Goal: Task Accomplishment & Management: Use online tool/utility

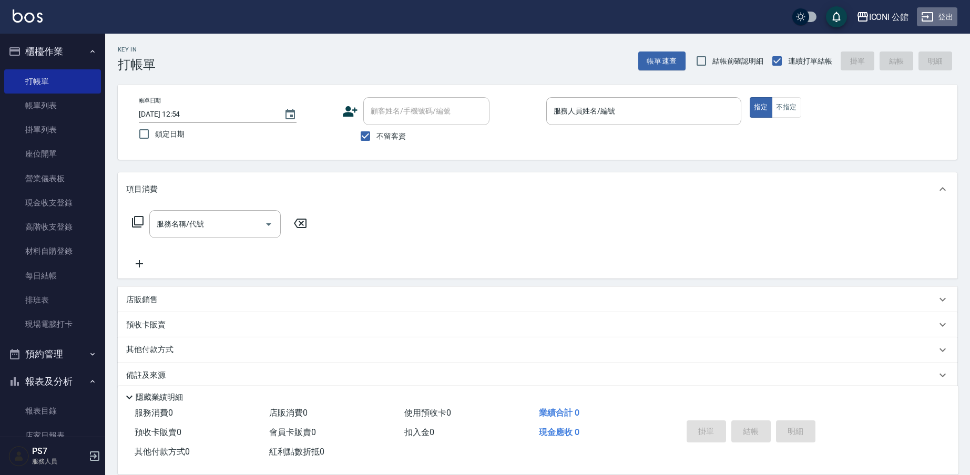
click at [944, 15] on button "登出" at bounding box center [937, 16] width 40 height 19
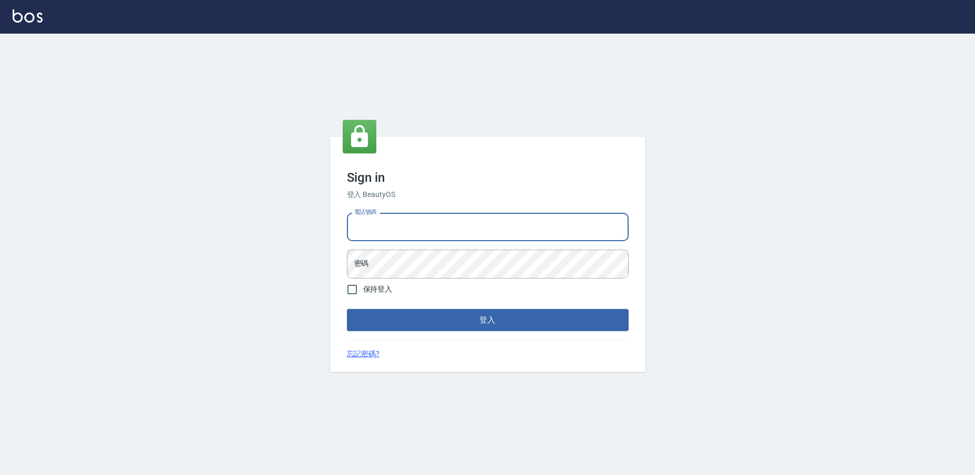
click at [380, 228] on input "電話號碼" at bounding box center [488, 227] width 282 height 28
type input "0921323075"
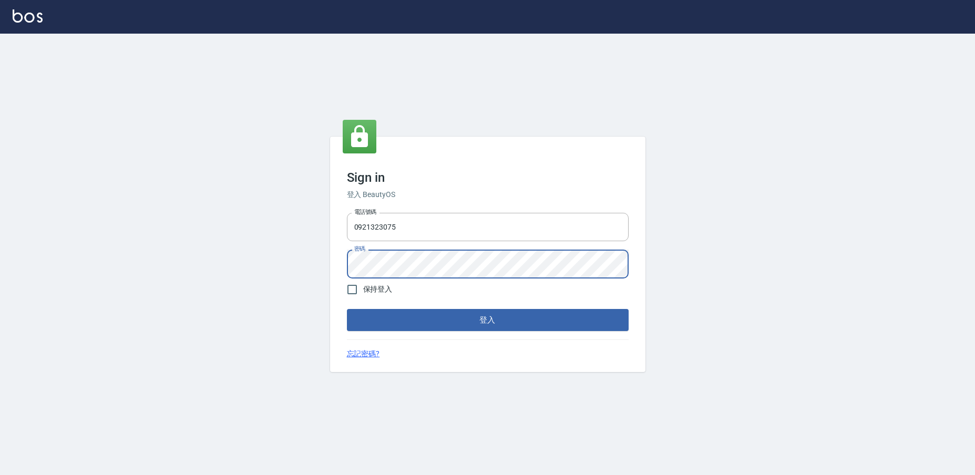
click at [487, 320] on button "登入" at bounding box center [488, 320] width 282 height 22
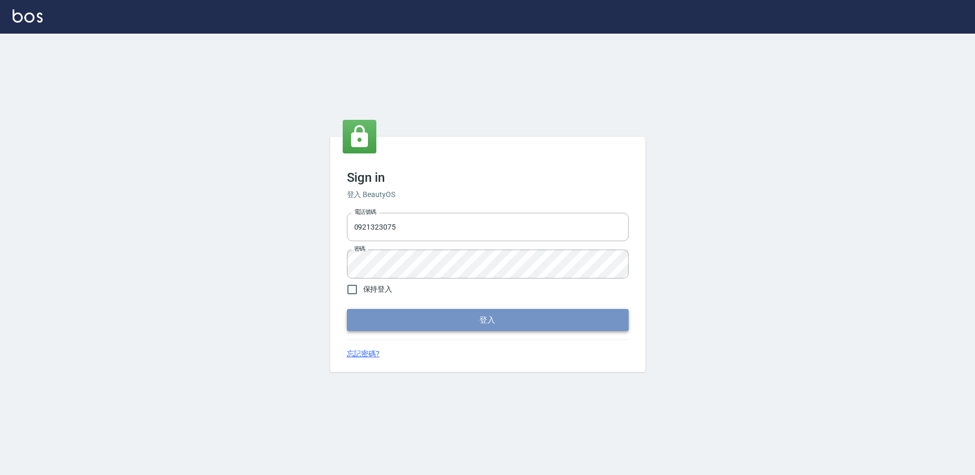
click at [501, 320] on button "登入" at bounding box center [488, 320] width 282 height 22
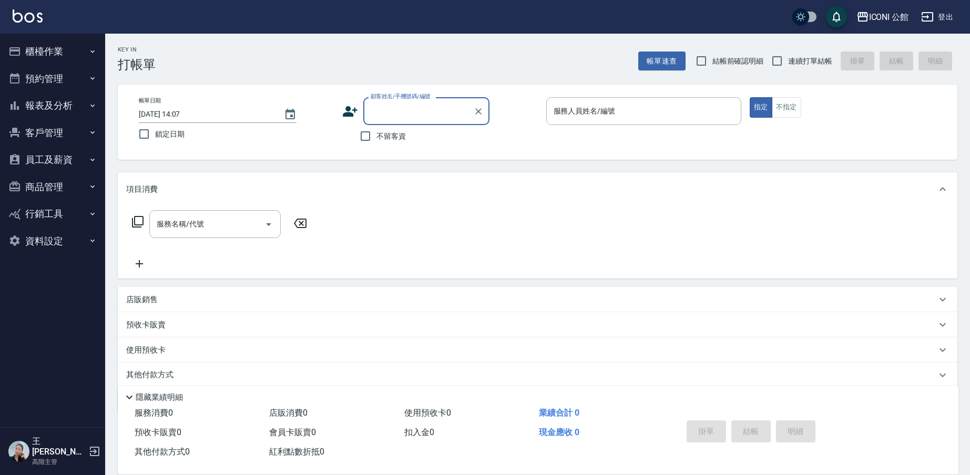
click at [63, 157] on button "員工及薪資" at bounding box center [52, 159] width 97 height 27
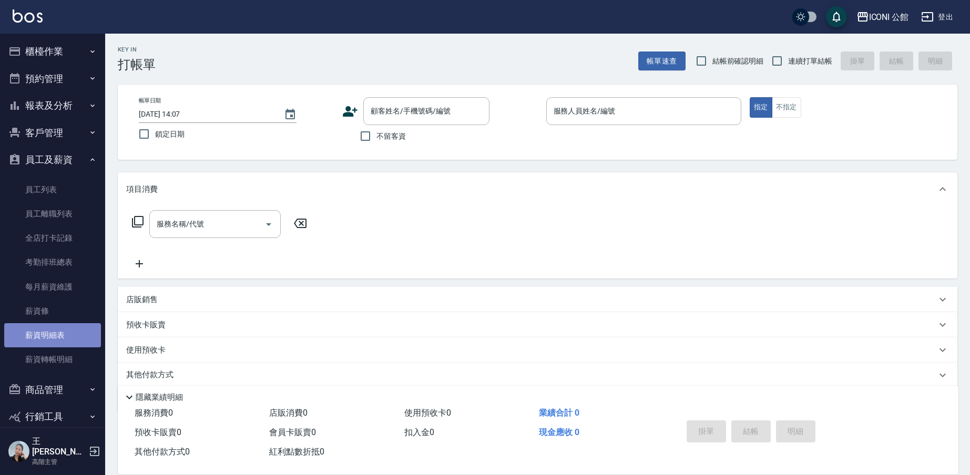
click at [65, 335] on link "薪資明細表" at bounding box center [52, 335] width 97 height 24
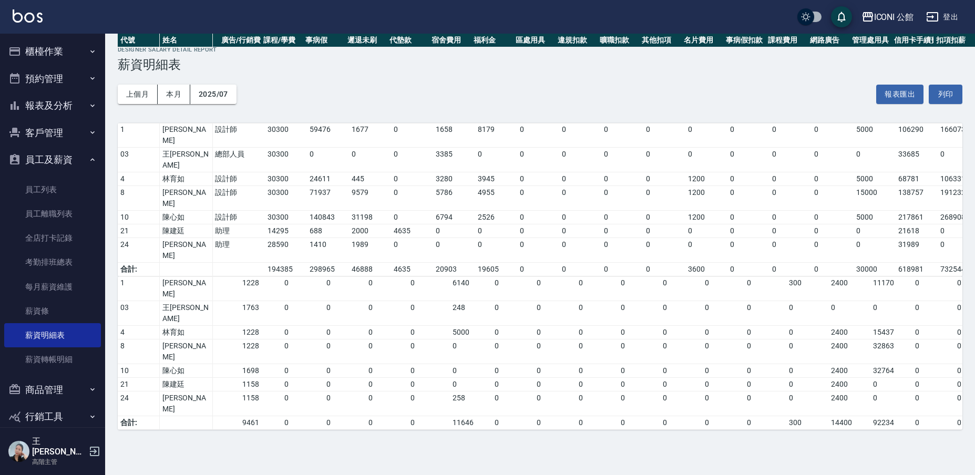
scroll to position [0, 270]
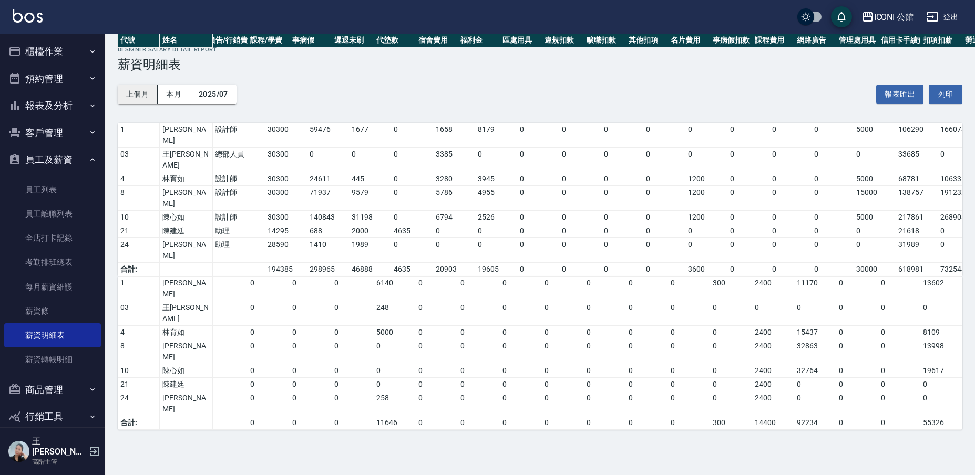
click at [141, 92] on button "上個月" at bounding box center [138, 94] width 40 height 19
click at [230, 99] on button "2025/07" at bounding box center [213, 94] width 46 height 19
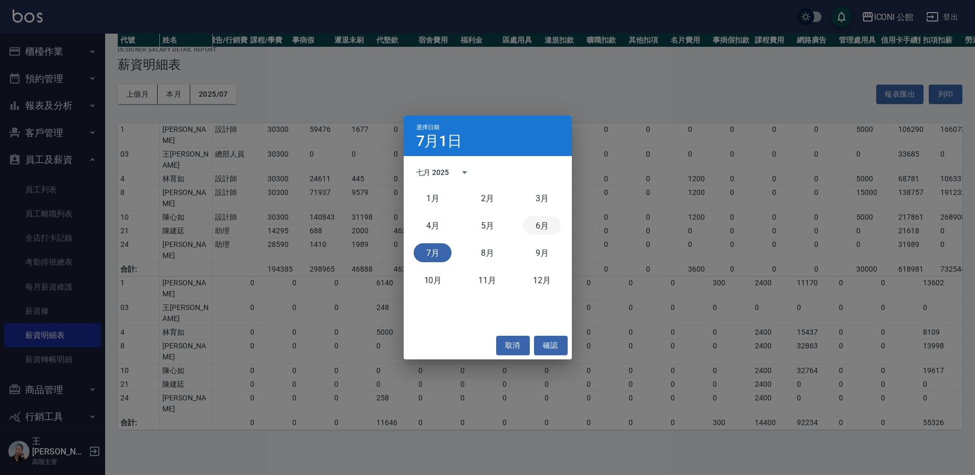
click at [539, 225] on button "6月" at bounding box center [542, 225] width 38 height 19
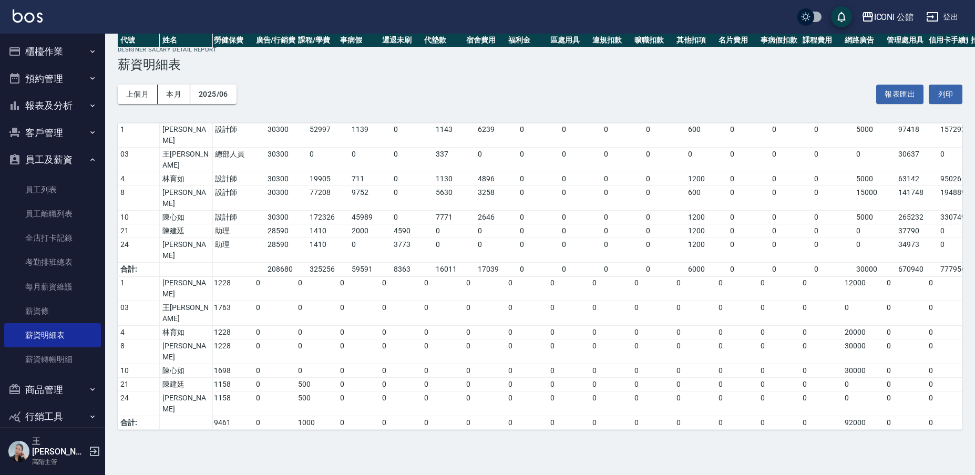
scroll to position [0, 235]
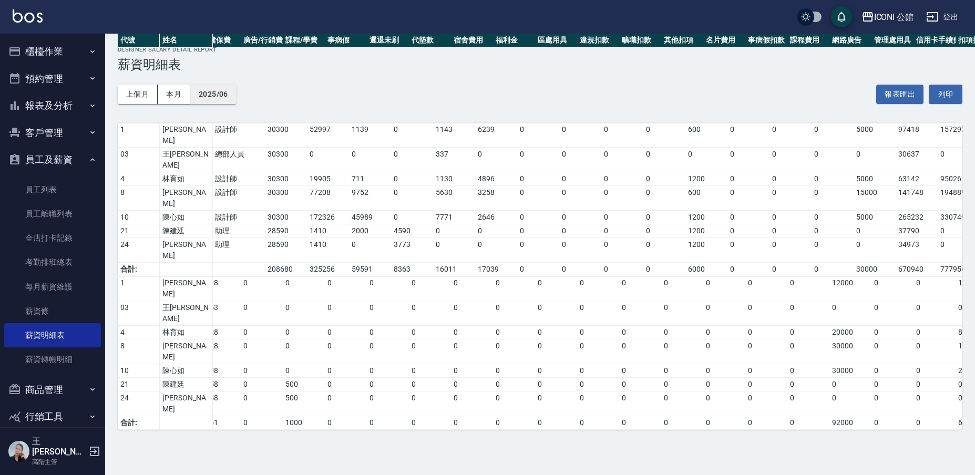
click at [218, 95] on button "2025/06" at bounding box center [213, 94] width 46 height 19
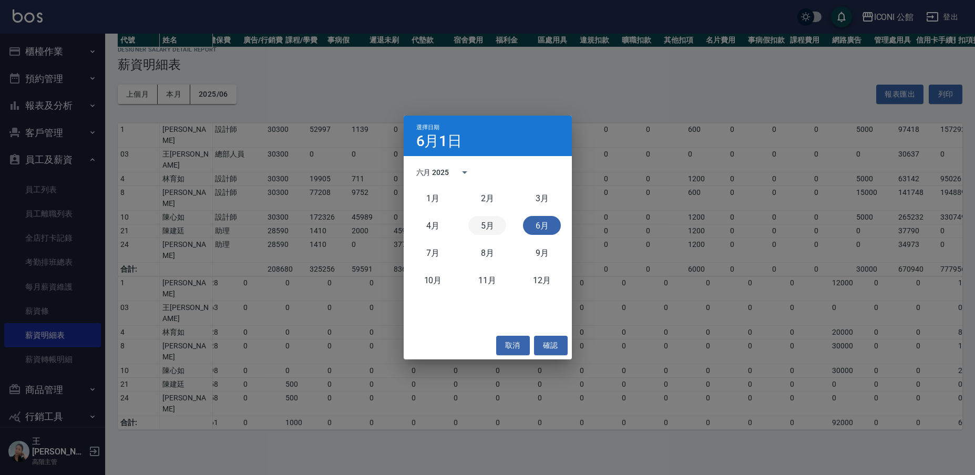
click at [486, 228] on button "5月" at bounding box center [487, 225] width 38 height 19
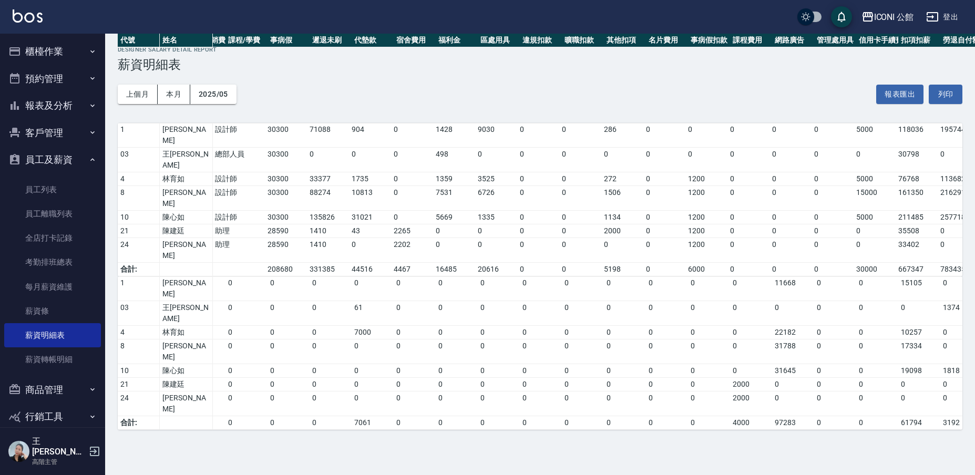
scroll to position [0, 293]
click at [234, 99] on button "2025/05" at bounding box center [213, 94] width 46 height 19
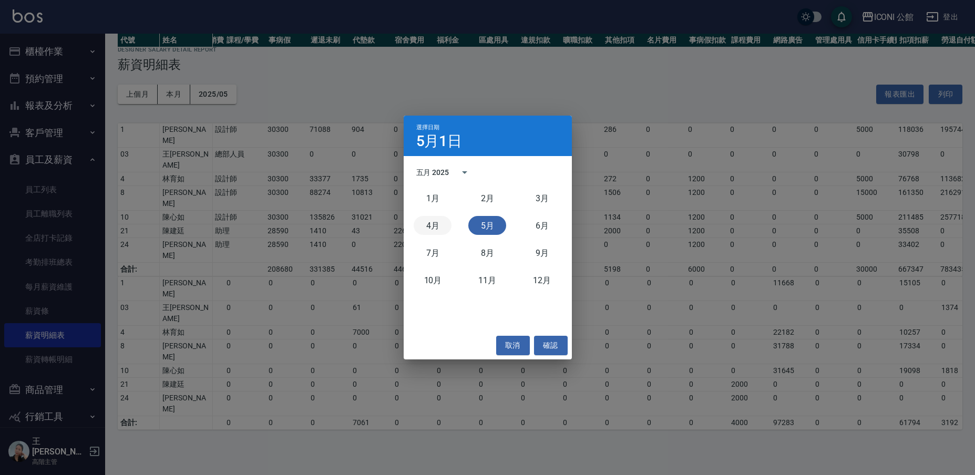
click at [429, 218] on button "4月" at bounding box center [433, 225] width 38 height 19
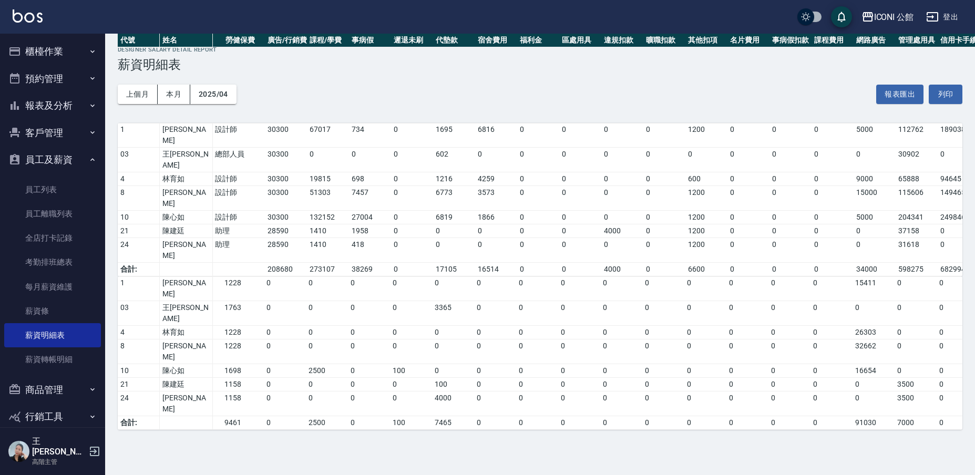
scroll to position [0, 223]
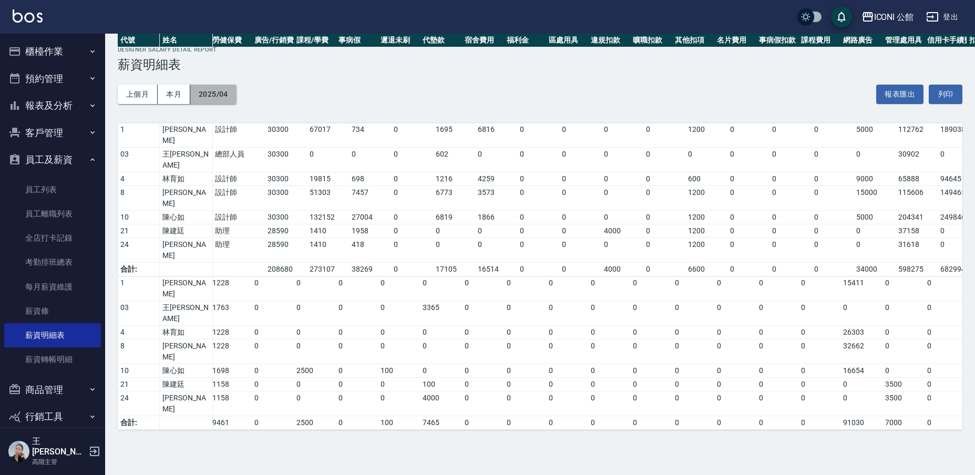
click at [232, 95] on button "2025/04" at bounding box center [213, 94] width 46 height 19
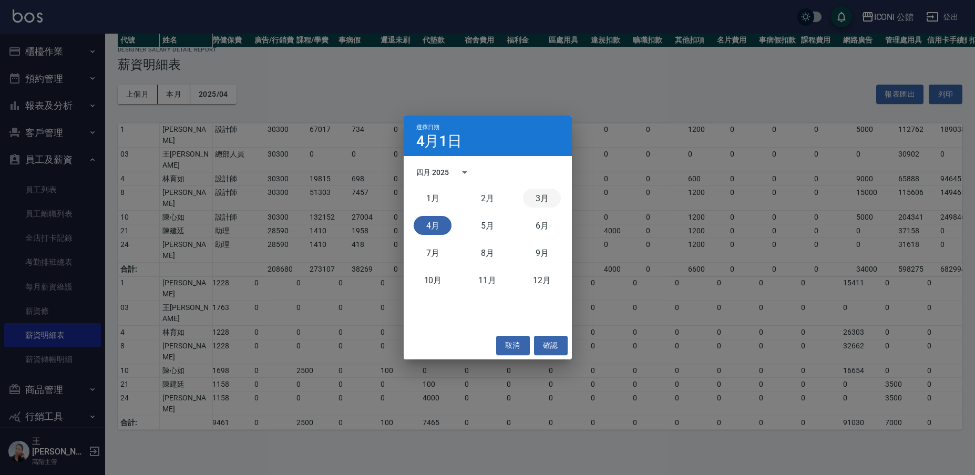
click at [550, 199] on button "3月" at bounding box center [542, 198] width 38 height 19
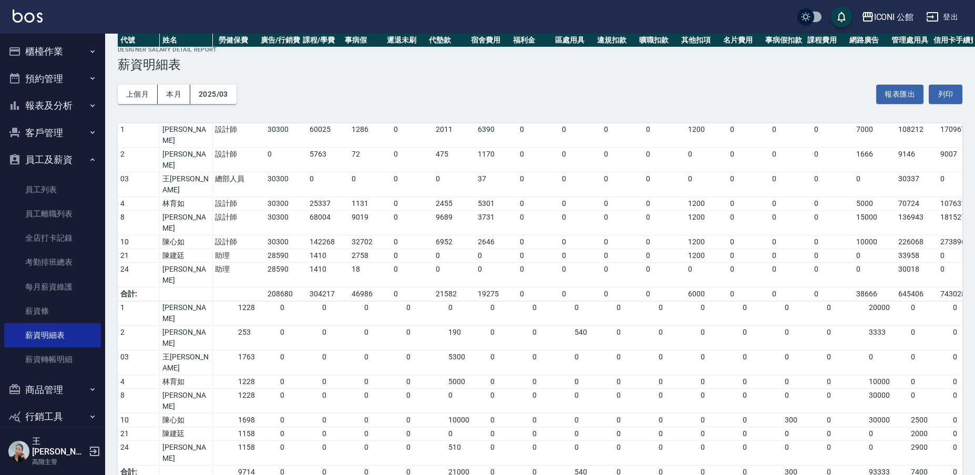
scroll to position [0, 261]
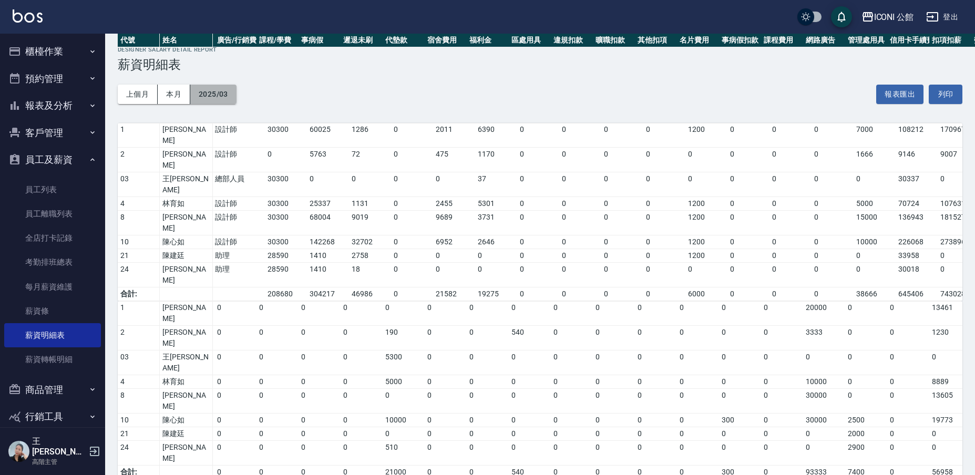
click at [230, 96] on button "2025/03" at bounding box center [213, 94] width 46 height 19
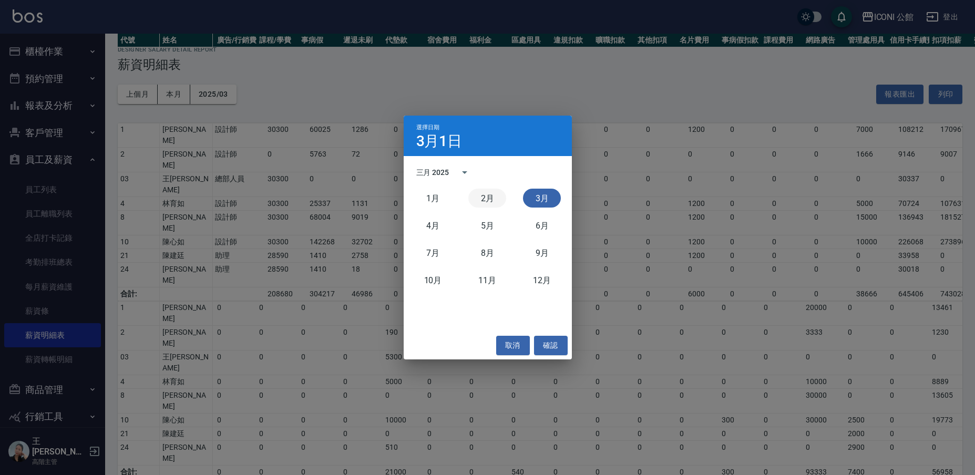
click at [483, 196] on button "2月" at bounding box center [487, 198] width 38 height 19
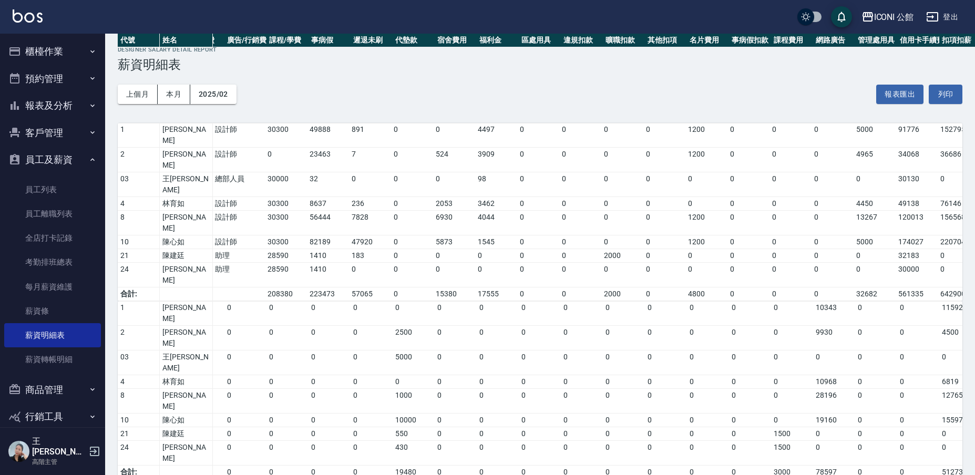
scroll to position [0, 46]
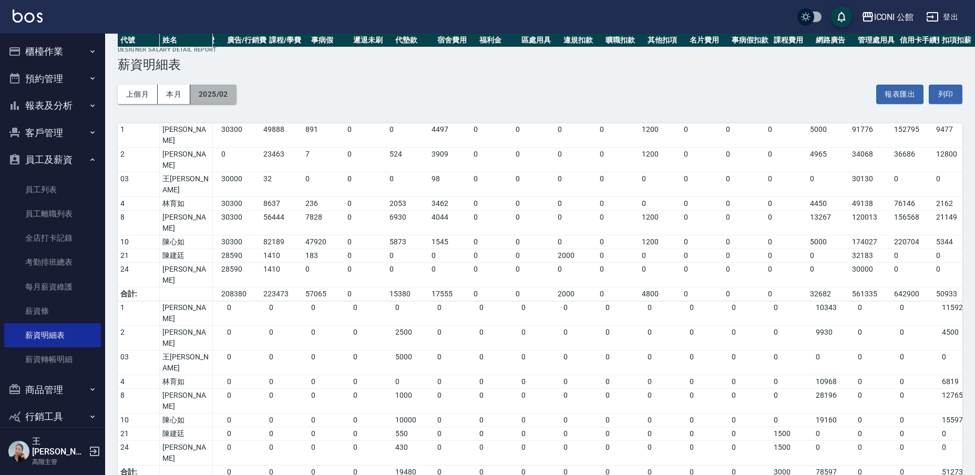
click at [226, 96] on button "2025/02" at bounding box center [213, 94] width 46 height 19
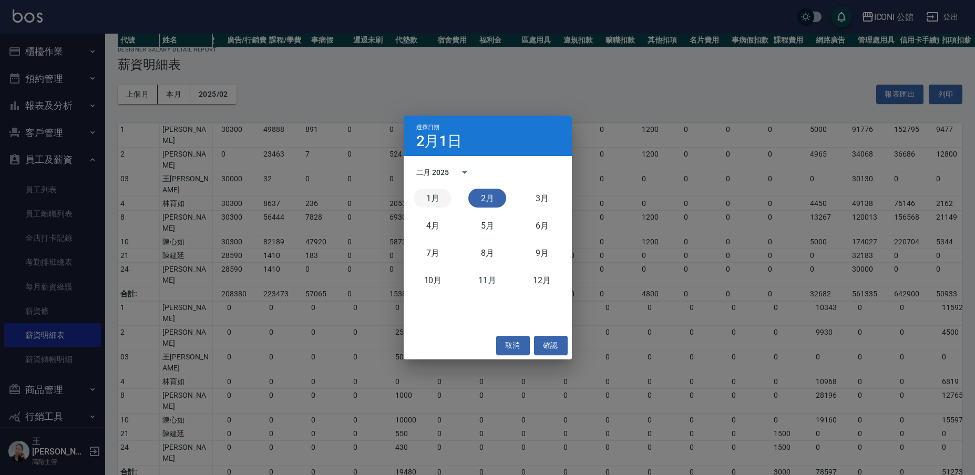
click at [441, 200] on button "1月" at bounding box center [433, 198] width 38 height 19
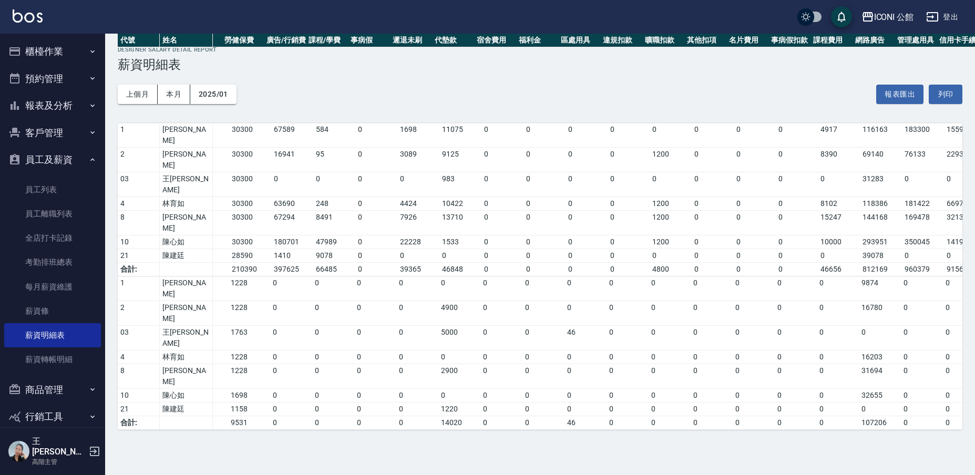
scroll to position [0, 235]
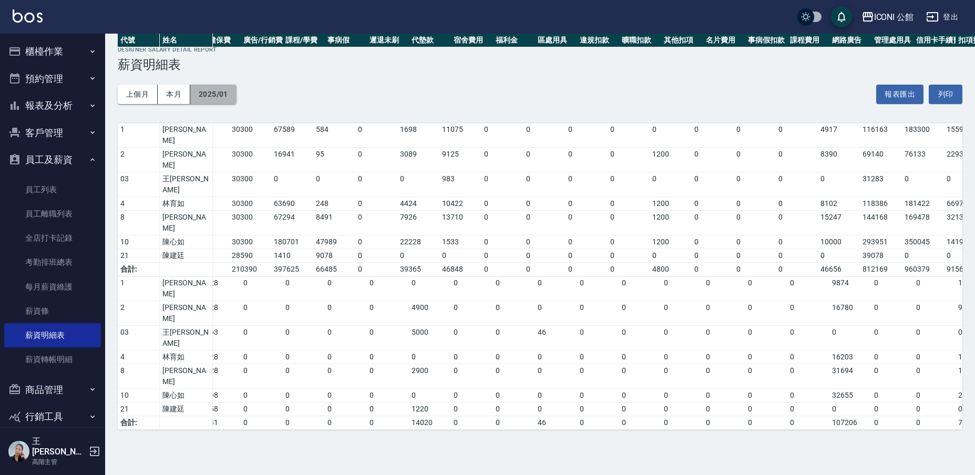
click at [220, 93] on button "2025/01" at bounding box center [213, 94] width 46 height 19
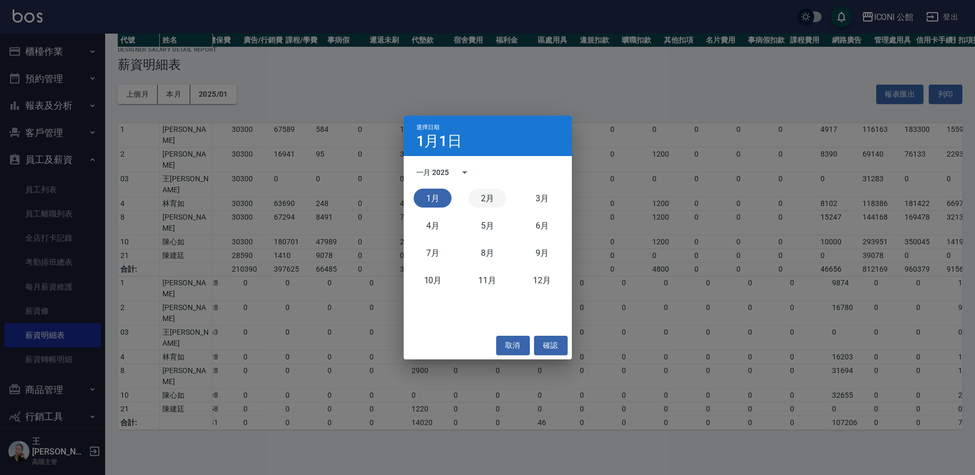
click at [485, 202] on button "2月" at bounding box center [487, 198] width 38 height 19
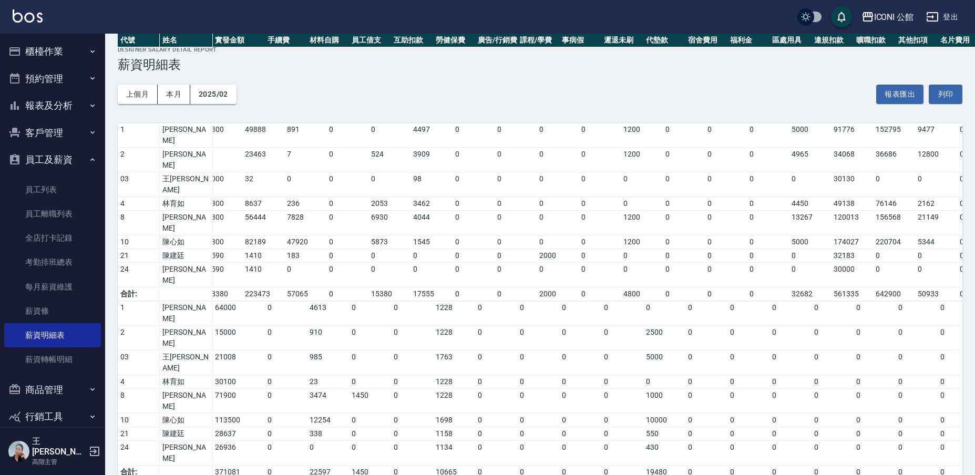
scroll to position [0, 96]
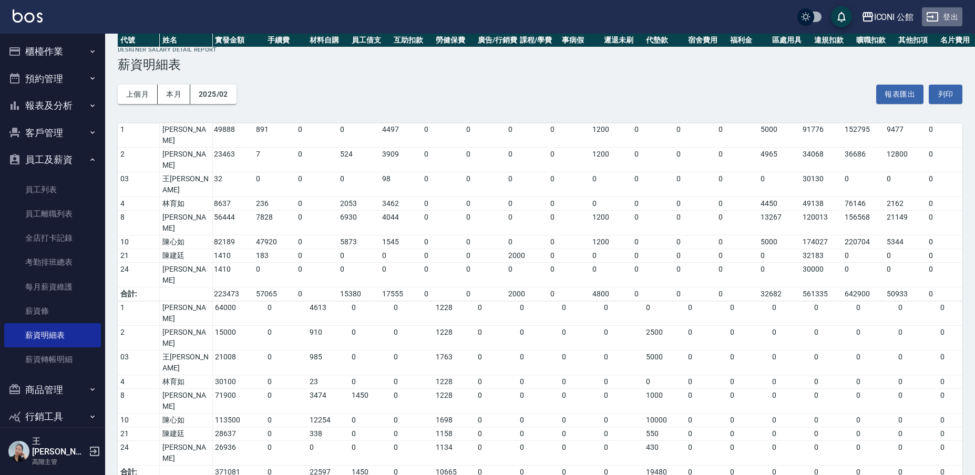
click at [954, 20] on button "登出" at bounding box center [942, 16] width 40 height 19
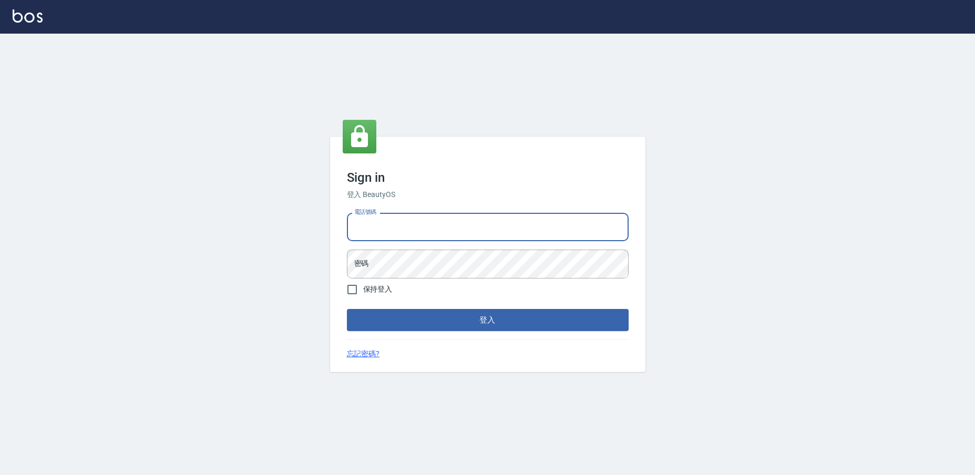
type input "0223682278"
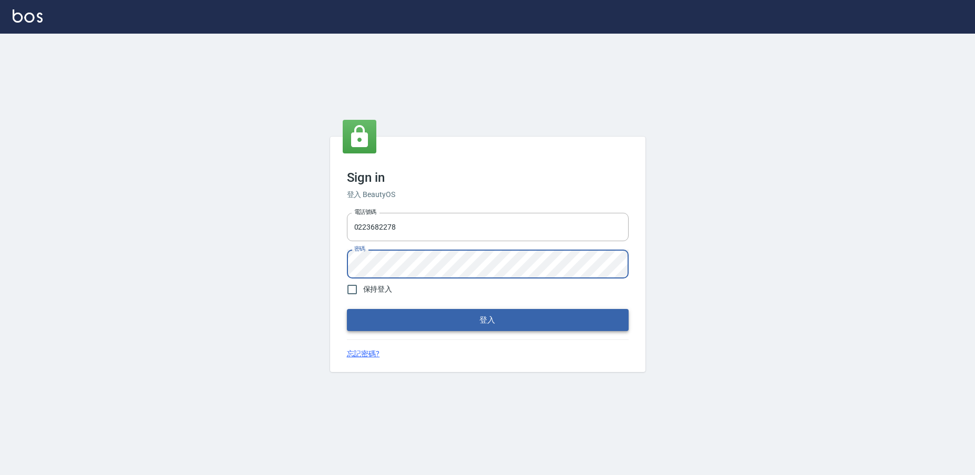
click at [418, 314] on button "登入" at bounding box center [488, 320] width 282 height 22
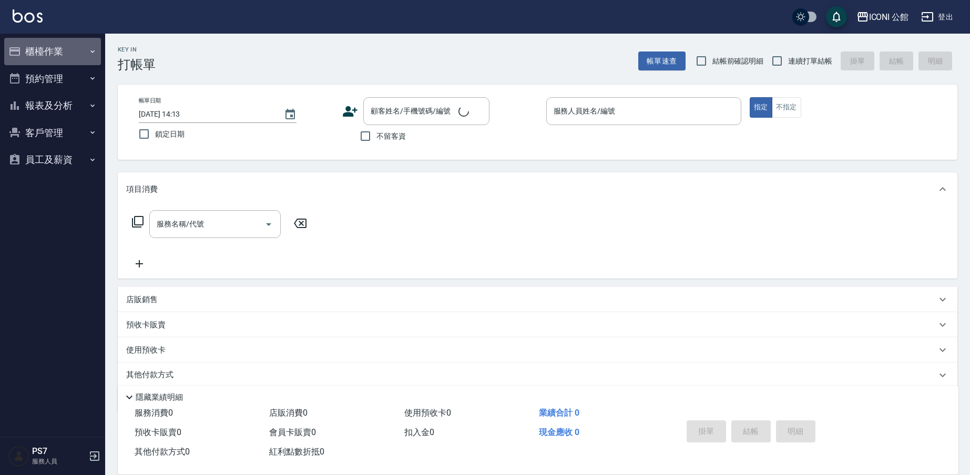
click at [44, 47] on button "櫃檯作業" at bounding box center [52, 51] width 97 height 27
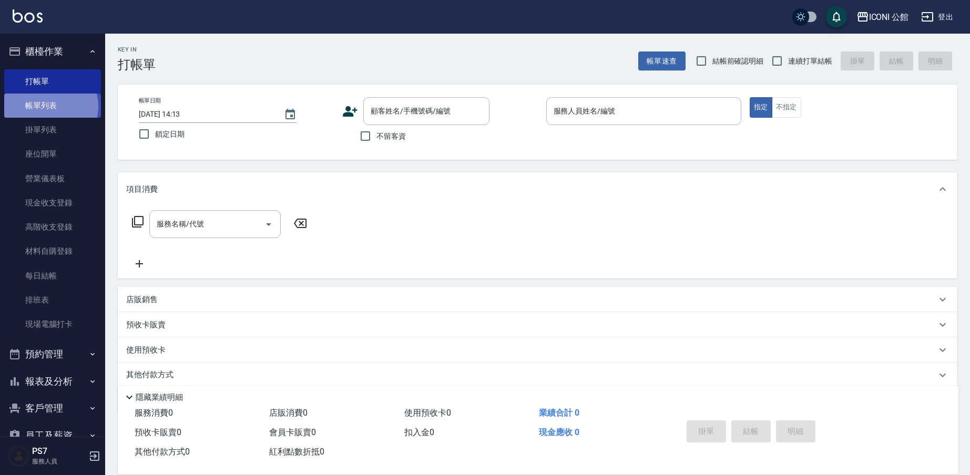
click at [48, 106] on link "帳單列表" at bounding box center [52, 106] width 97 height 24
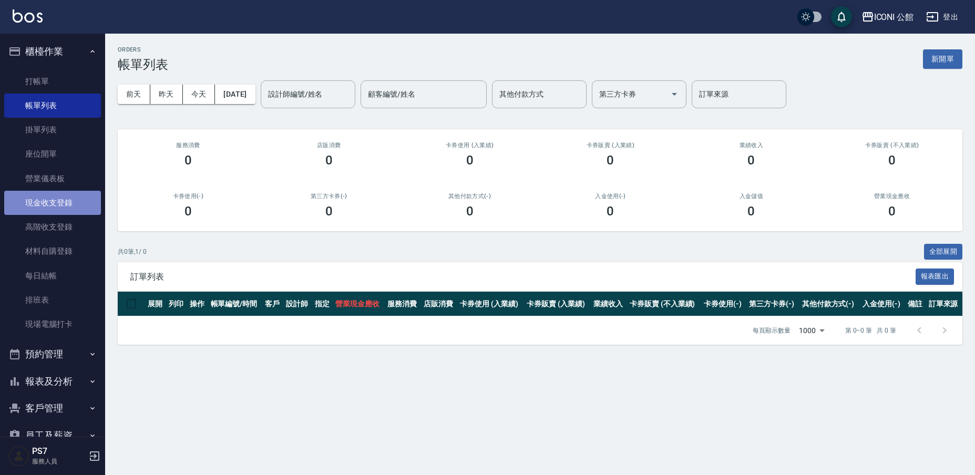
click at [71, 205] on link "現金收支登錄" at bounding box center [52, 203] width 97 height 24
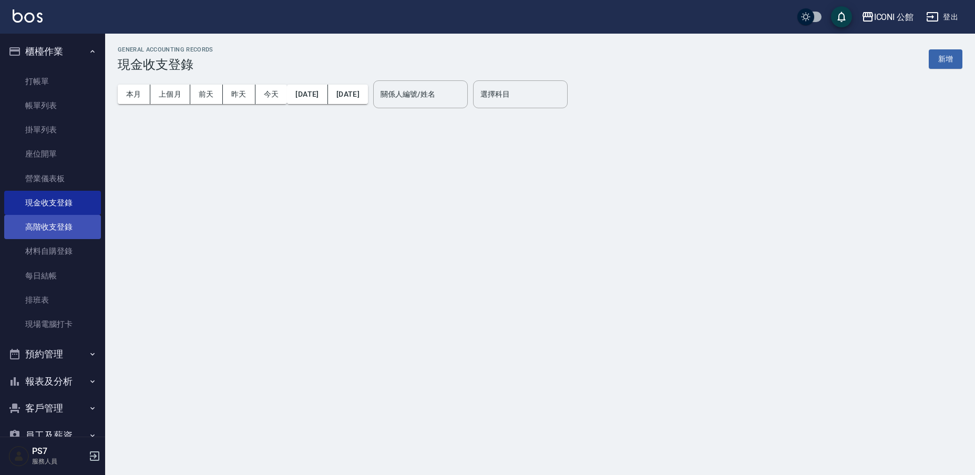
click at [77, 232] on link "高階收支登錄" at bounding box center [52, 227] width 97 height 24
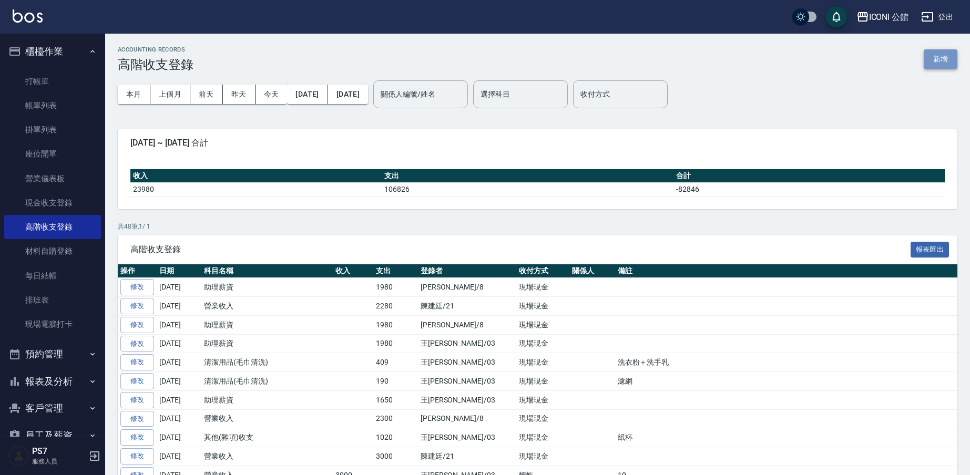
click at [937, 57] on button "新增" at bounding box center [941, 58] width 34 height 19
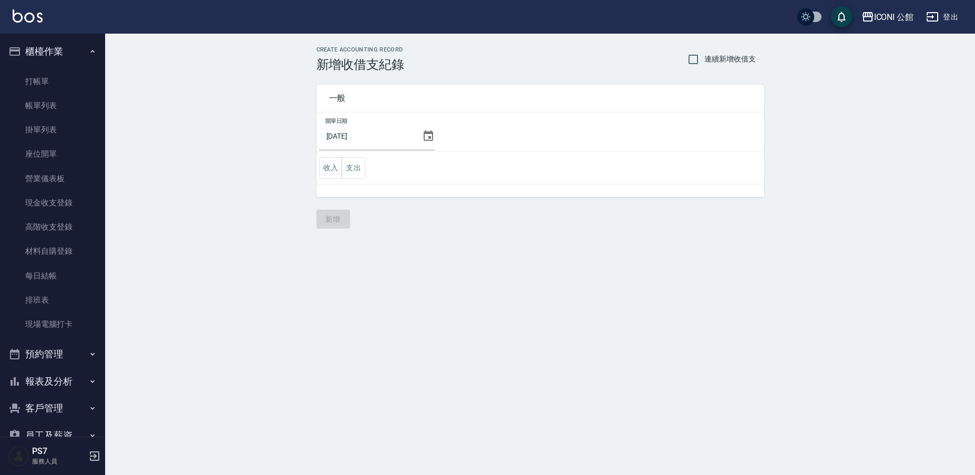
click at [318, 170] on td "收入 支出" at bounding box center [541, 168] width 448 height 33
click at [321, 171] on button "收入" at bounding box center [331, 168] width 24 height 22
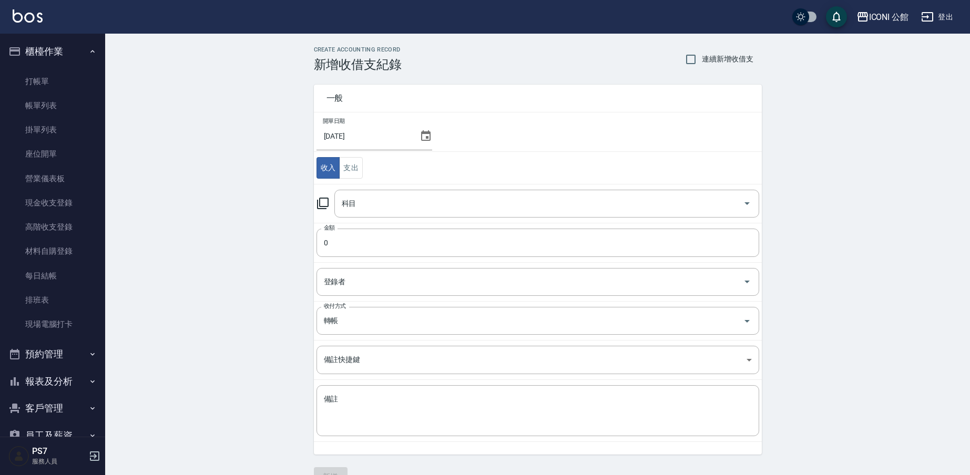
click at [324, 203] on icon at bounding box center [323, 203] width 13 height 13
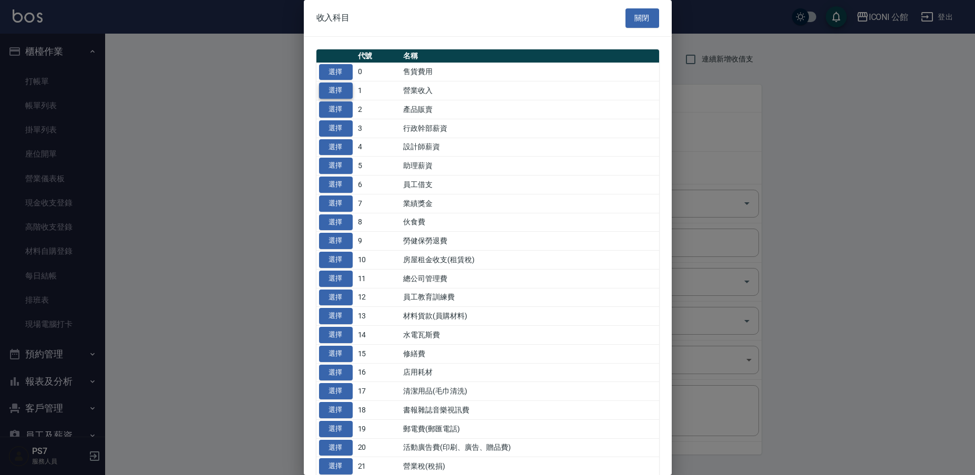
click at [338, 87] on button "選擇" at bounding box center [336, 91] width 34 height 16
type input "1 營業收入"
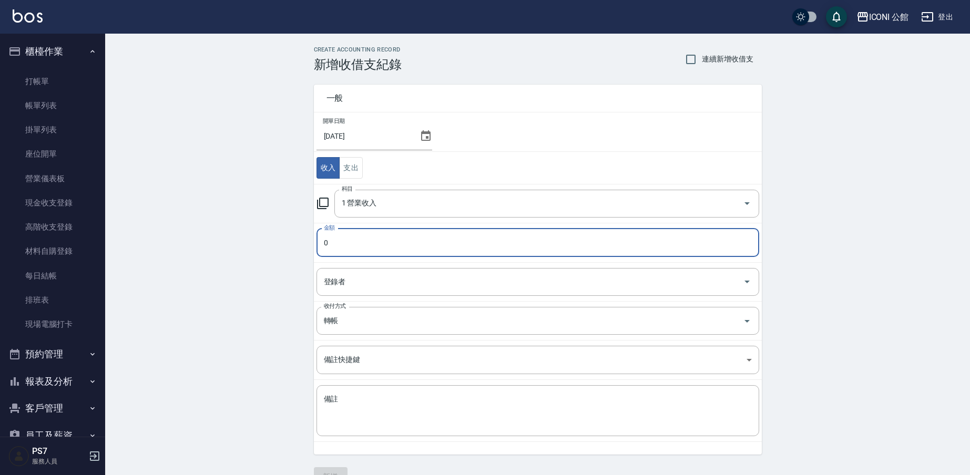
click at [381, 240] on input "0" at bounding box center [538, 243] width 443 height 28
type input "02300"
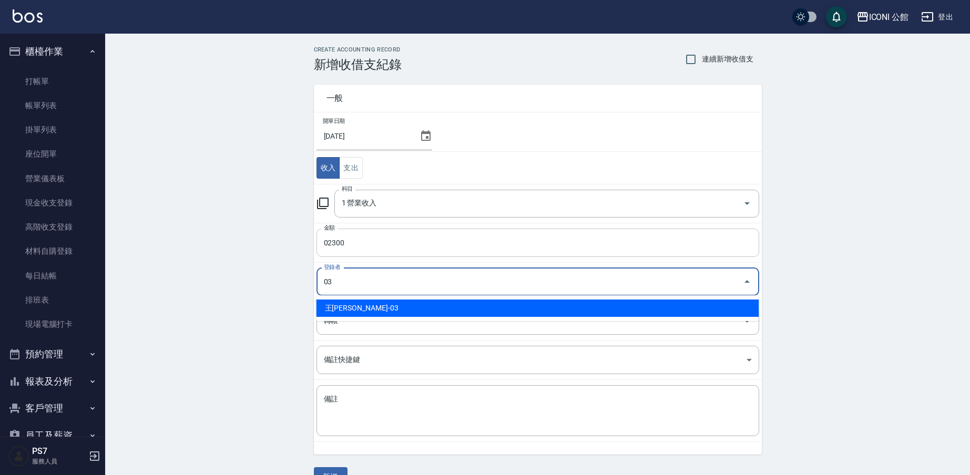
type input "王[PERSON_NAME]-03"
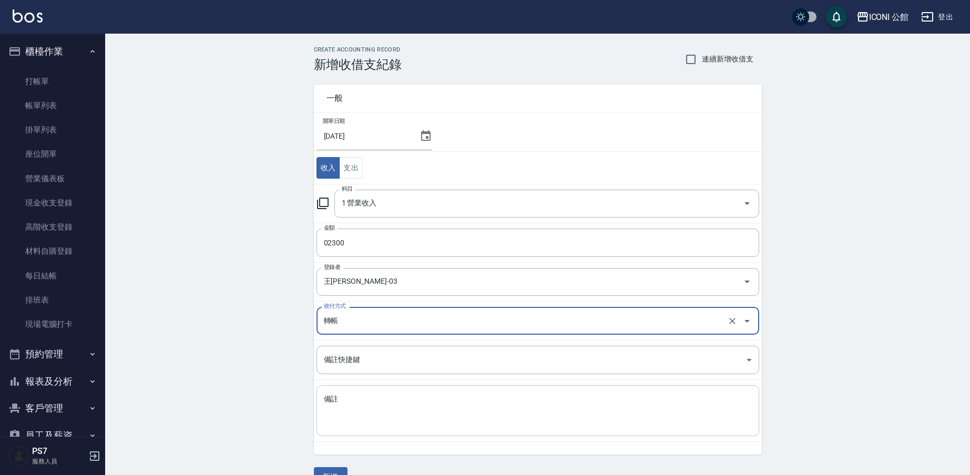
click at [364, 421] on textarea "備註" at bounding box center [538, 411] width 428 height 34
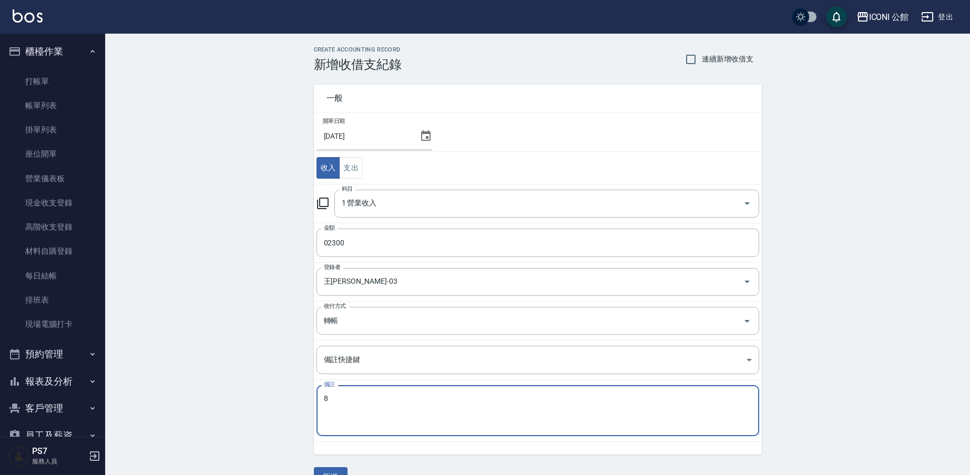
scroll to position [23, 0]
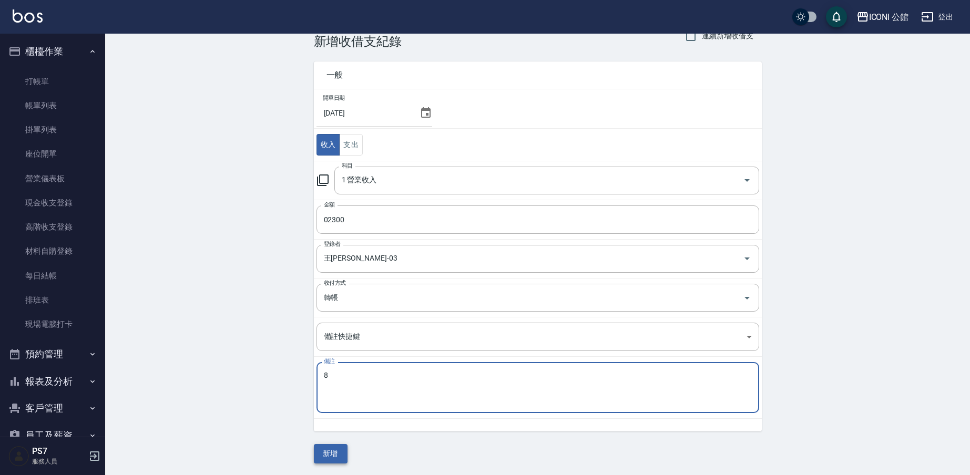
type textarea "8"
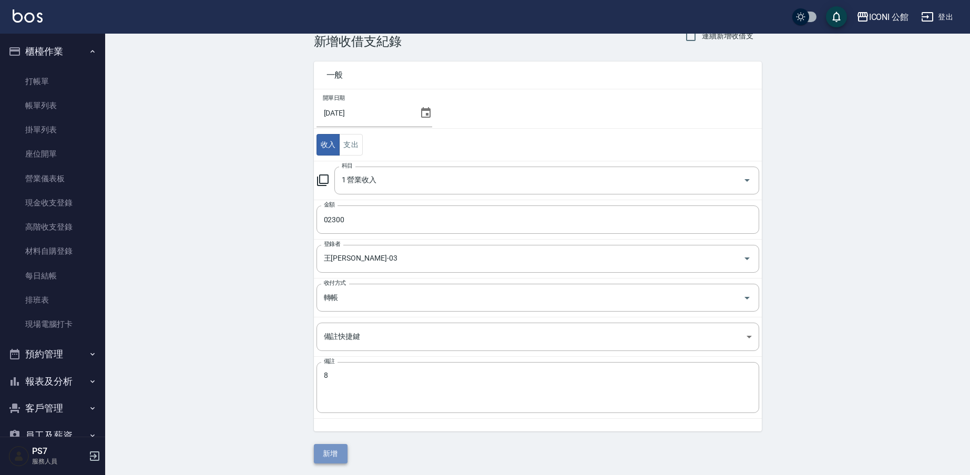
click at [330, 451] on button "新增" at bounding box center [331, 453] width 34 height 19
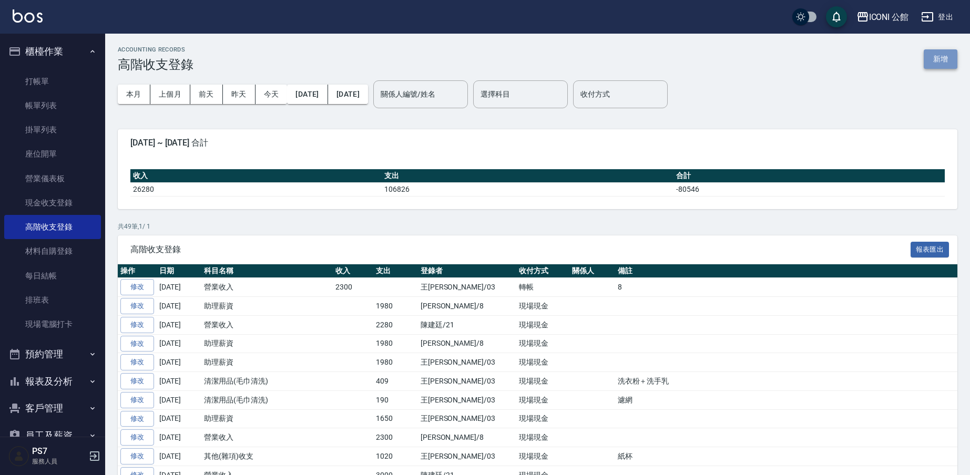
click at [942, 63] on button "新增" at bounding box center [941, 58] width 34 height 19
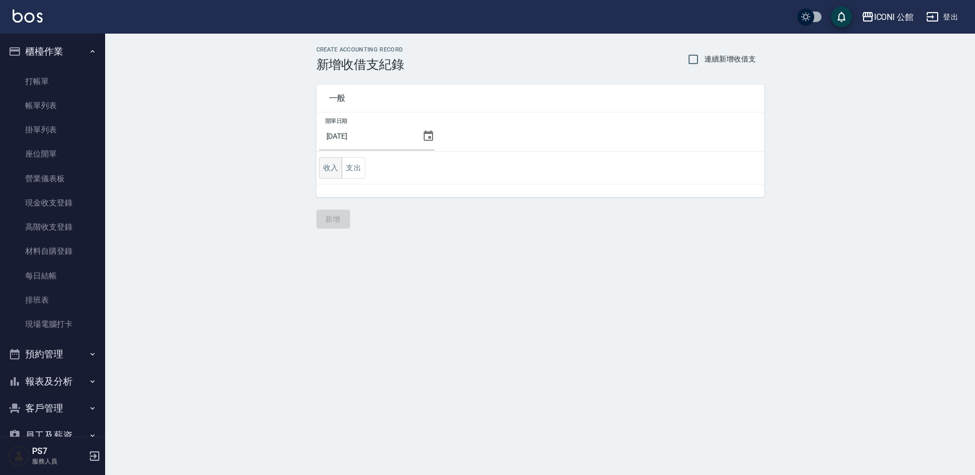
click at [332, 168] on button "收入" at bounding box center [331, 168] width 24 height 22
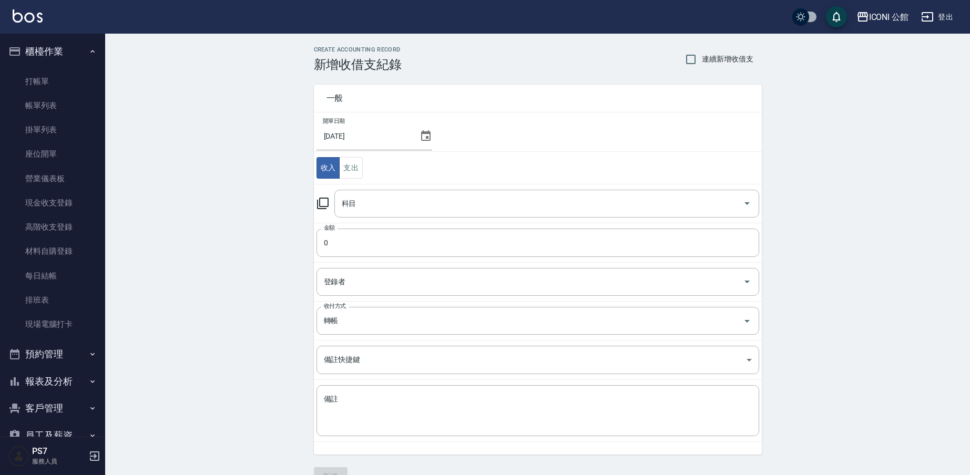
click at [320, 203] on icon at bounding box center [323, 203] width 13 height 13
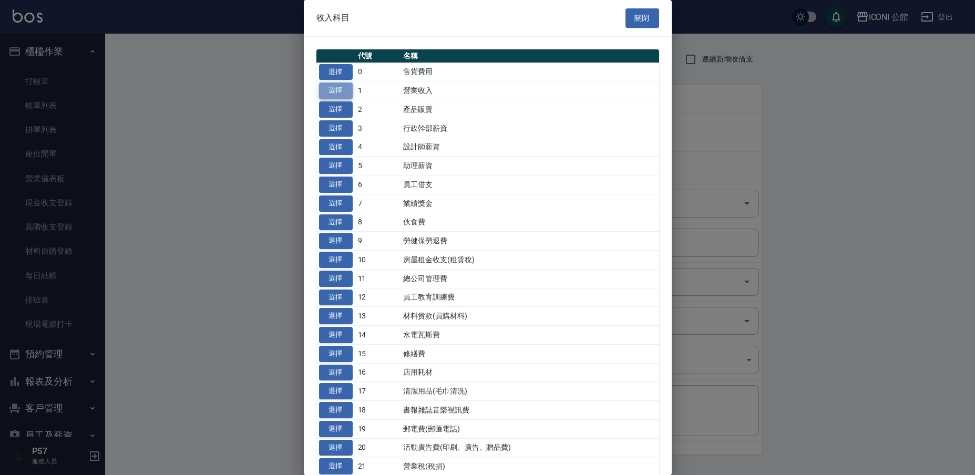
click at [341, 95] on button "選擇" at bounding box center [336, 91] width 34 height 16
type input "1 營業收入"
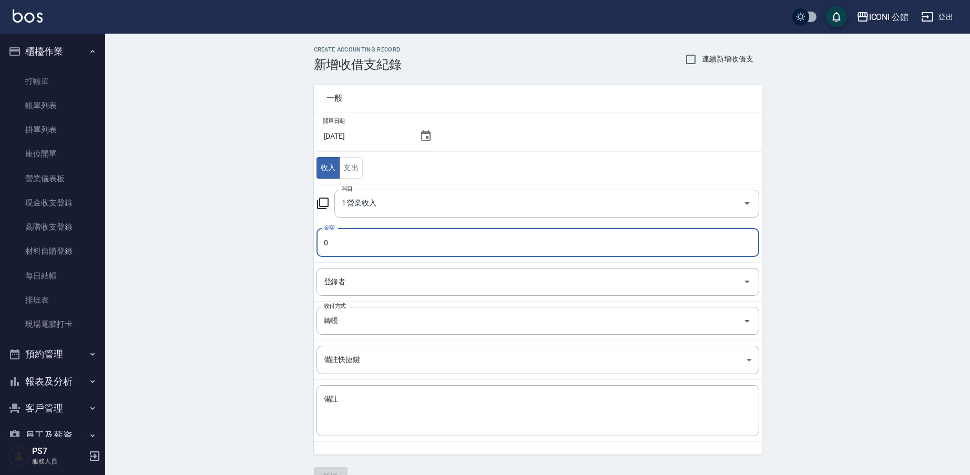
click at [363, 243] on input "0" at bounding box center [538, 243] width 443 height 28
type input "02280"
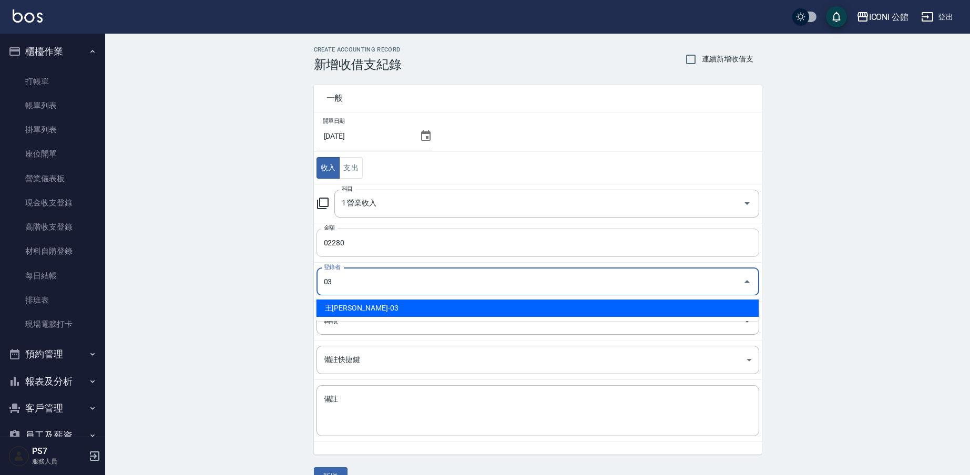
type input "王[PERSON_NAME]-03"
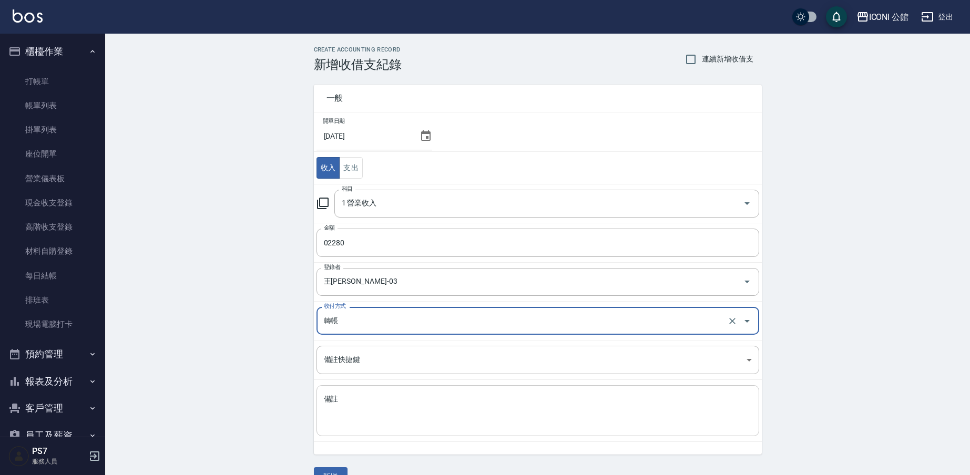
click at [340, 413] on textarea "備註" at bounding box center [538, 411] width 428 height 34
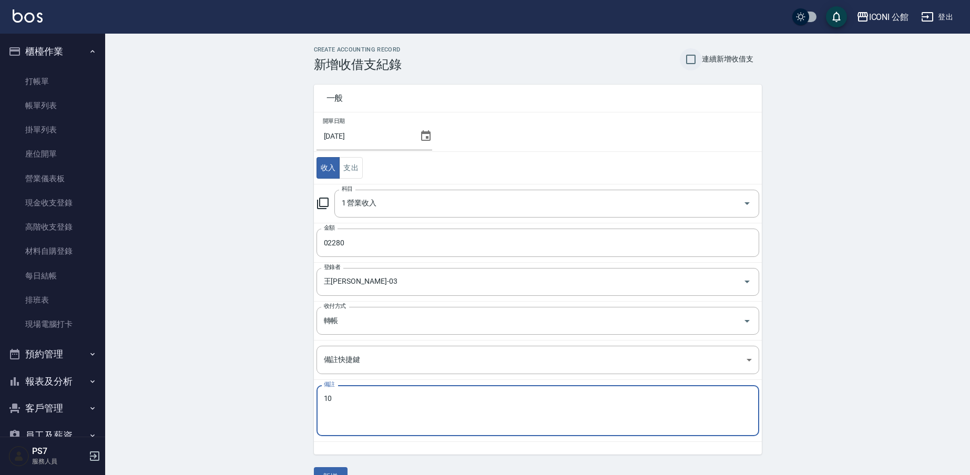
type textarea "10"
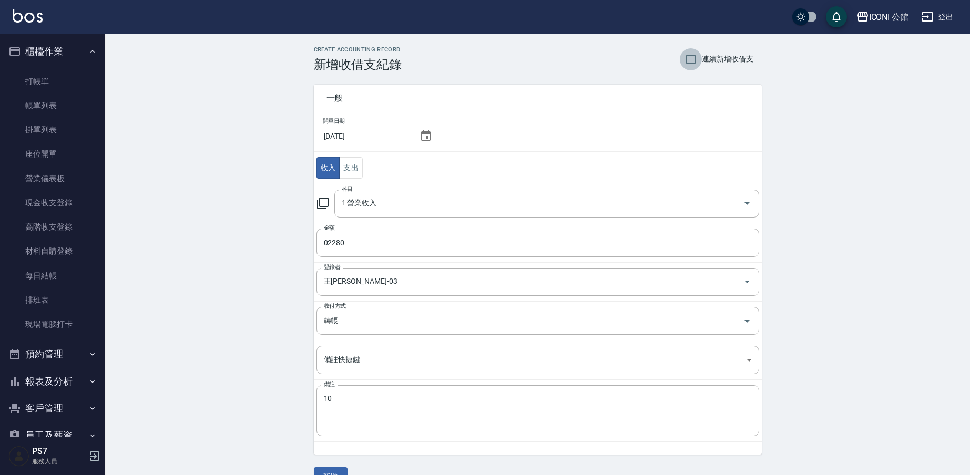
click at [690, 56] on input "連續新增收借支" at bounding box center [691, 59] width 22 height 22
checkbox input "true"
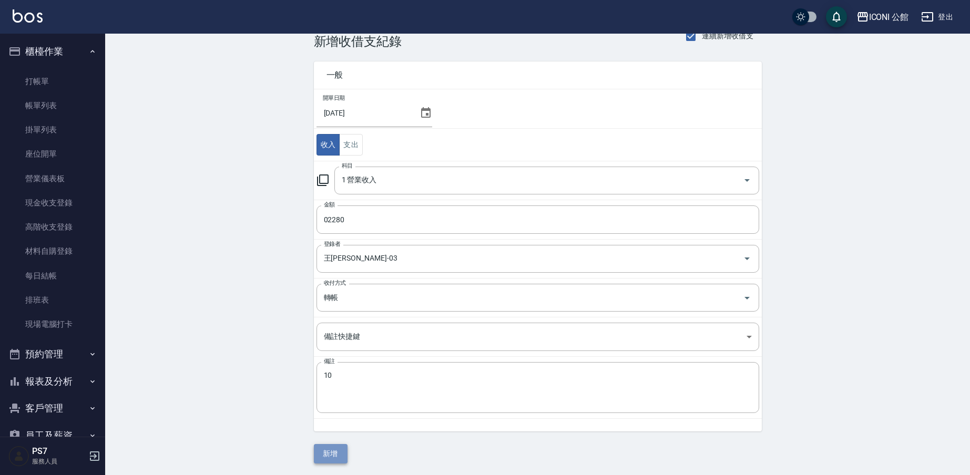
click at [336, 450] on button "新增" at bounding box center [331, 453] width 34 height 19
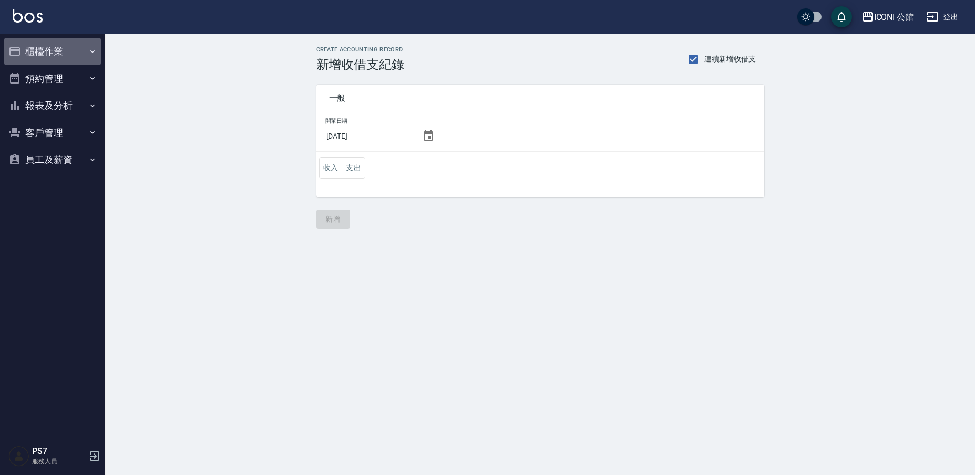
click at [58, 54] on button "櫃檯作業" at bounding box center [52, 51] width 97 height 27
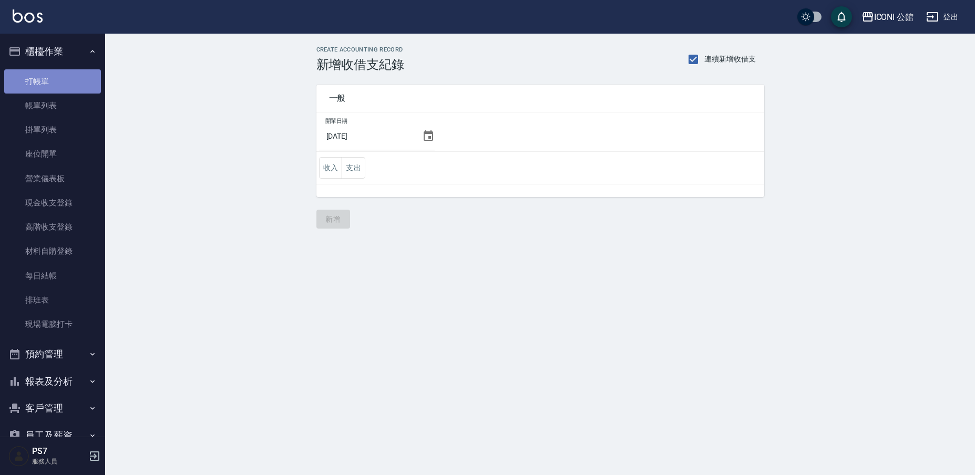
click at [52, 75] on link "打帳單" at bounding box center [52, 81] width 97 height 24
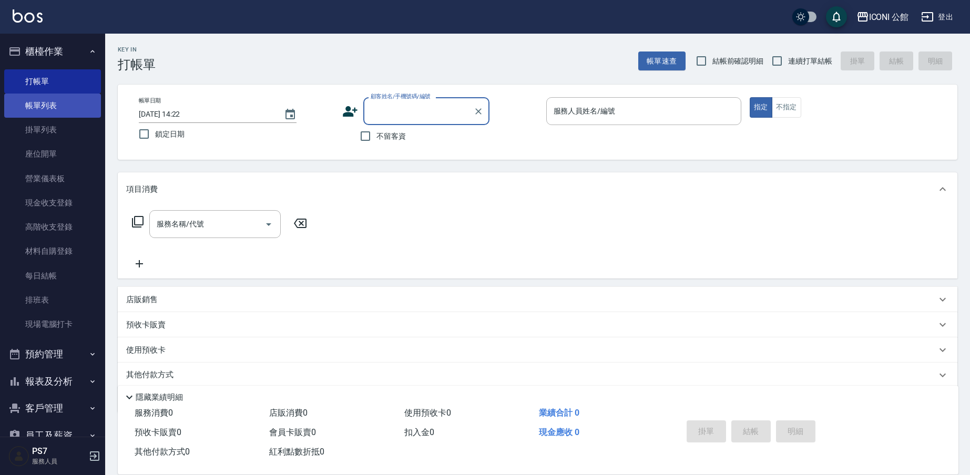
click at [75, 105] on link "帳單列表" at bounding box center [52, 106] width 97 height 24
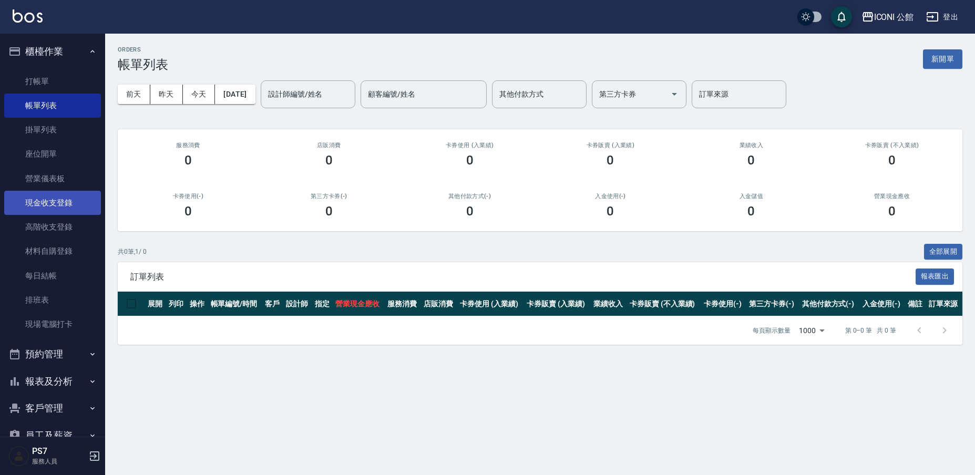
click at [72, 204] on link "現金收支登錄" at bounding box center [52, 203] width 97 height 24
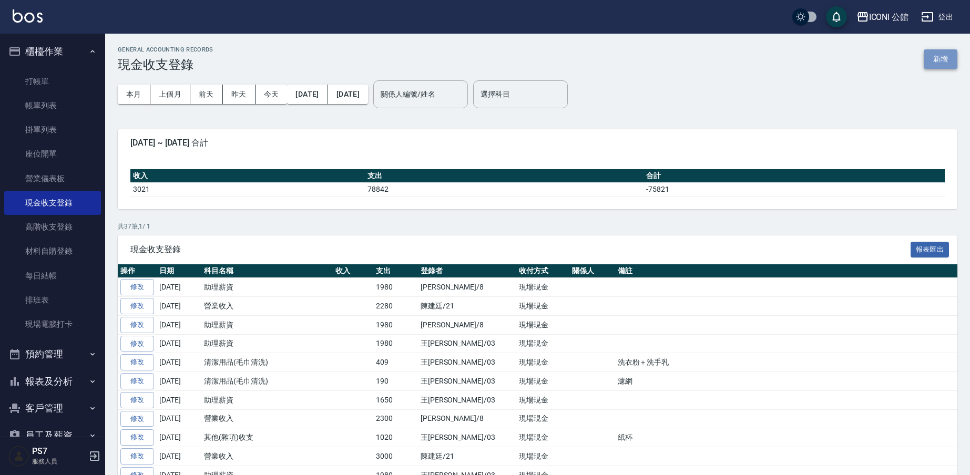
click at [942, 60] on button "新增" at bounding box center [941, 58] width 34 height 19
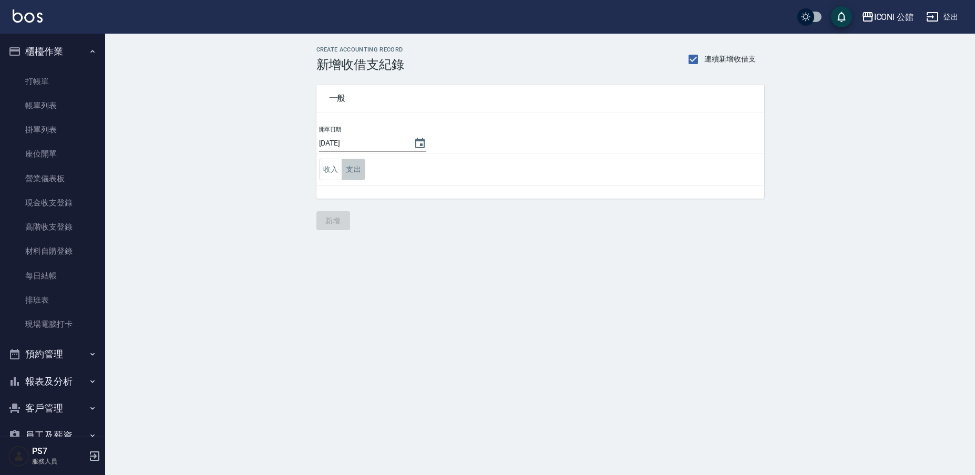
click at [357, 176] on button "支出" at bounding box center [354, 170] width 24 height 22
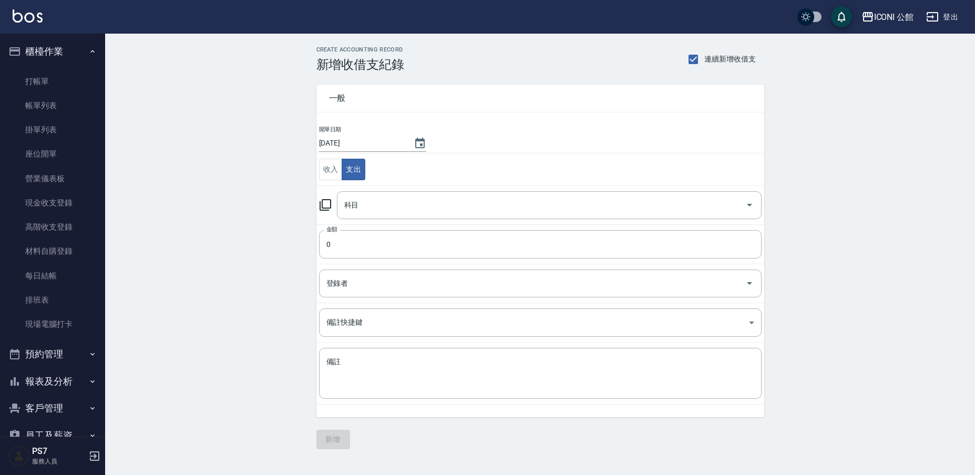
click at [328, 204] on icon at bounding box center [325, 205] width 13 height 13
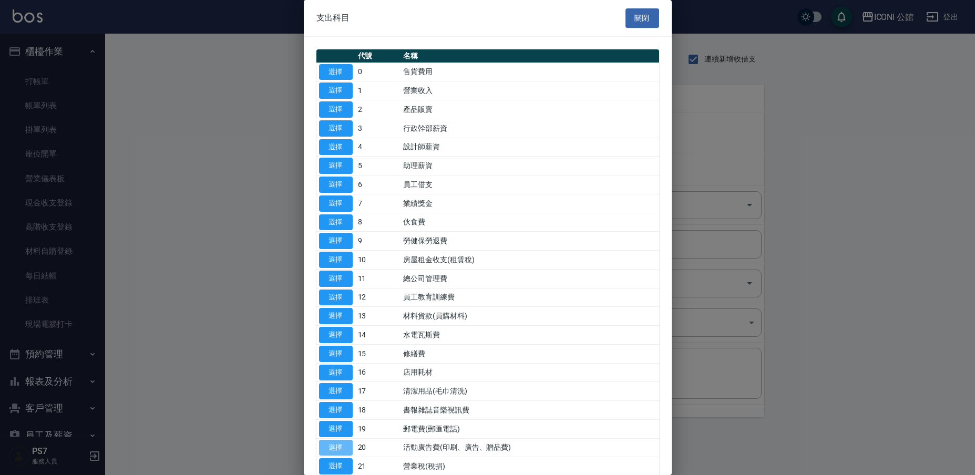
drag, startPoint x: 344, startPoint y: 439, endPoint x: 354, endPoint y: 437, distance: 10.0
click at [344, 440] on button "選擇" at bounding box center [336, 448] width 34 height 16
type input "20 活動廣告費(印刷、廣告、贈品費)"
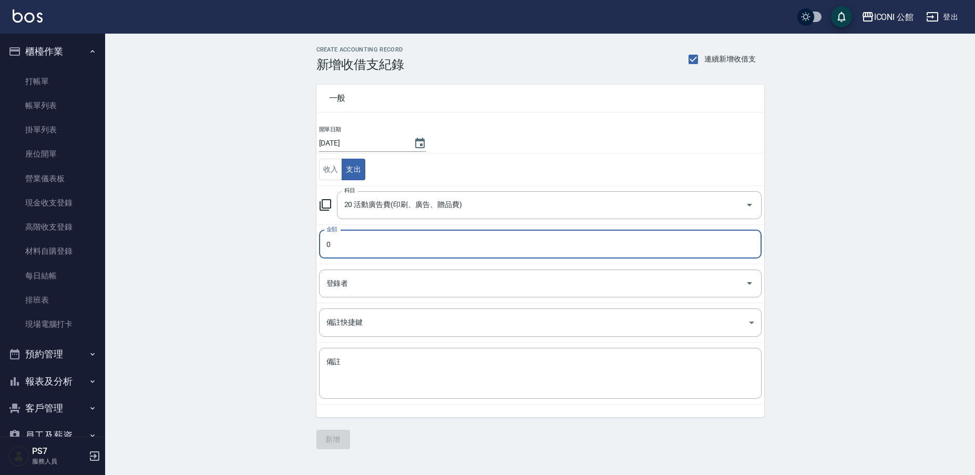
click at [365, 244] on input "0" at bounding box center [540, 244] width 443 height 28
type input "05000"
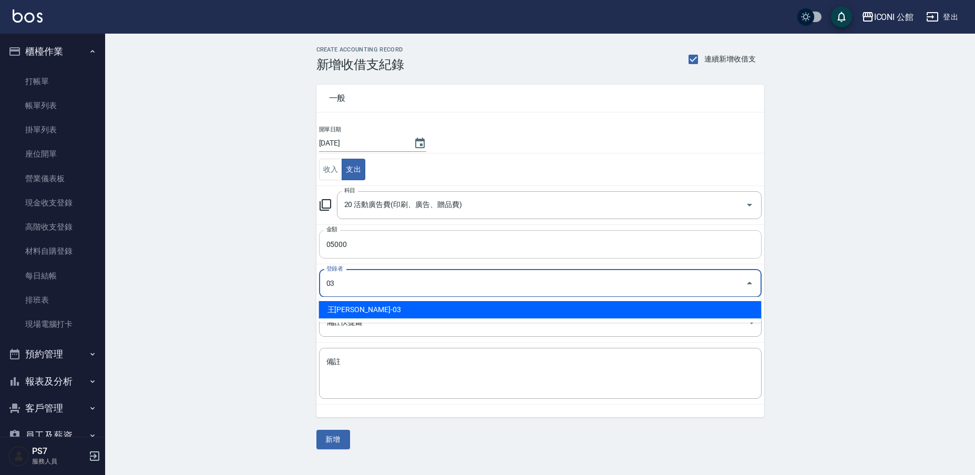
type input "王[PERSON_NAME]-03"
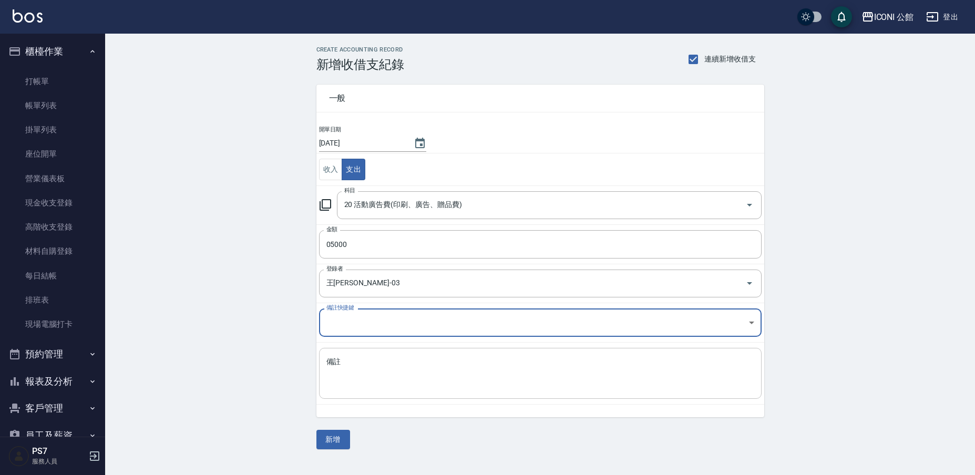
click at [355, 374] on textarea "備註" at bounding box center [541, 374] width 428 height 34
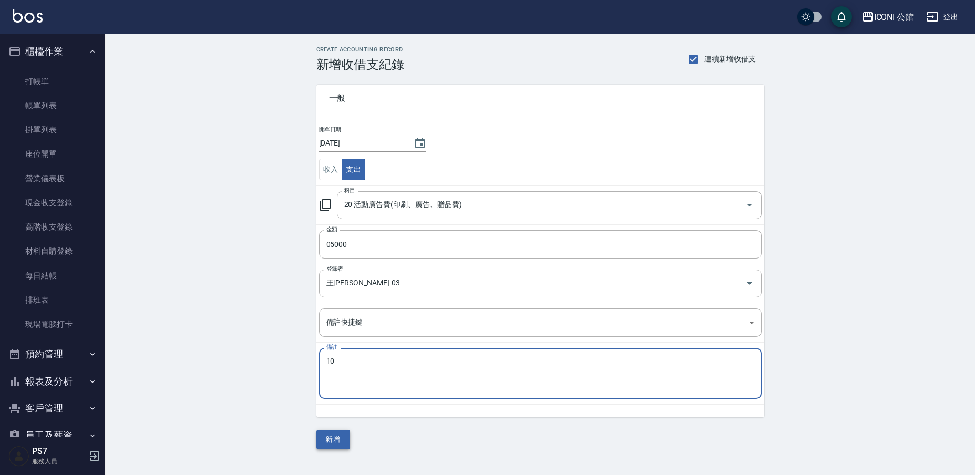
type textarea "10"
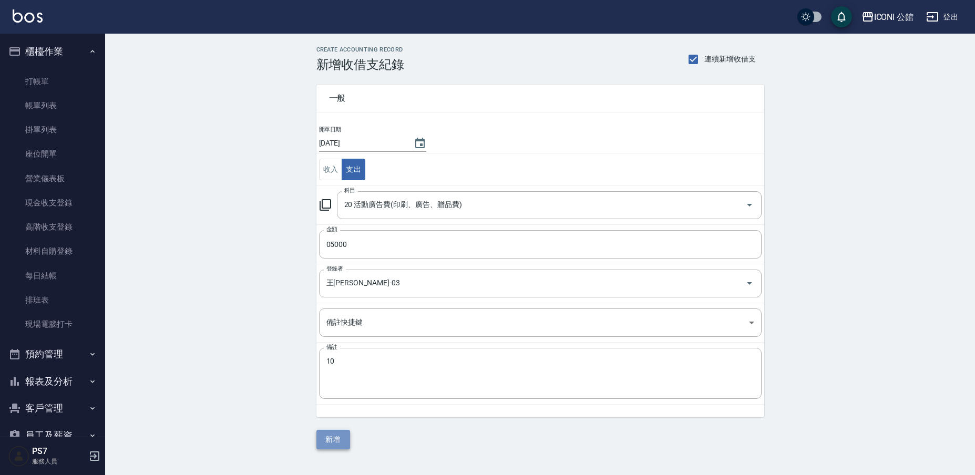
click at [332, 443] on button "新增" at bounding box center [334, 439] width 34 height 19
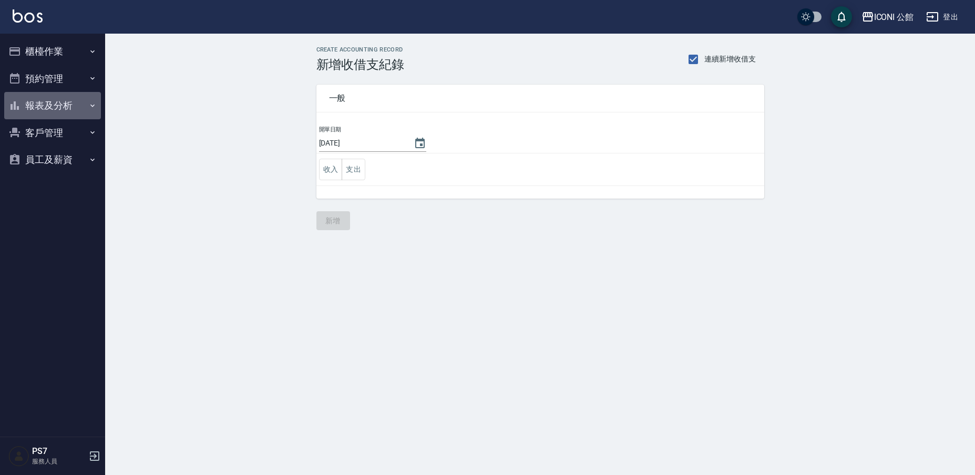
click at [56, 105] on button "報表及分析" at bounding box center [52, 105] width 97 height 27
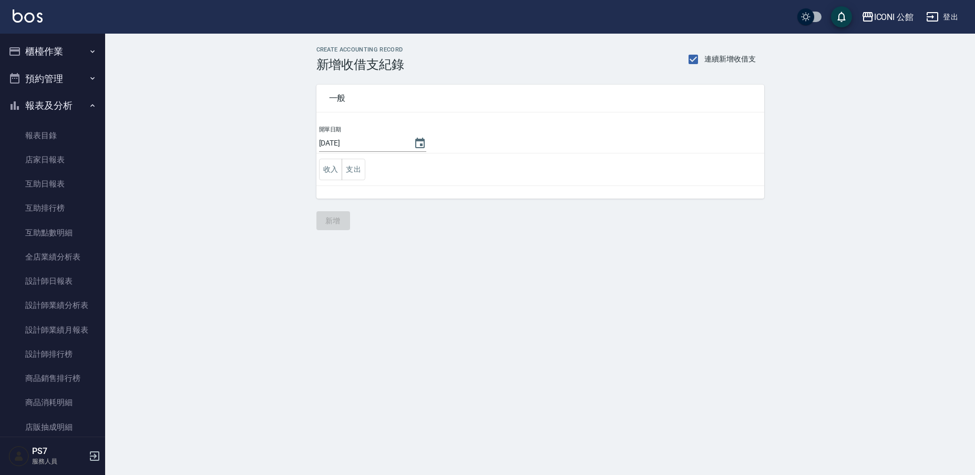
click at [88, 105] on icon "button" at bounding box center [92, 105] width 8 height 8
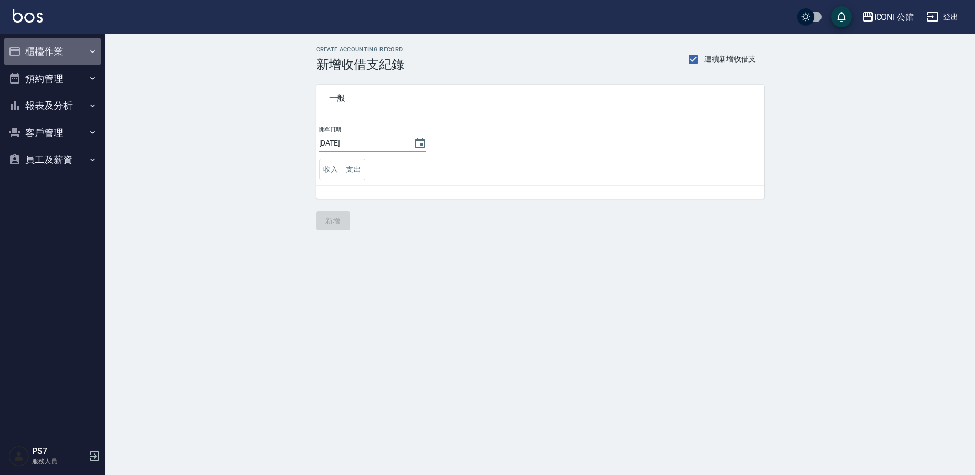
click at [70, 54] on button "櫃檯作業" at bounding box center [52, 51] width 97 height 27
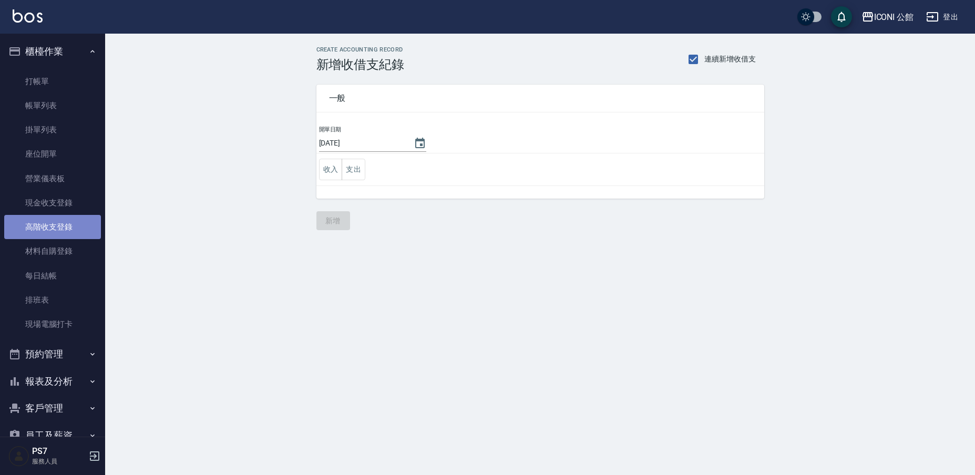
click at [64, 228] on link "高階收支登錄" at bounding box center [52, 227] width 97 height 24
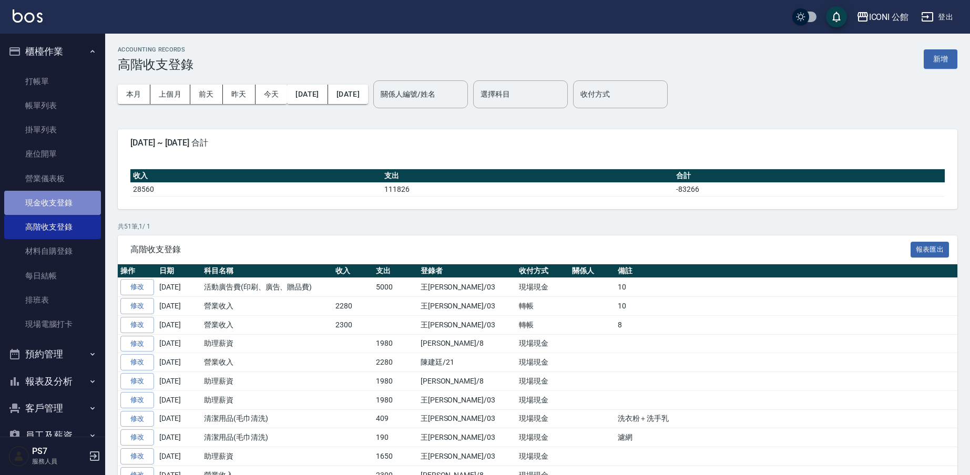
click at [64, 207] on link "現金收支登錄" at bounding box center [52, 203] width 97 height 24
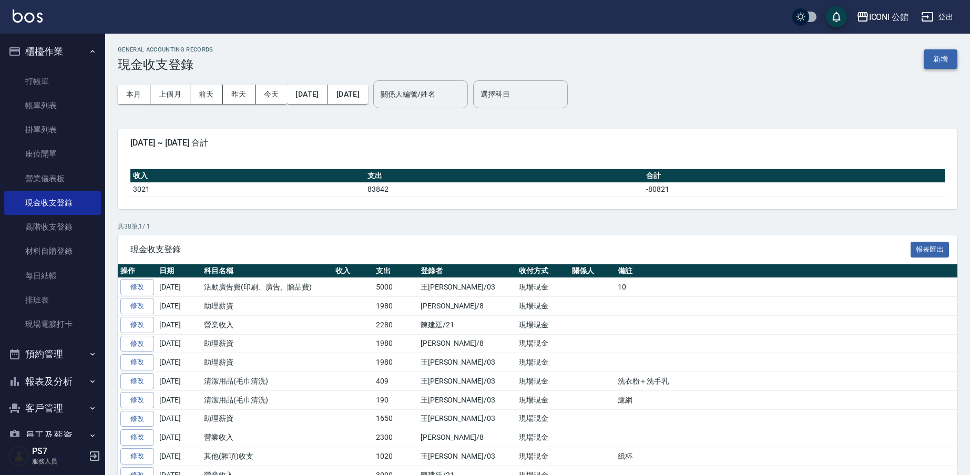
click at [937, 64] on button "新增" at bounding box center [941, 58] width 34 height 19
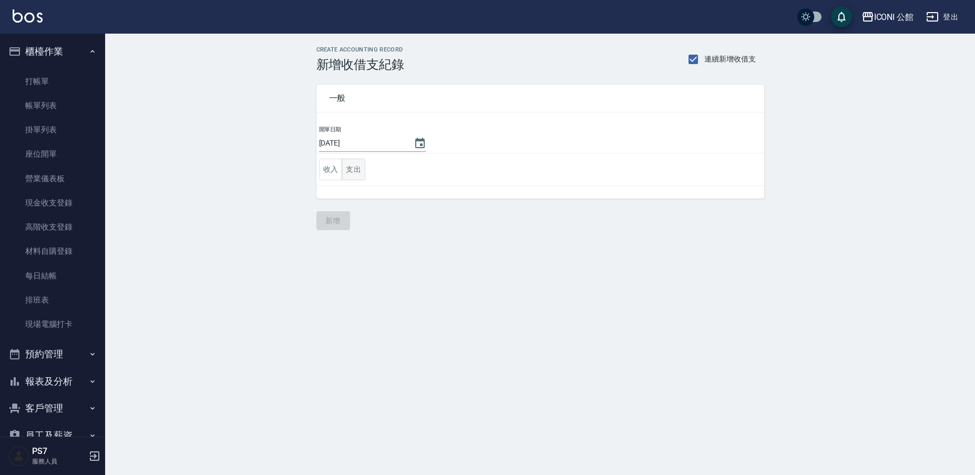
click at [355, 174] on button "支出" at bounding box center [354, 170] width 24 height 22
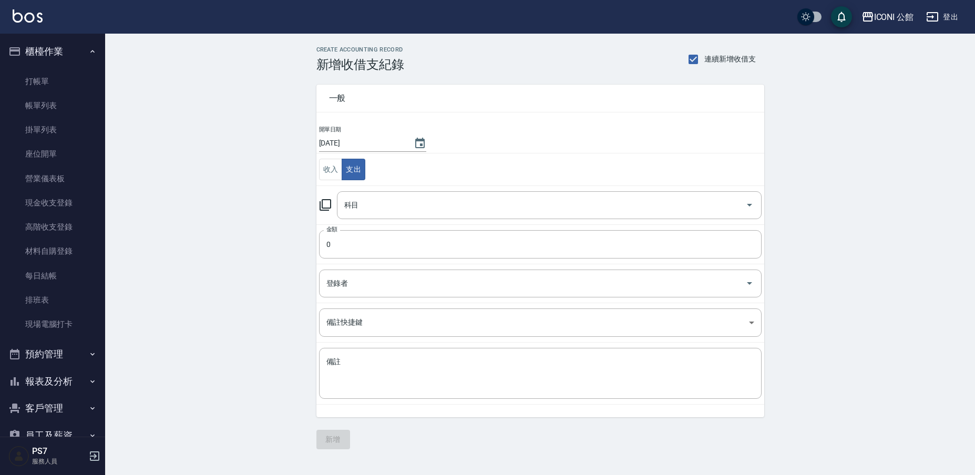
click at [325, 202] on icon at bounding box center [325, 205] width 13 height 13
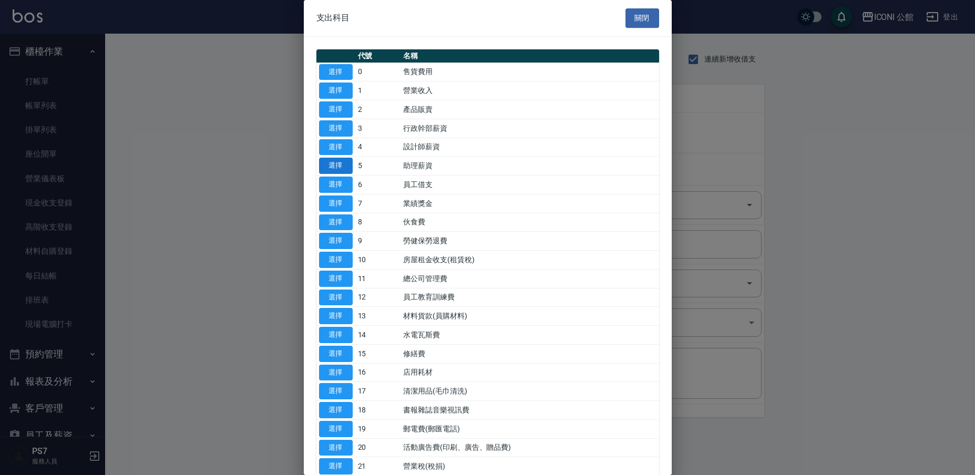
click at [332, 161] on button "選擇" at bounding box center [336, 166] width 34 height 16
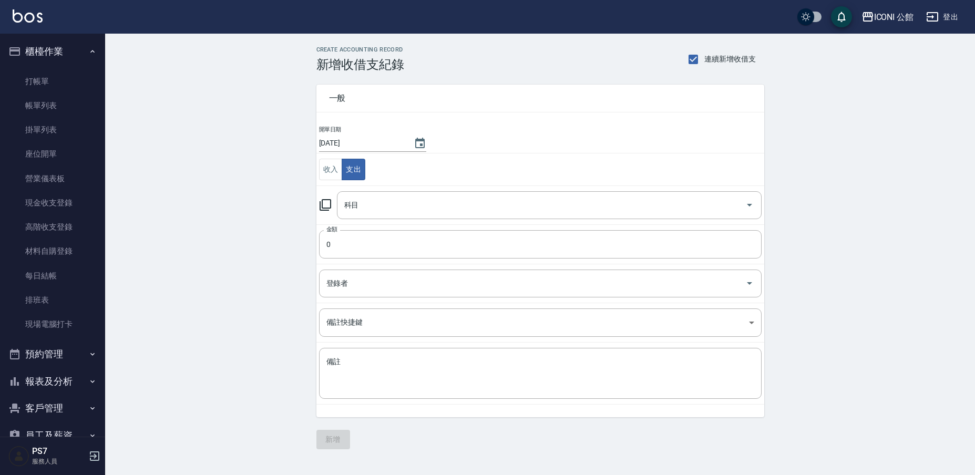
type input "5 助理薪資"
click at [339, 248] on input "0" at bounding box center [540, 244] width 443 height 28
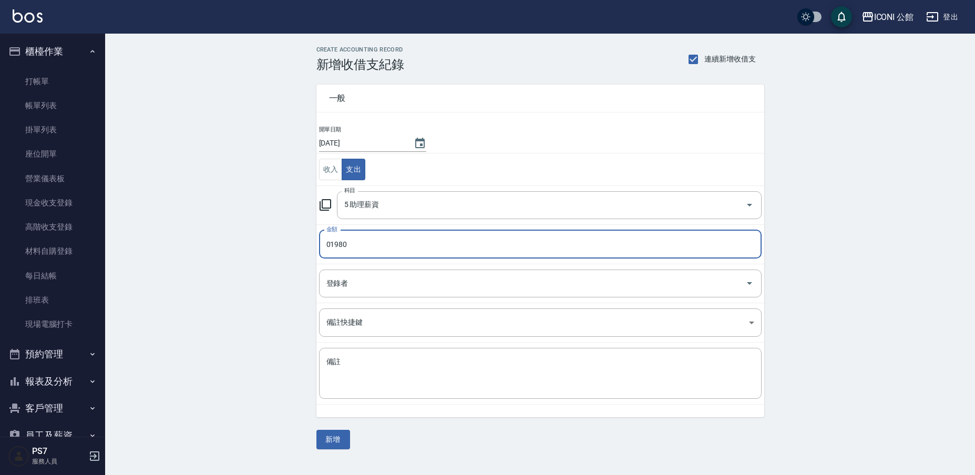
type input "01980"
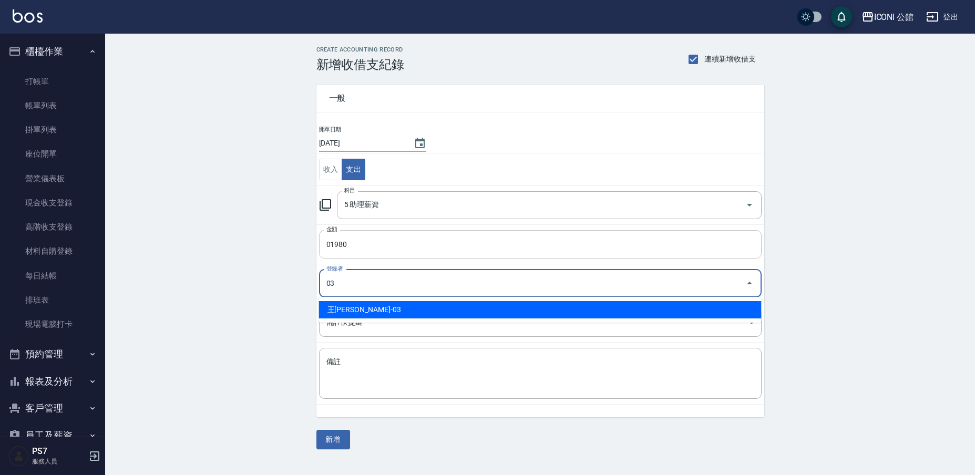
type input "王[PERSON_NAME]-03"
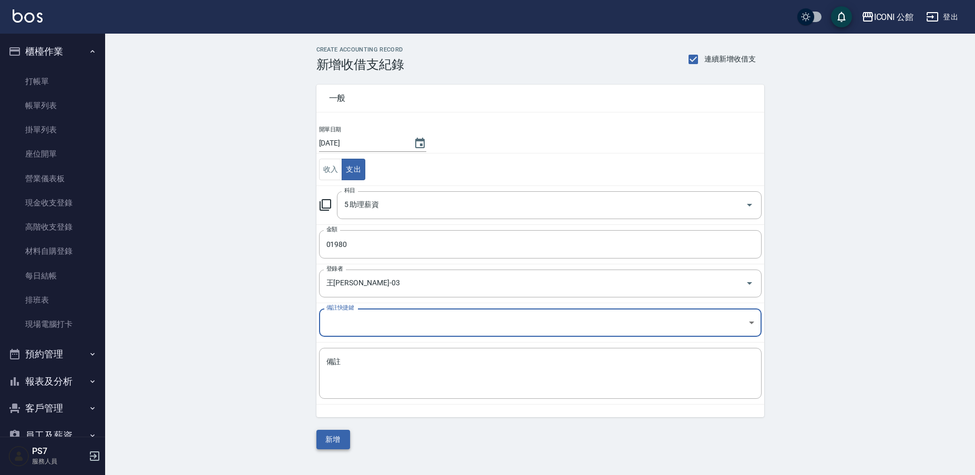
click at [336, 442] on button "新增" at bounding box center [334, 439] width 34 height 19
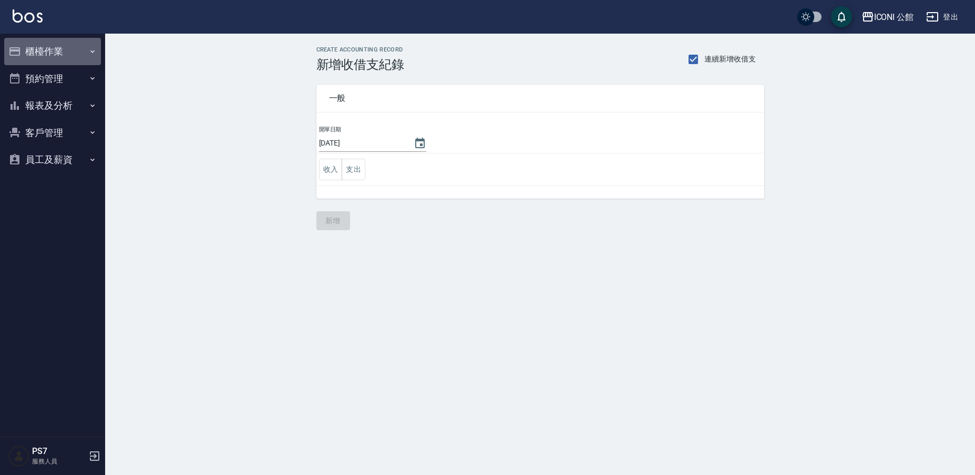
click at [54, 48] on button "櫃檯作業" at bounding box center [52, 51] width 97 height 27
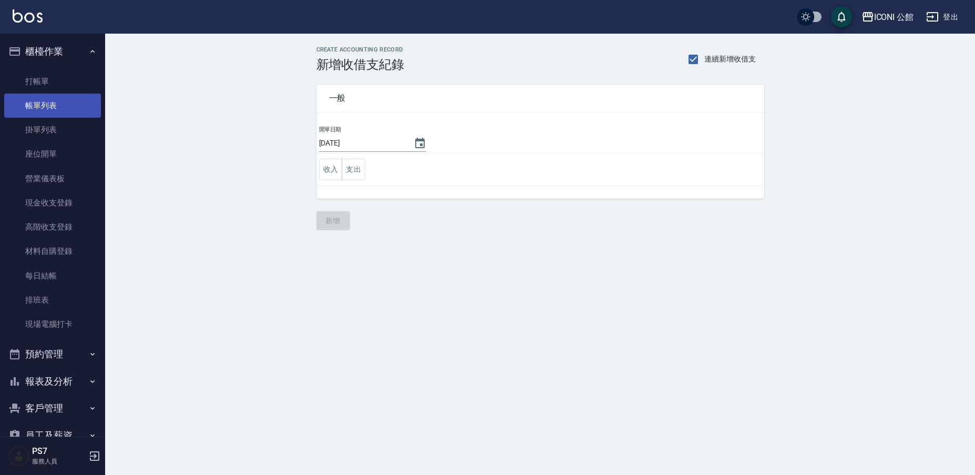
click at [44, 109] on link "帳單列表" at bounding box center [52, 106] width 97 height 24
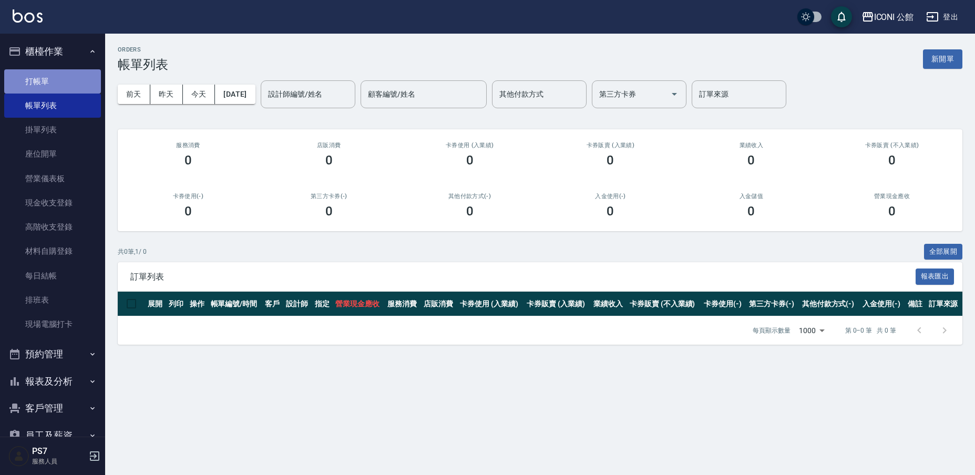
click at [54, 83] on link "打帳單" at bounding box center [52, 81] width 97 height 24
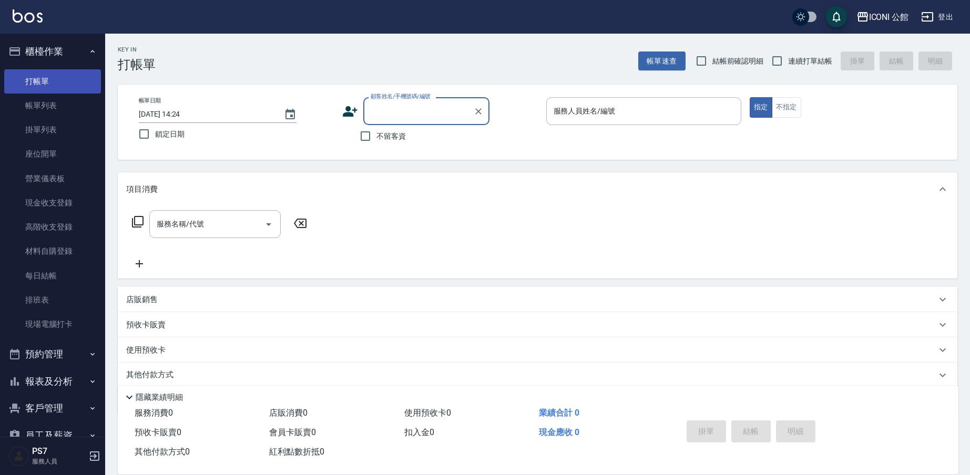
click at [54, 83] on link "打帳單" at bounding box center [52, 81] width 97 height 24
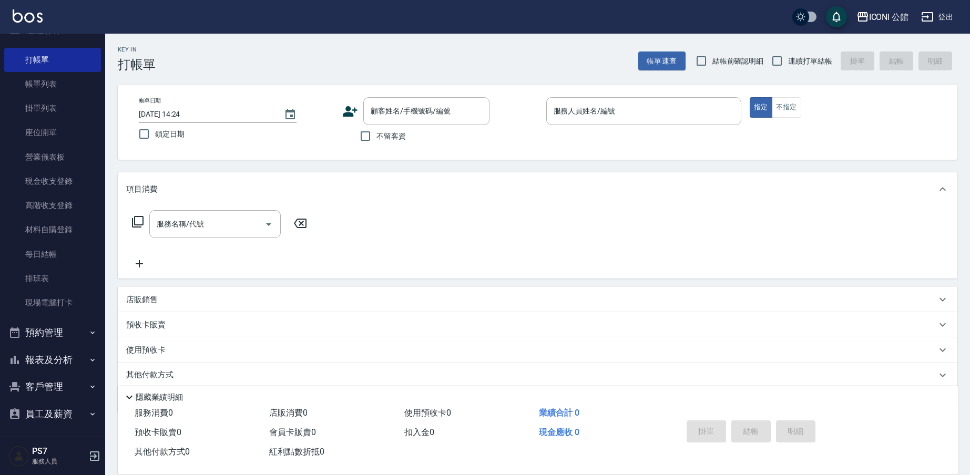
scroll to position [22, 0]
click at [53, 351] on button "報表及分析" at bounding box center [52, 359] width 97 height 27
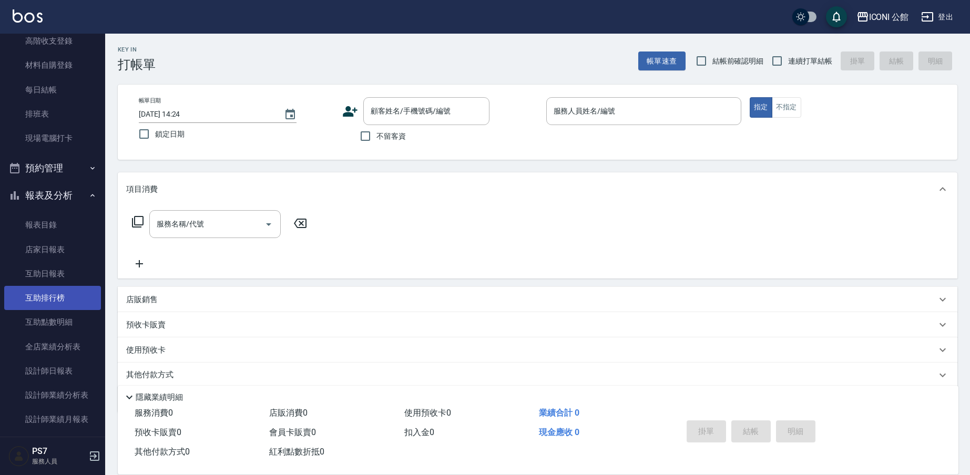
scroll to position [187, 0]
click at [64, 317] on link "互助點數明細" at bounding box center [52, 321] width 97 height 24
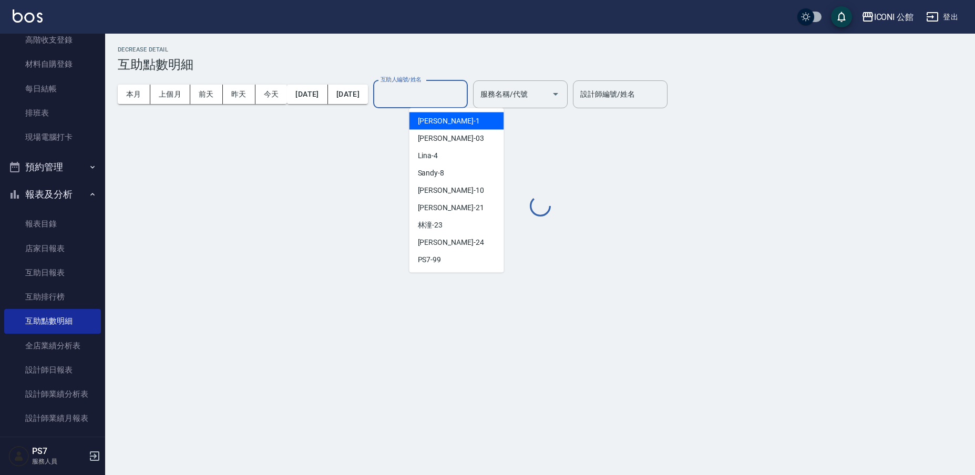
click at [463, 94] on input "互助人編號/姓名" at bounding box center [420, 94] width 85 height 18
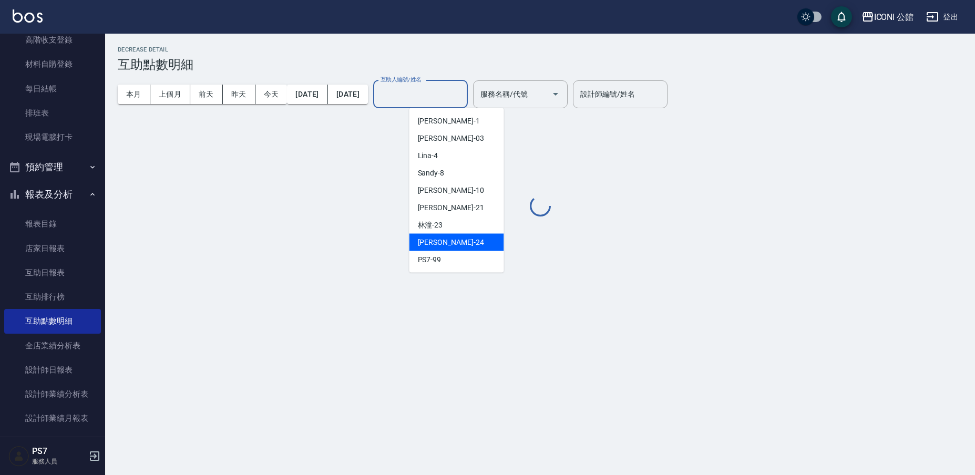
click at [444, 240] on div "[PERSON_NAME] -24" at bounding box center [457, 242] width 95 height 17
type input "[PERSON_NAME]-24"
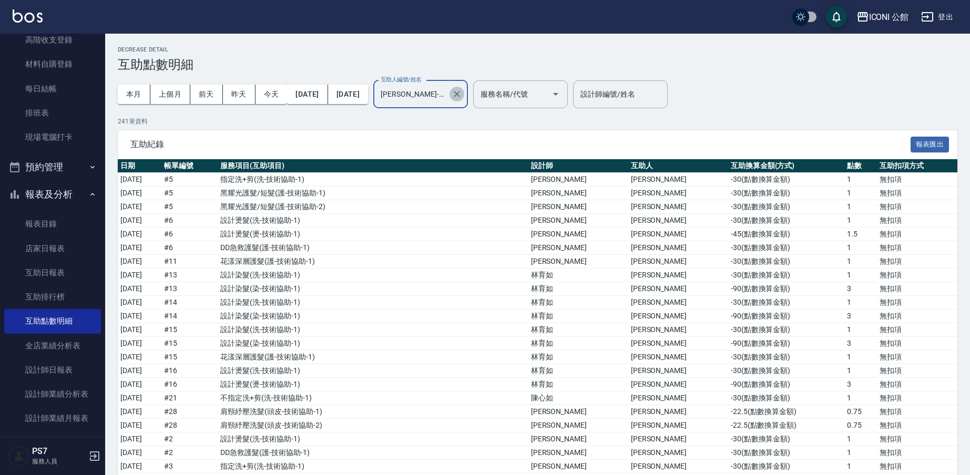
click at [462, 91] on icon "Clear" at bounding box center [457, 94] width 11 height 11
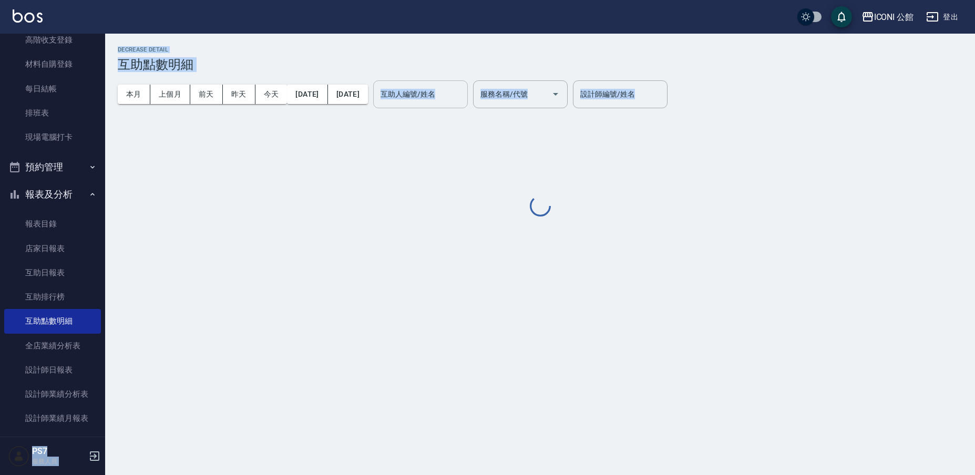
click at [105, 140] on div "ICONI 公館 登出 櫃檯作業 打帳單 帳單列表 掛單列表 座位開單 營業儀表板 現金收支登錄 高階收支登錄 材料自購登錄 每日結帳 排班表 現場電腦打卡 …" at bounding box center [487, 237] width 975 height 475
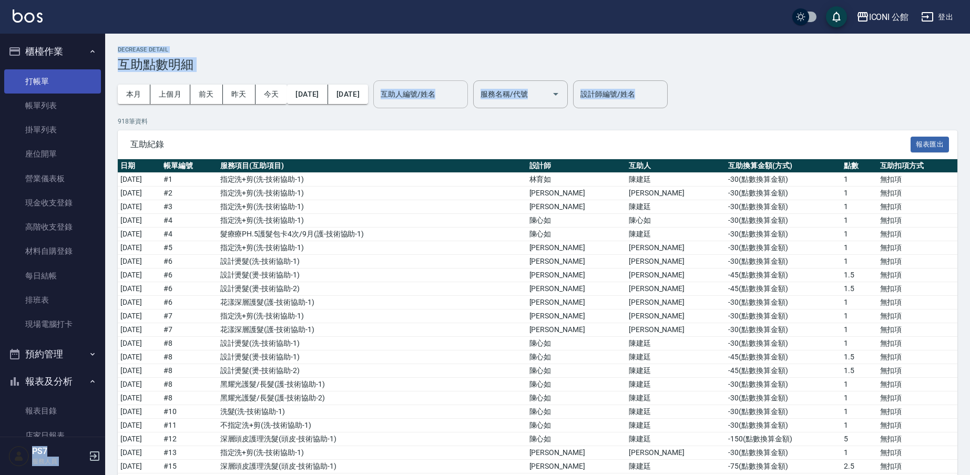
click at [77, 69] on link "打帳單" at bounding box center [52, 81] width 97 height 24
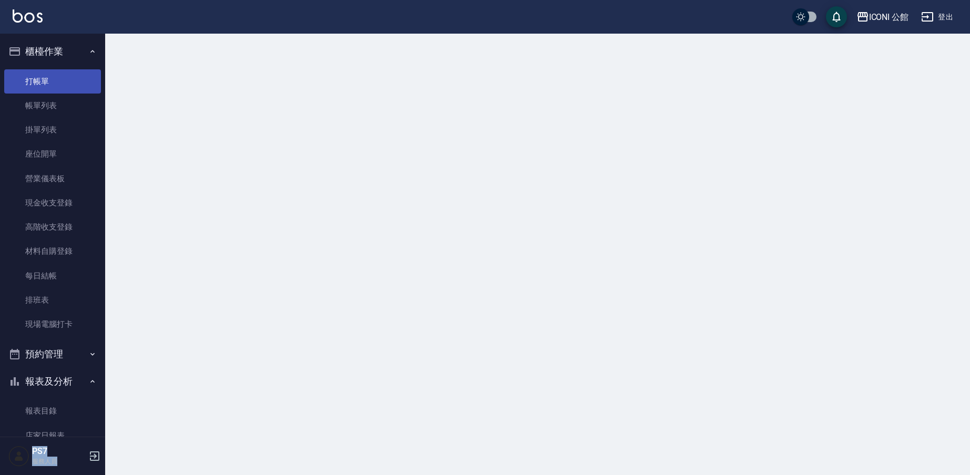
drag, startPoint x: 57, startPoint y: 71, endPoint x: 54, endPoint y: 76, distance: 6.4
click at [57, 72] on link "打帳單" at bounding box center [52, 81] width 97 height 24
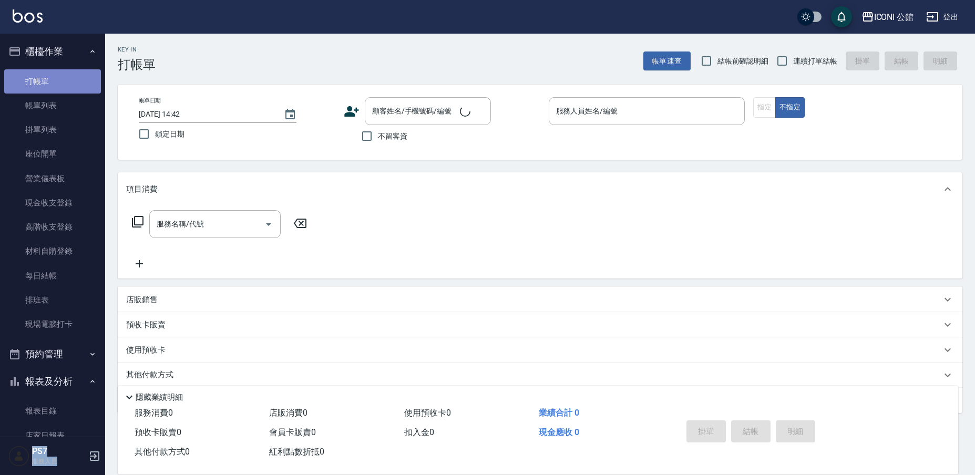
click at [54, 76] on link "打帳單" at bounding box center [52, 81] width 97 height 24
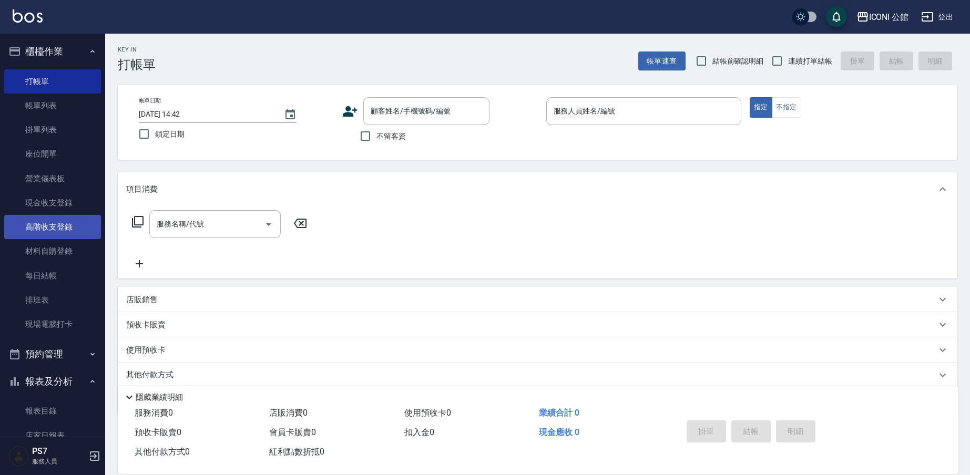
click at [70, 228] on link "高階收支登錄" at bounding box center [52, 227] width 97 height 24
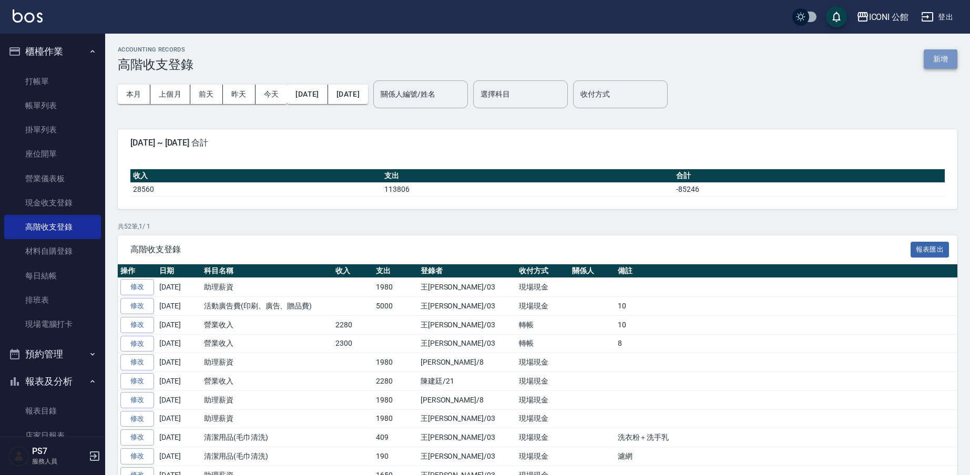
click at [936, 65] on button "新增" at bounding box center [941, 58] width 34 height 19
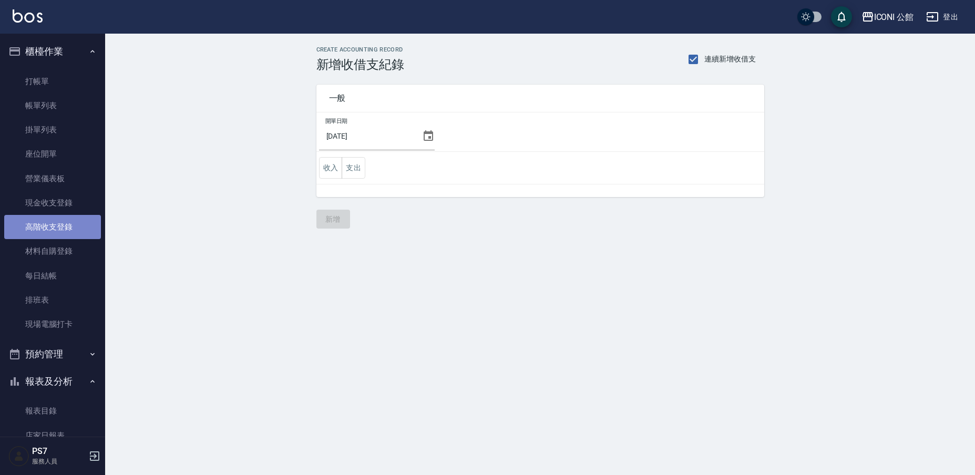
click at [73, 222] on link "高階收支登錄" at bounding box center [52, 227] width 97 height 24
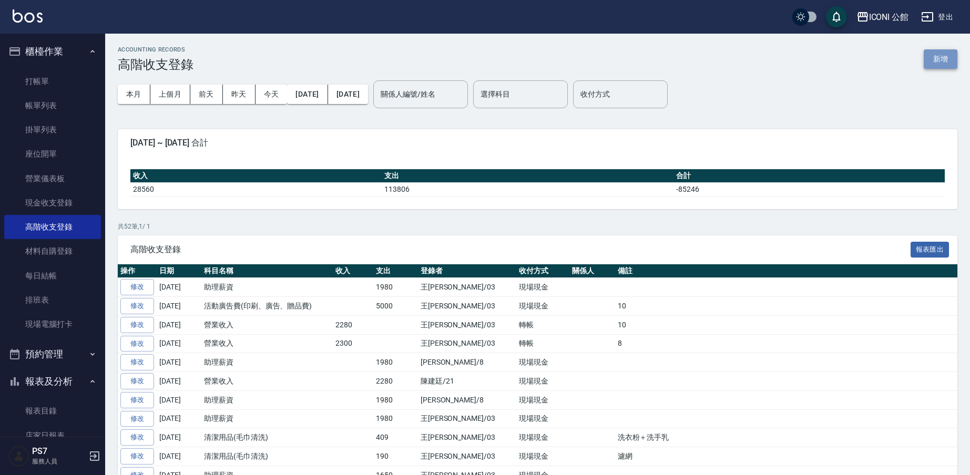
click at [941, 60] on button "新增" at bounding box center [941, 58] width 34 height 19
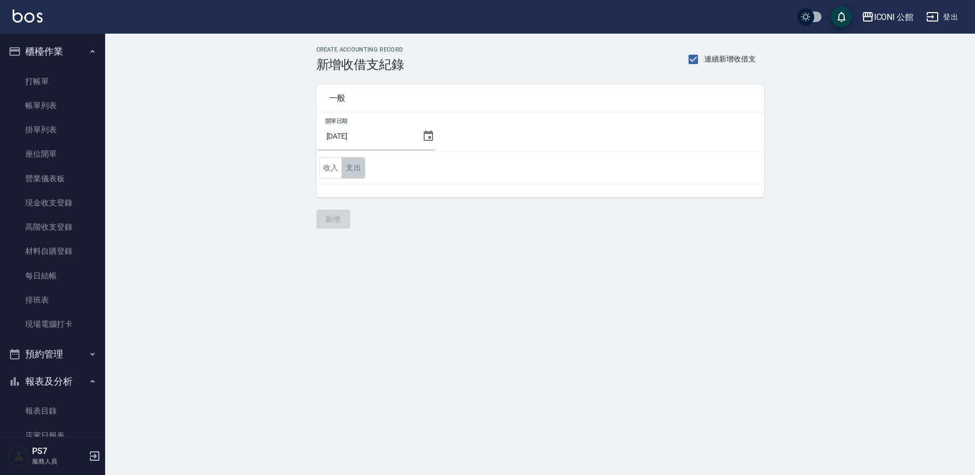
click at [352, 169] on button "支出" at bounding box center [354, 168] width 24 height 22
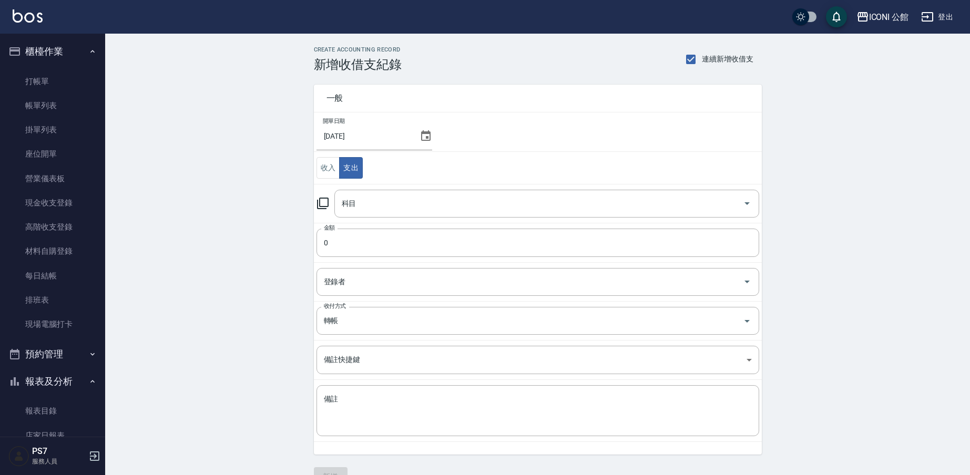
click at [322, 201] on icon at bounding box center [323, 203] width 13 height 13
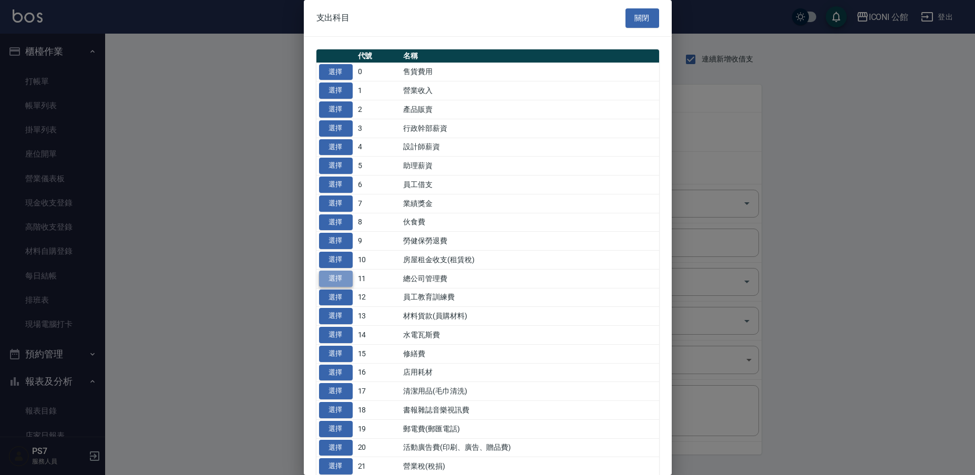
click at [338, 278] on button "選擇" at bounding box center [336, 279] width 34 height 16
type input "11 總公司管理費"
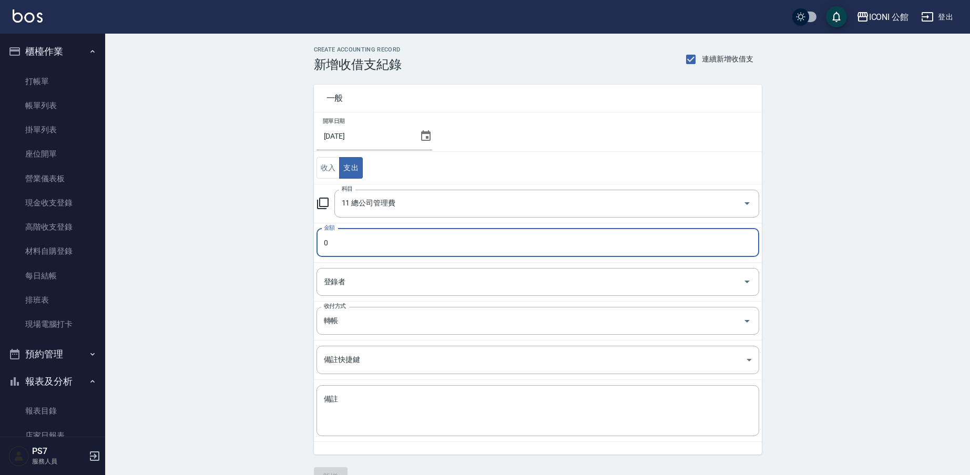
click at [351, 242] on input "0" at bounding box center [538, 243] width 443 height 28
type input "030000"
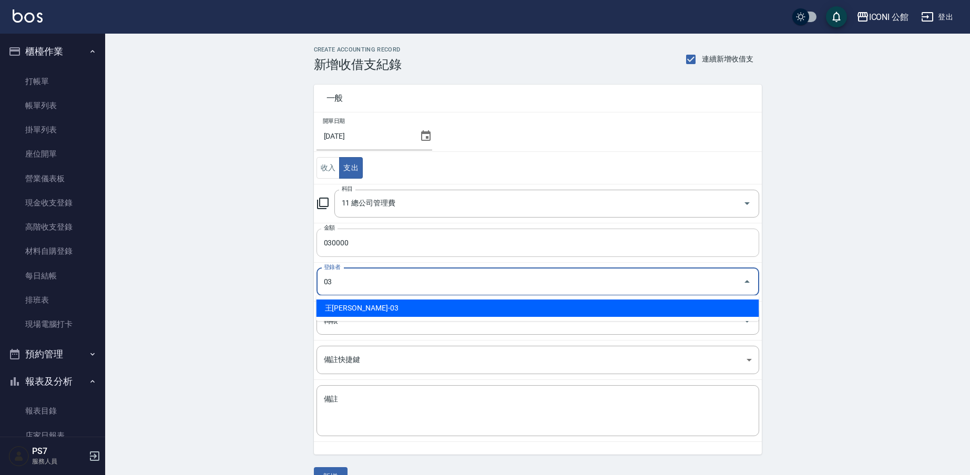
type input "王[PERSON_NAME]-03"
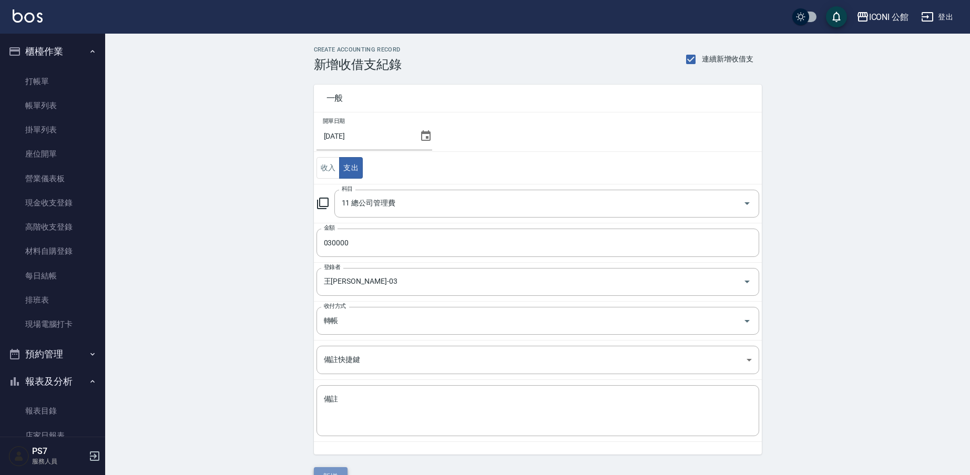
click at [335, 471] on button "新增" at bounding box center [331, 476] width 34 height 19
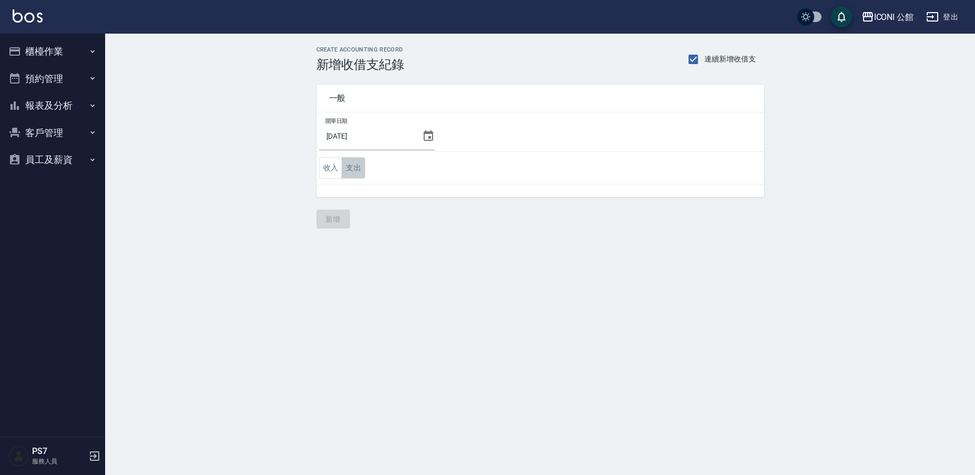
click at [353, 171] on button "支出" at bounding box center [354, 168] width 24 height 22
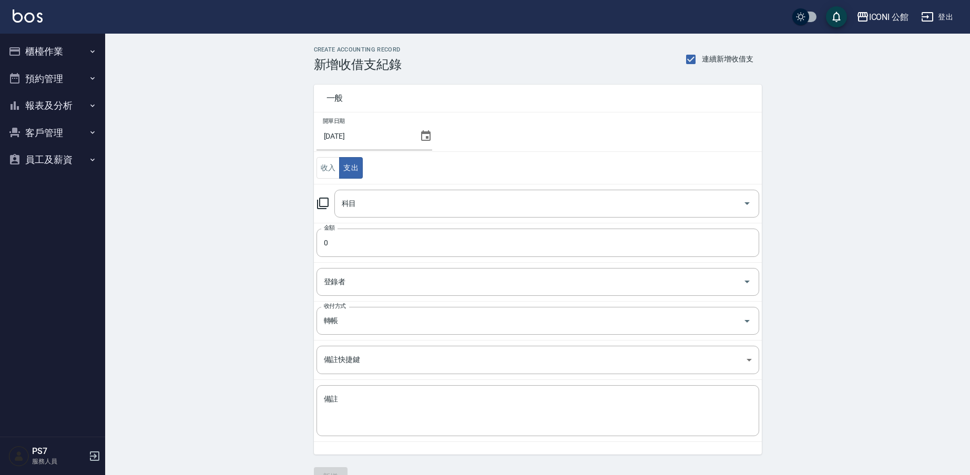
click at [320, 202] on icon at bounding box center [323, 204] width 12 height 12
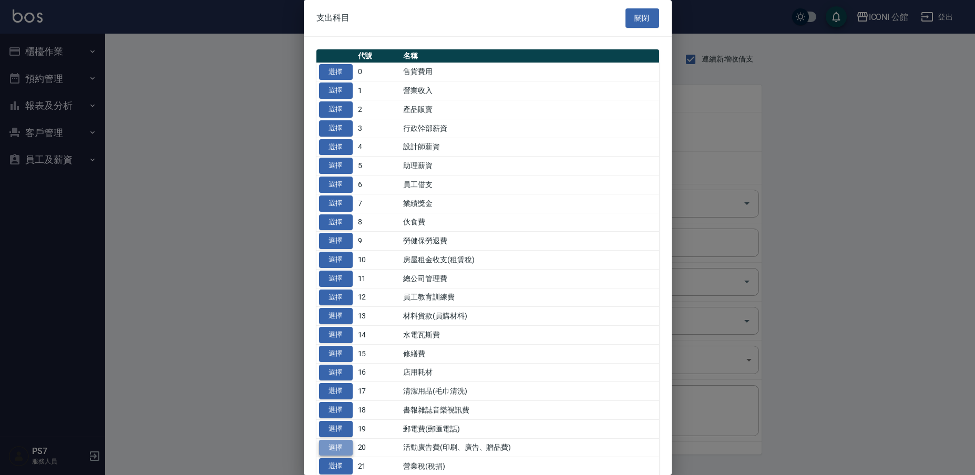
click at [336, 443] on button "選擇" at bounding box center [336, 448] width 34 height 16
type input "20 活動廣告費(印刷、廣告、贈品費)"
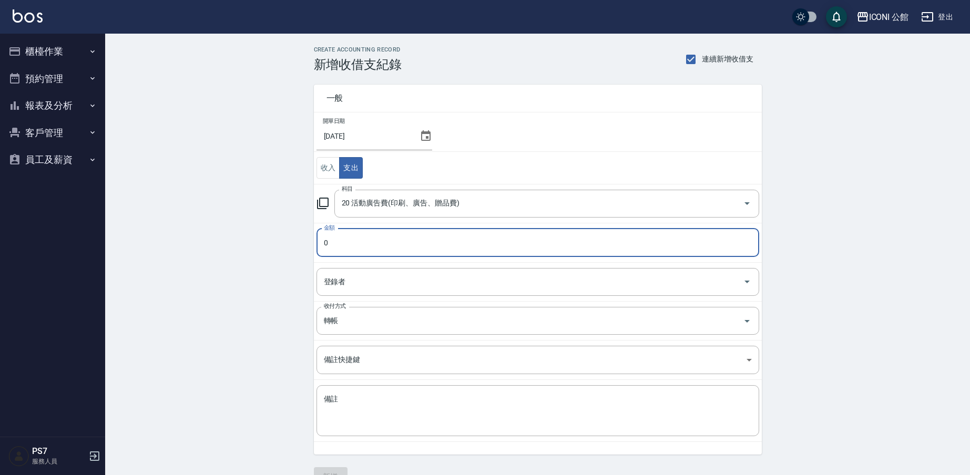
click at [352, 246] on input "0" at bounding box center [538, 243] width 443 height 28
type input "01500"
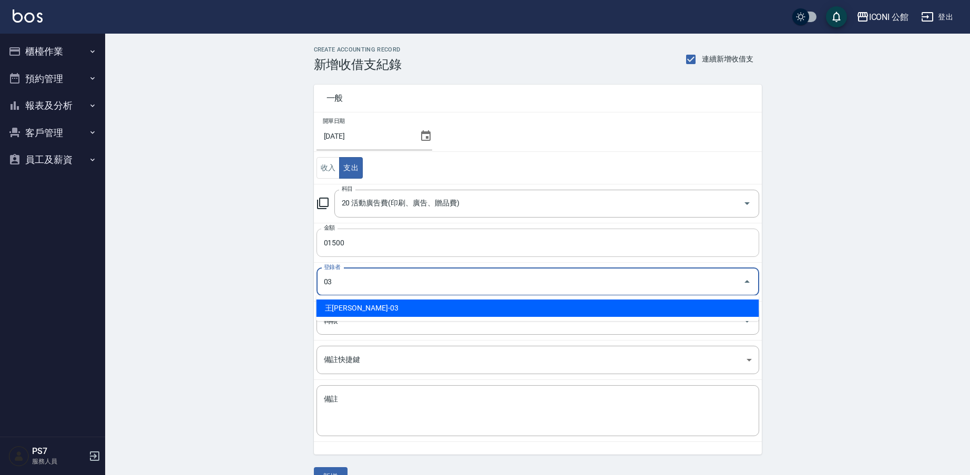
type input "王[PERSON_NAME]-03"
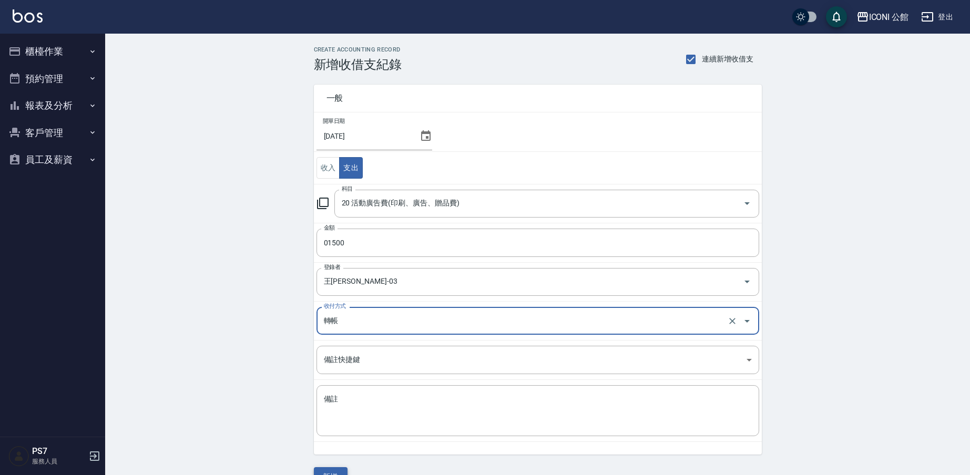
click at [330, 474] on button "新增" at bounding box center [331, 476] width 34 height 19
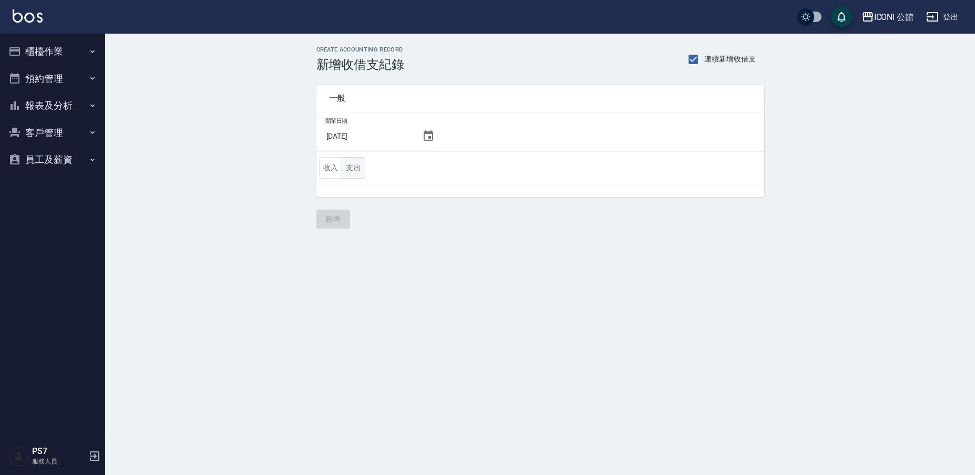
click at [353, 167] on button "支出" at bounding box center [354, 168] width 24 height 22
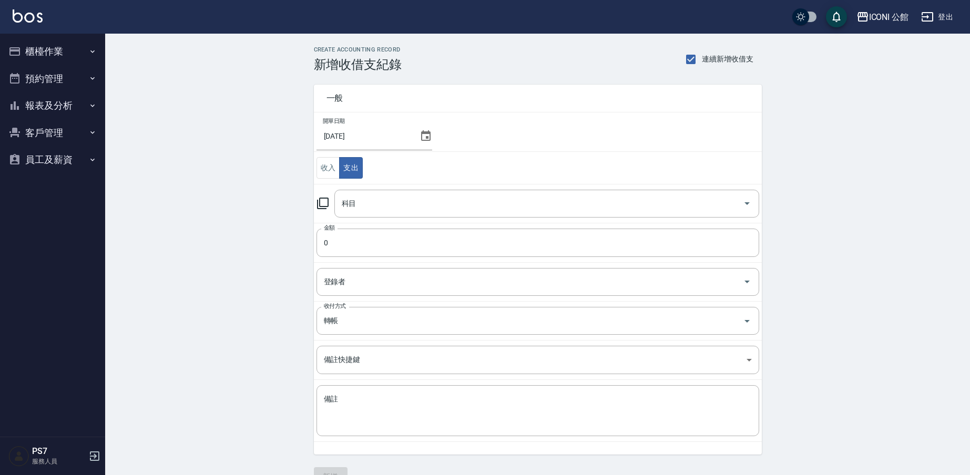
click at [325, 203] on icon at bounding box center [323, 203] width 13 height 13
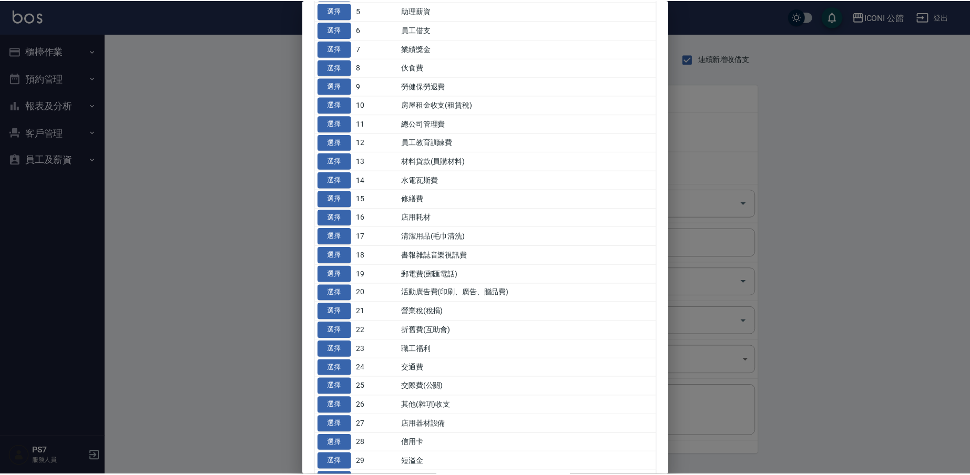
scroll to position [150, 0]
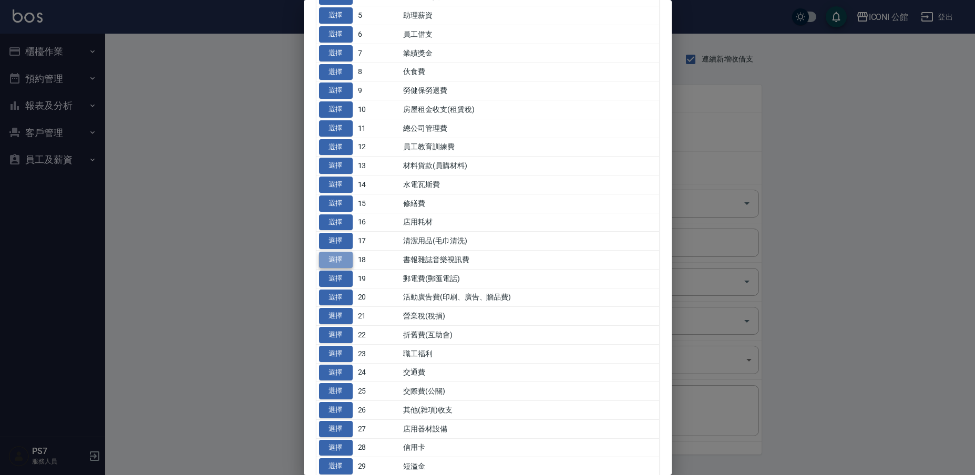
click at [337, 254] on button "選擇" at bounding box center [336, 260] width 34 height 16
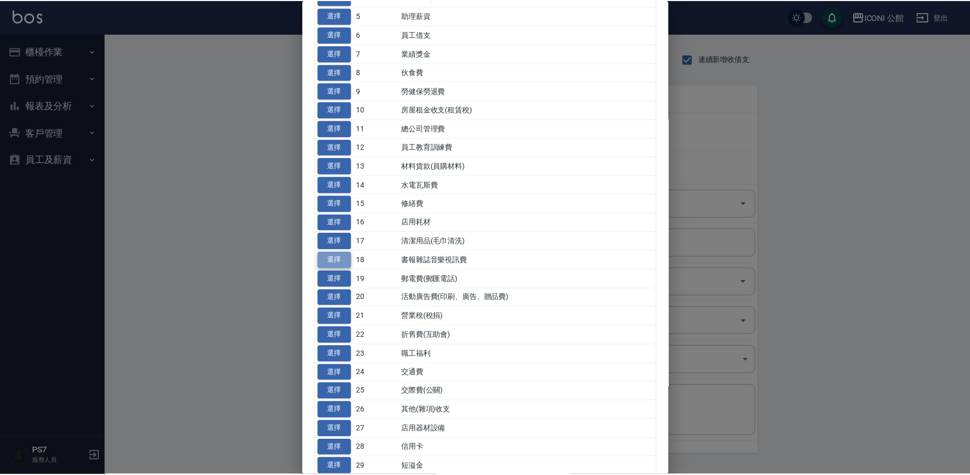
type input "18 書報雜誌音樂視訊費"
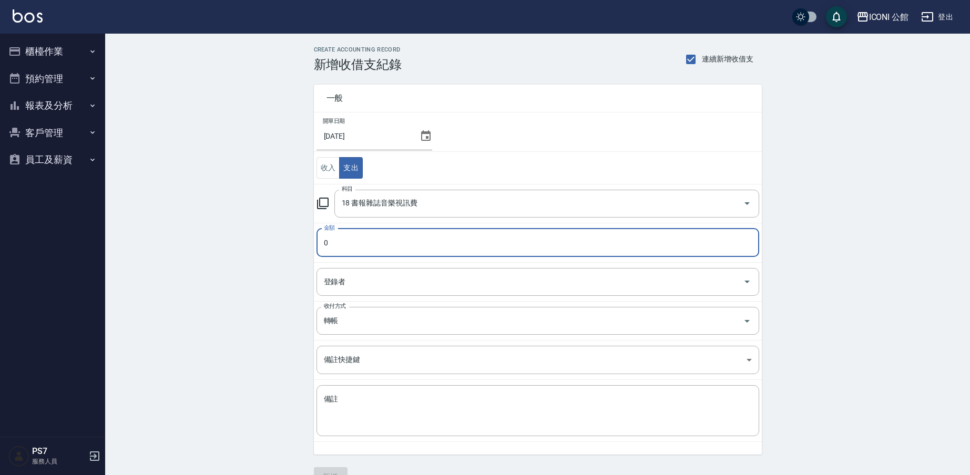
click at [353, 250] on input "0" at bounding box center [538, 243] width 443 height 28
type input "0500"
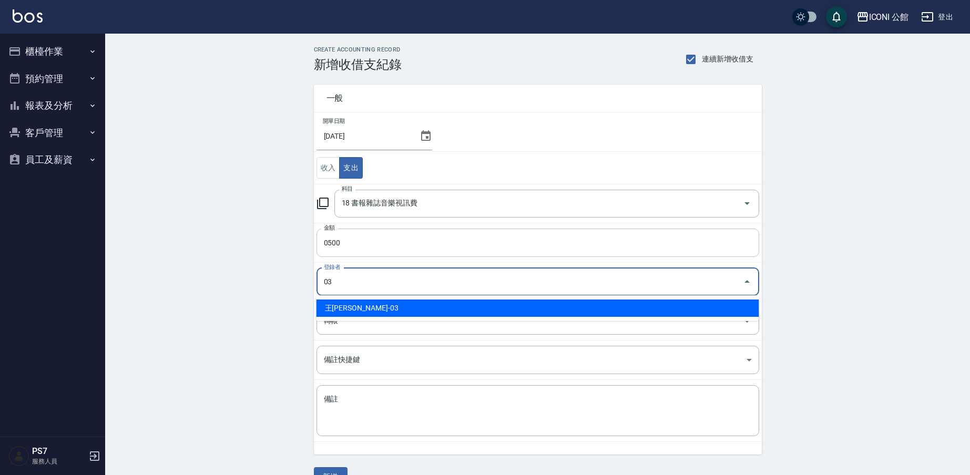
type input "王[PERSON_NAME]-03"
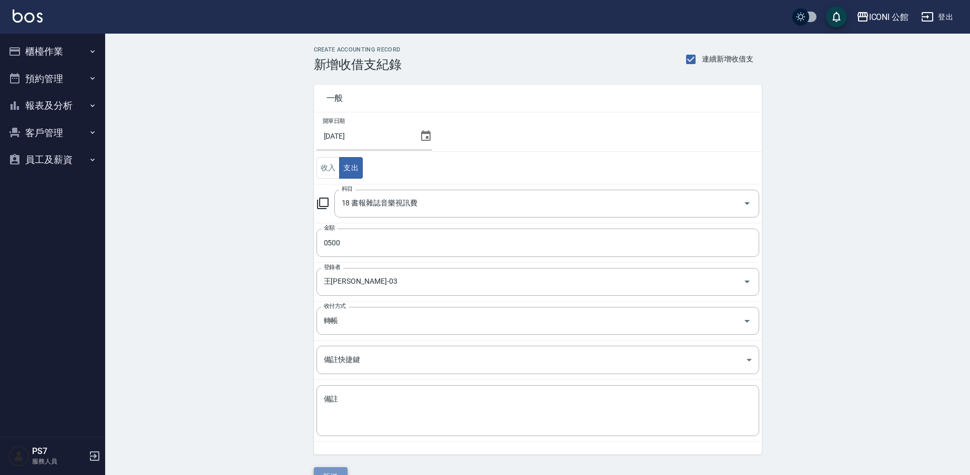
click at [336, 470] on button "新增" at bounding box center [331, 476] width 34 height 19
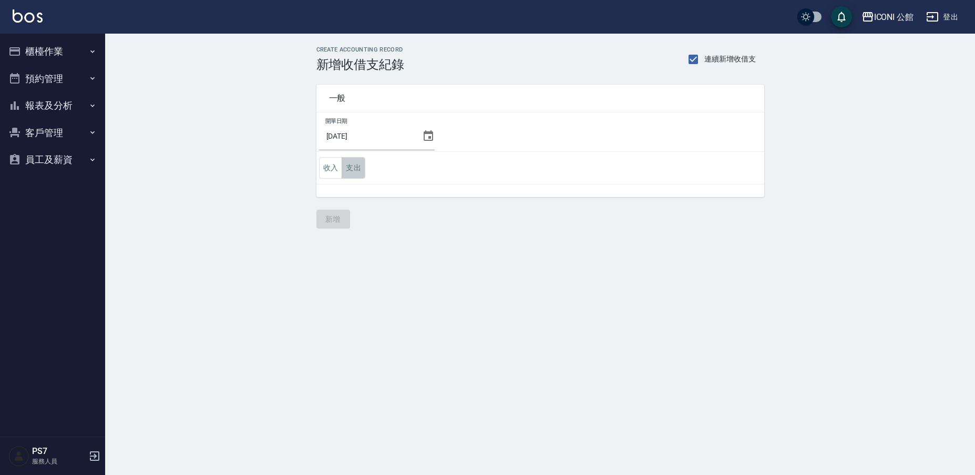
click at [344, 167] on button "支出" at bounding box center [354, 168] width 24 height 22
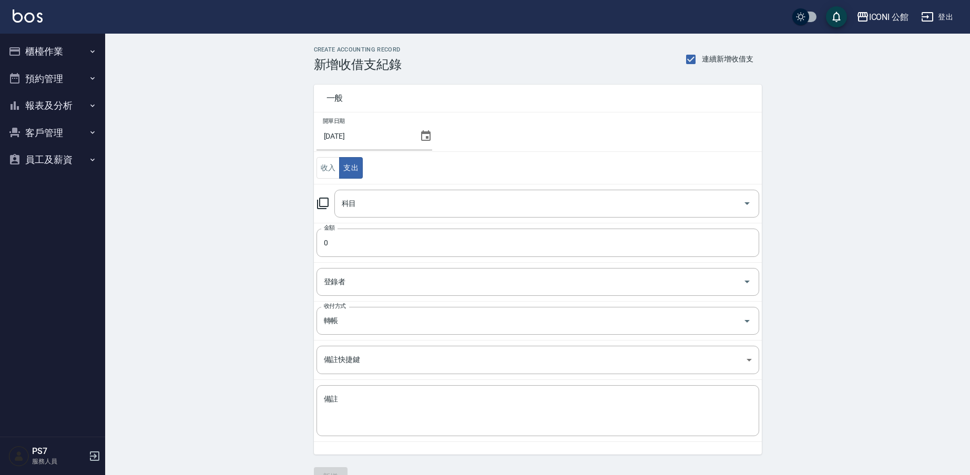
click at [322, 203] on icon at bounding box center [323, 203] width 13 height 13
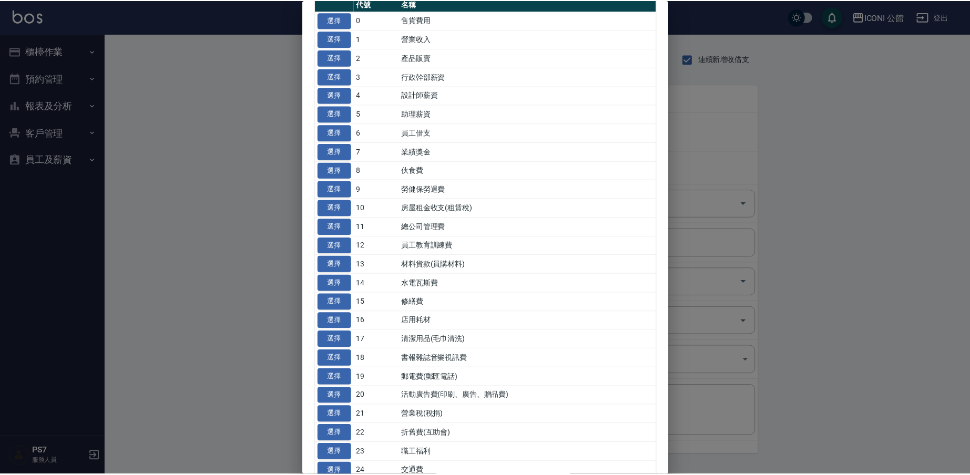
scroll to position [51, 0]
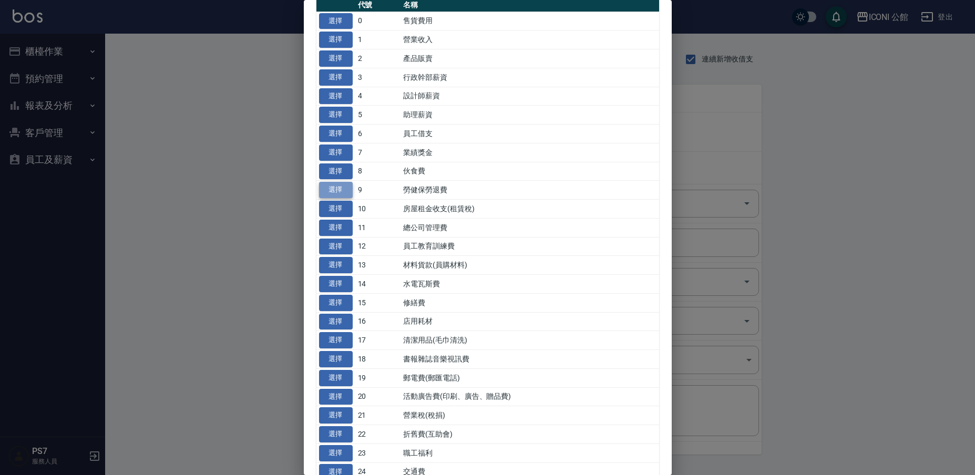
click at [341, 188] on button "選擇" at bounding box center [336, 190] width 34 height 16
type input "9 勞健保勞退費"
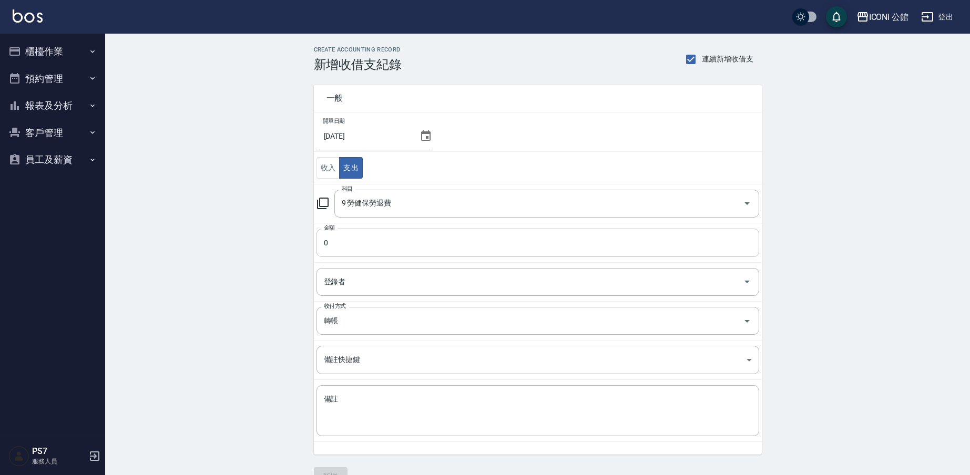
click at [346, 242] on input "0" at bounding box center [538, 243] width 443 height 28
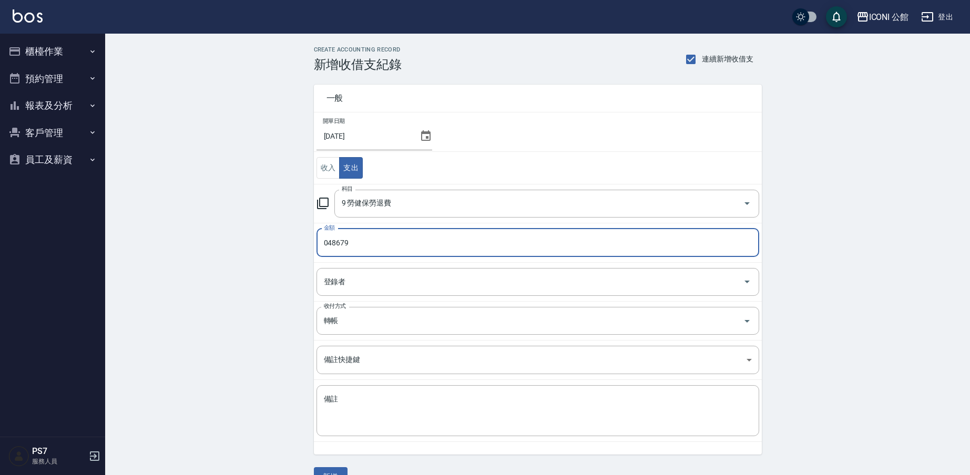
type input "048679"
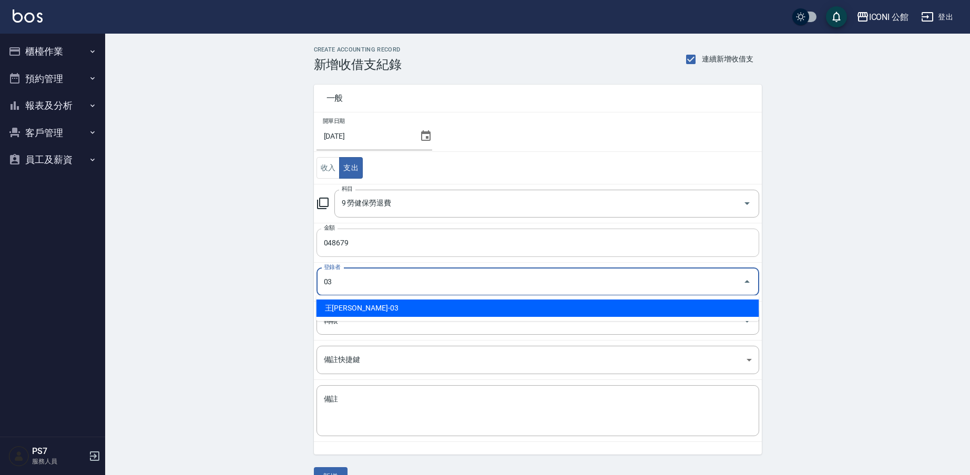
type input "王[PERSON_NAME]-03"
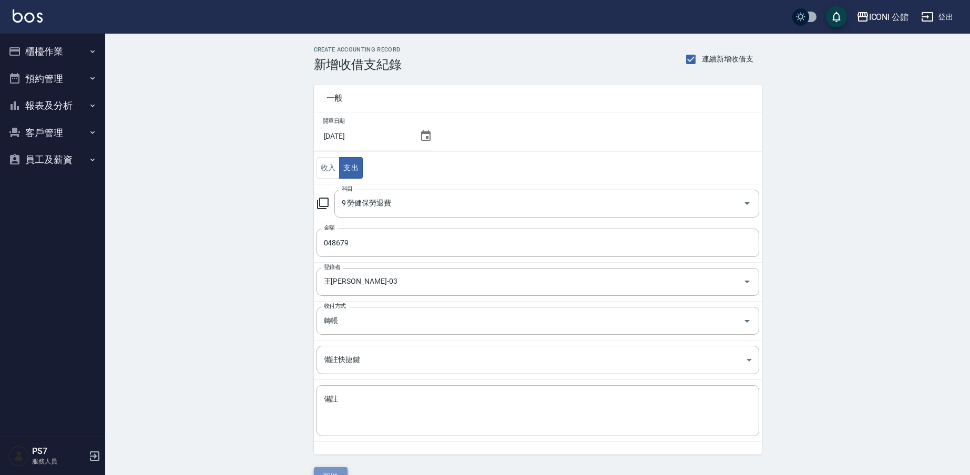
click at [333, 473] on button "新增" at bounding box center [331, 476] width 34 height 19
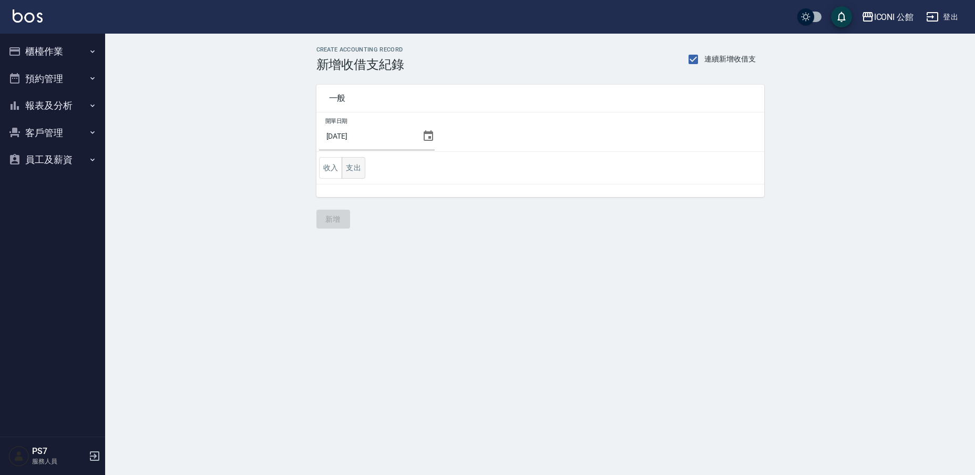
click at [356, 166] on button "支出" at bounding box center [354, 168] width 24 height 22
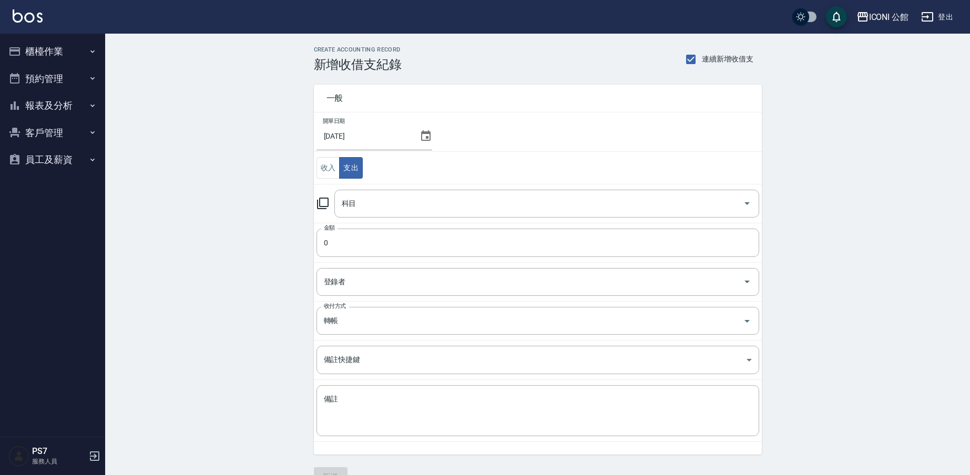
click at [322, 205] on icon at bounding box center [323, 203] width 13 height 13
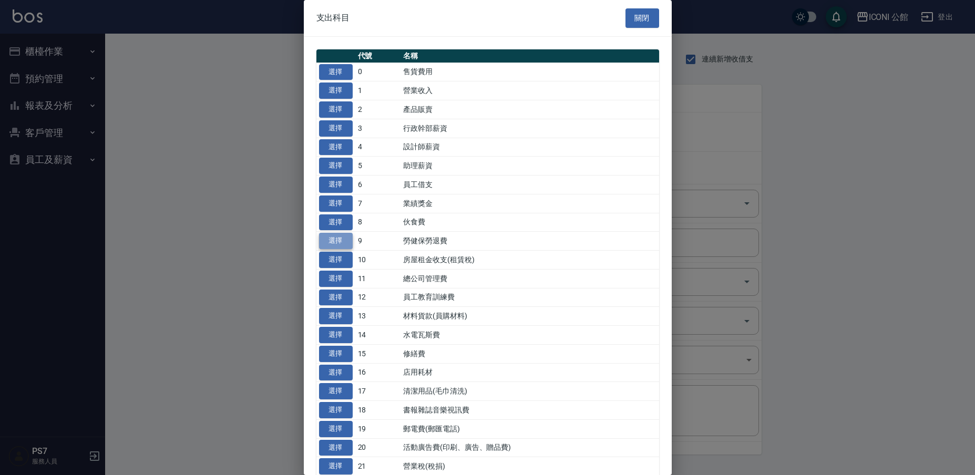
click at [351, 236] on button "選擇" at bounding box center [336, 241] width 34 height 16
type input "9 勞健保勞退費"
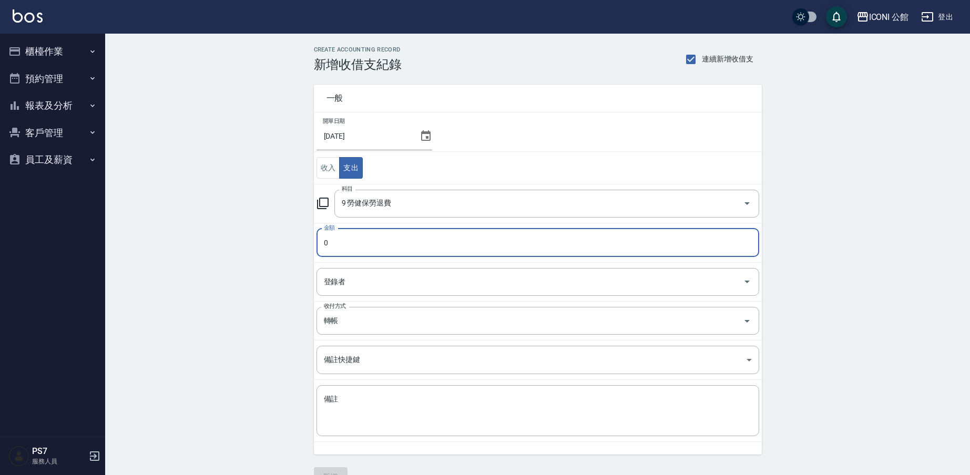
click at [347, 242] on input "0" at bounding box center [538, 243] width 443 height 28
type input "017086"
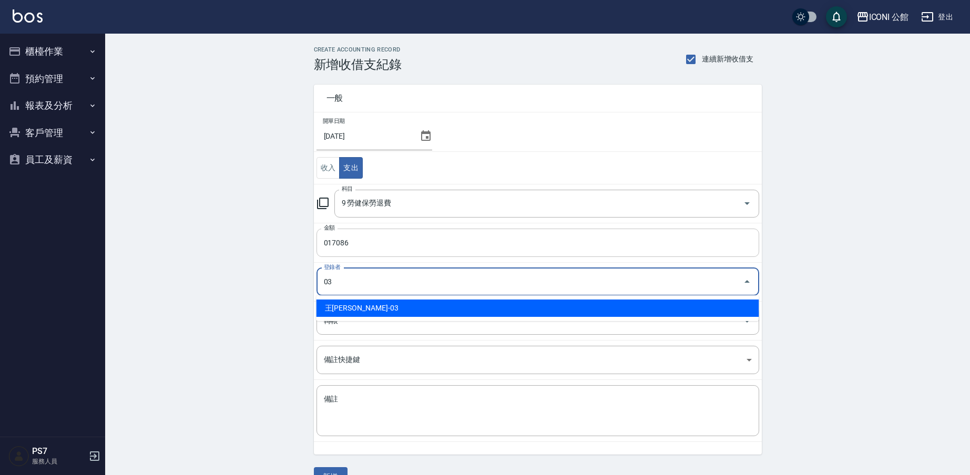
type input "王[PERSON_NAME]-03"
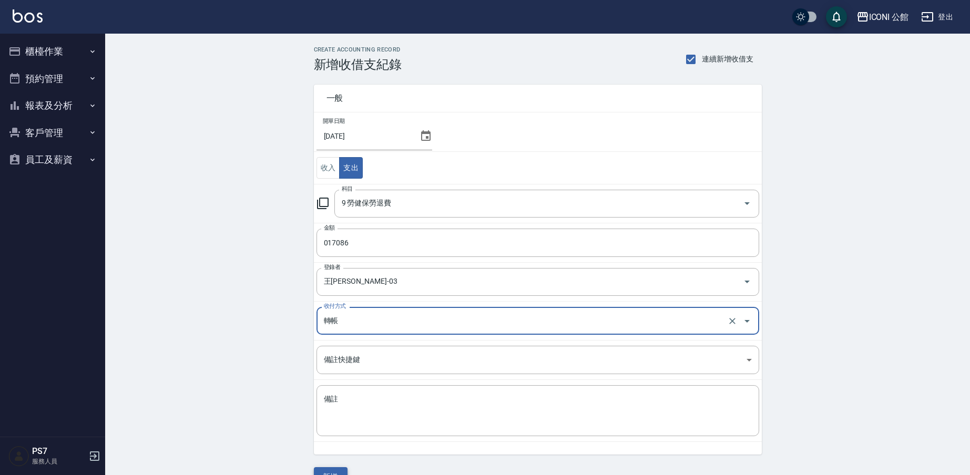
click at [338, 468] on button "新增" at bounding box center [331, 476] width 34 height 19
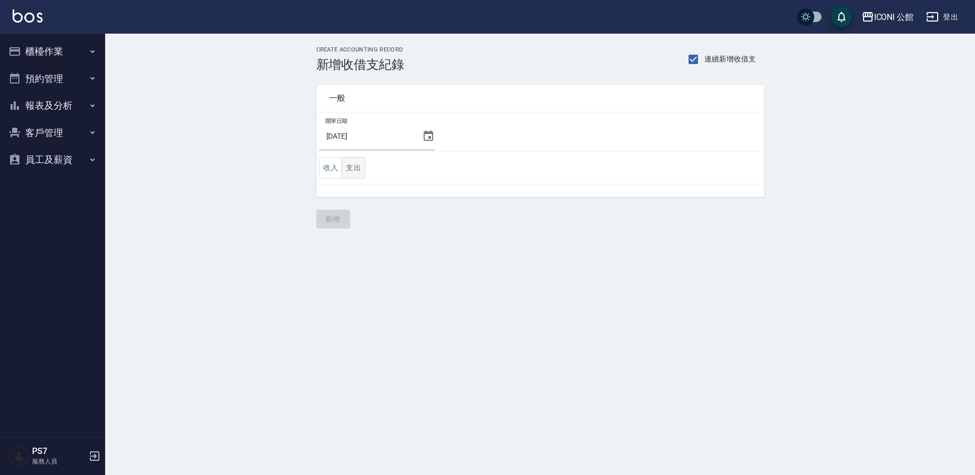
click at [357, 172] on button "支出" at bounding box center [354, 168] width 24 height 22
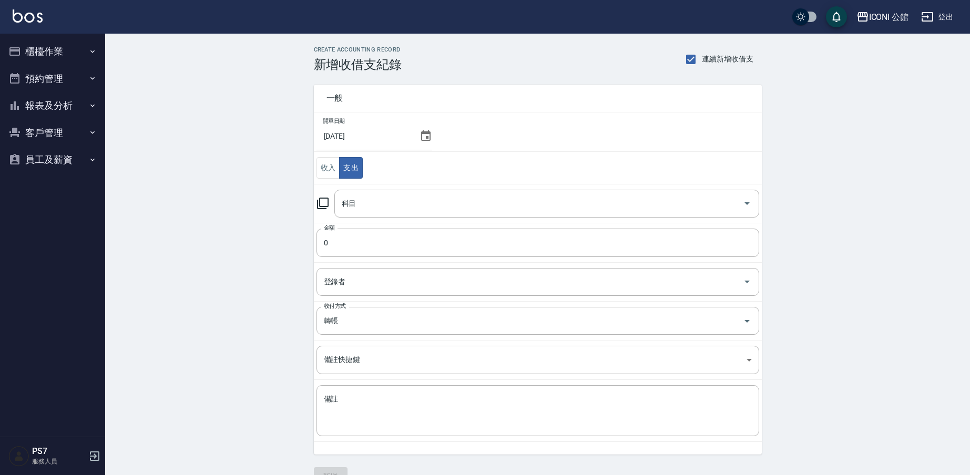
click at [322, 206] on icon at bounding box center [323, 203] width 13 height 13
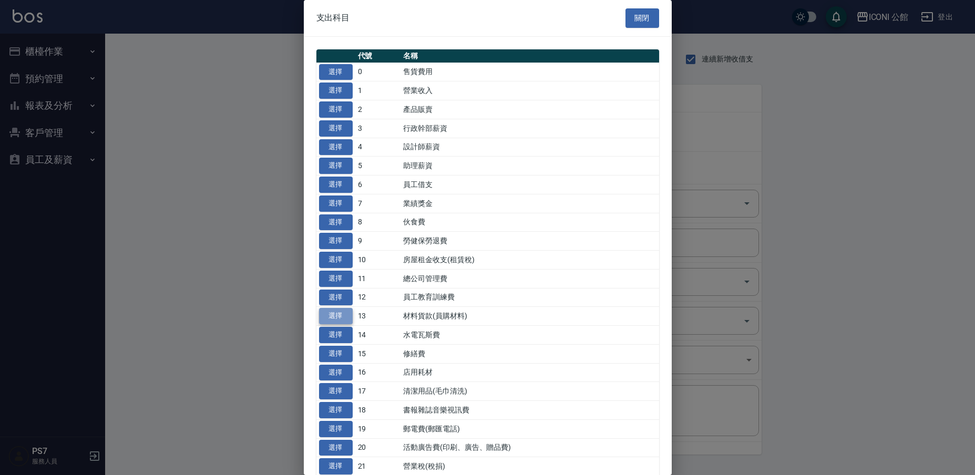
click at [338, 310] on button "選擇" at bounding box center [336, 316] width 34 height 16
type input "13 材料貨款(員購材料)"
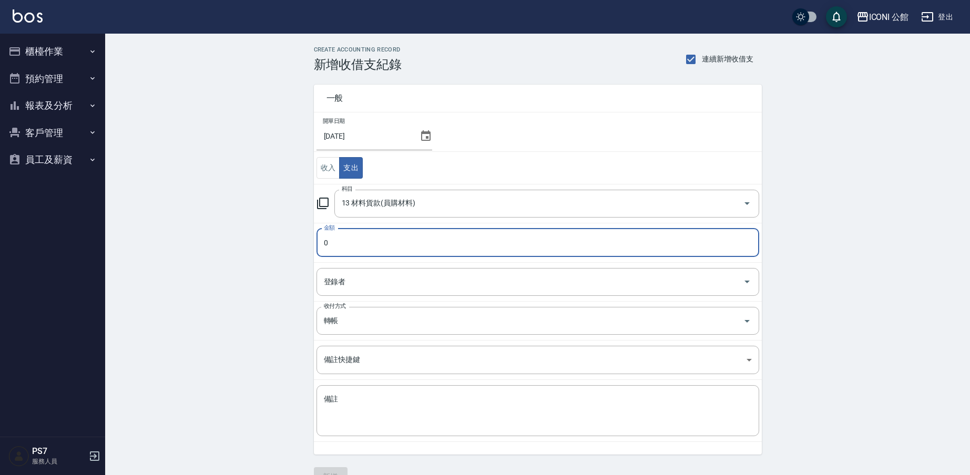
click at [346, 241] on input "0" at bounding box center [538, 243] width 443 height 28
type input "01000"
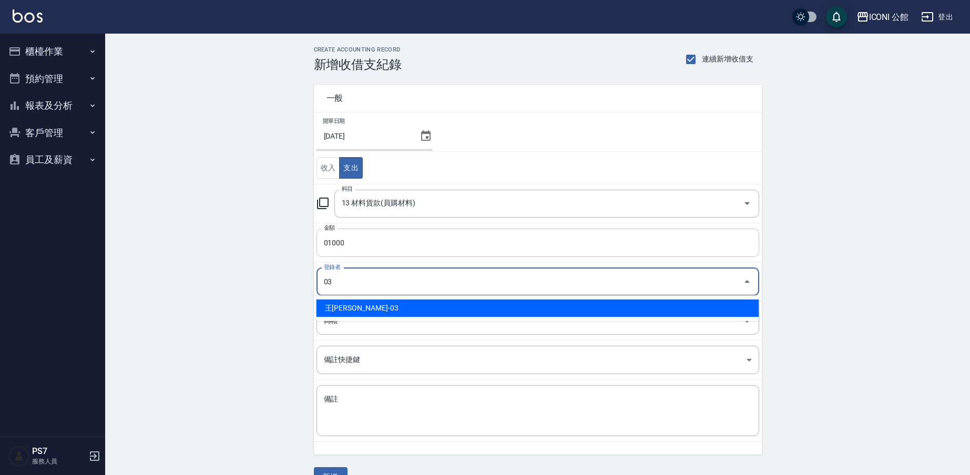
type input "王[PERSON_NAME]-03"
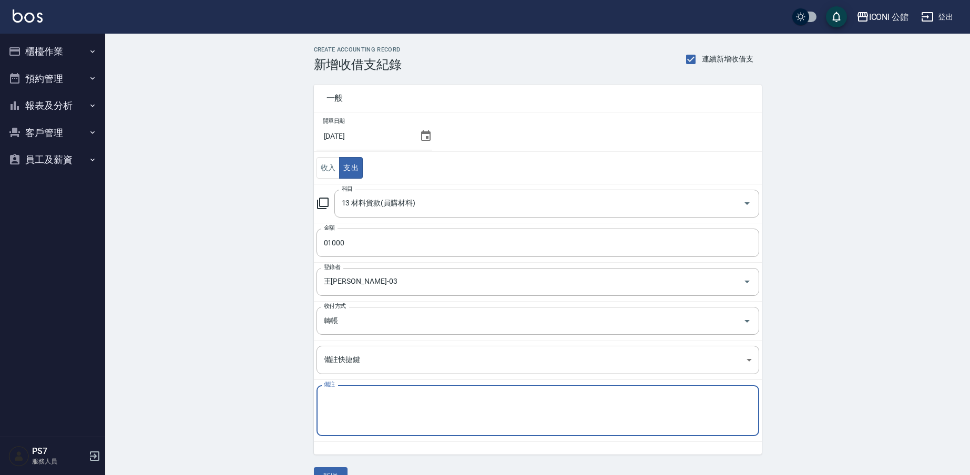
click at [353, 394] on textarea "備註" at bounding box center [538, 411] width 428 height 34
type textarea "名麗"
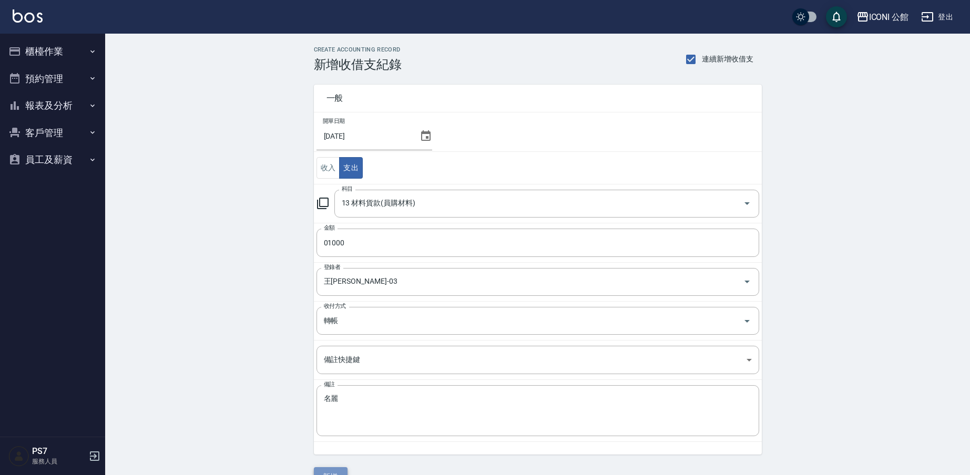
click at [343, 472] on button "新增" at bounding box center [331, 476] width 34 height 19
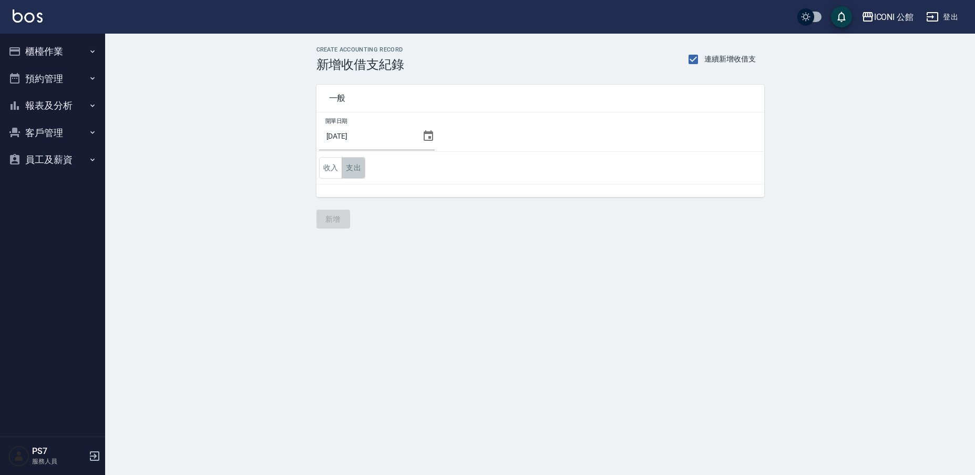
click at [351, 172] on button "支出" at bounding box center [354, 168] width 24 height 22
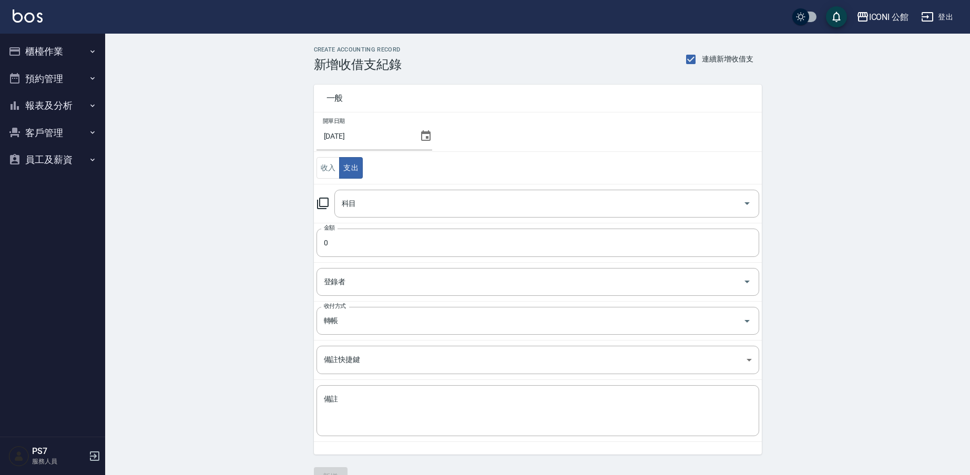
click at [323, 200] on icon at bounding box center [323, 203] width 13 height 13
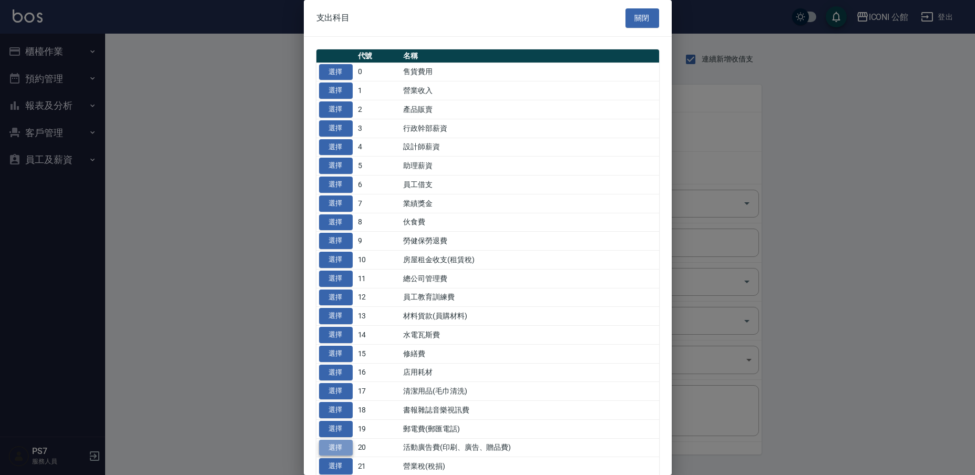
click at [347, 440] on button "選擇" at bounding box center [336, 448] width 34 height 16
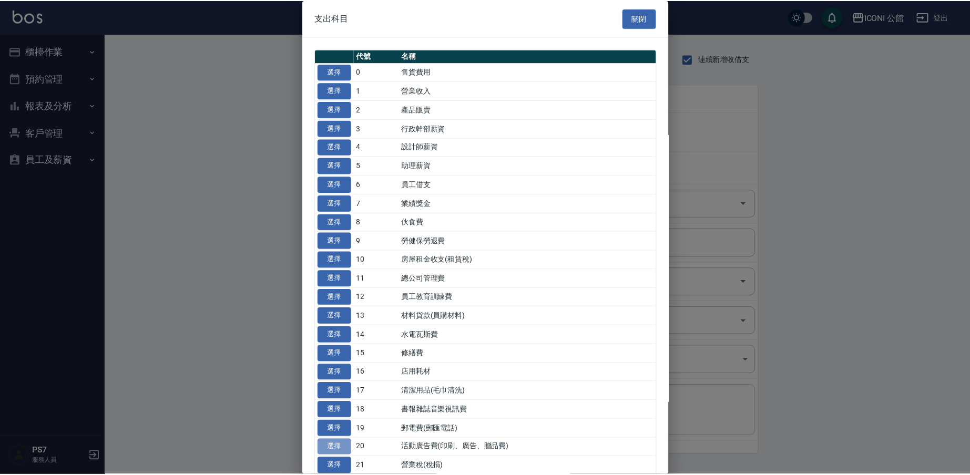
type input "20 活動廣告費(印刷、廣告、贈品費)"
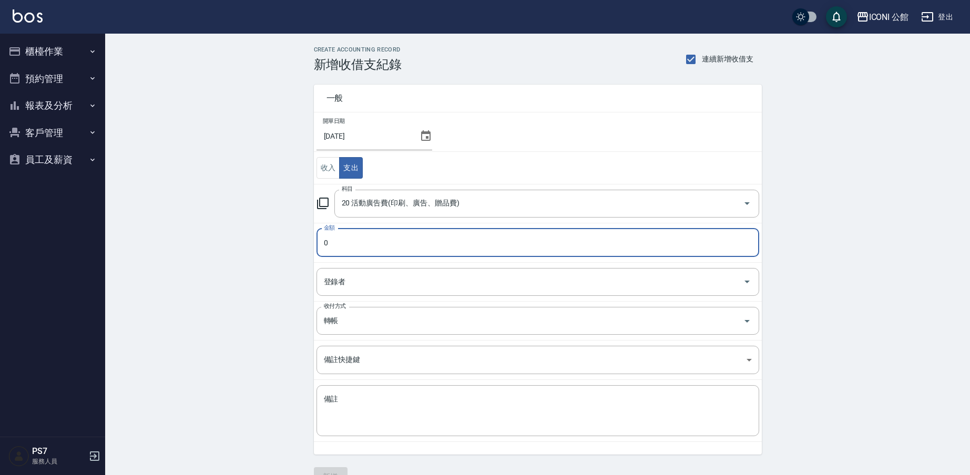
click at [387, 231] on input "0" at bounding box center [538, 243] width 443 height 28
type input "64290"
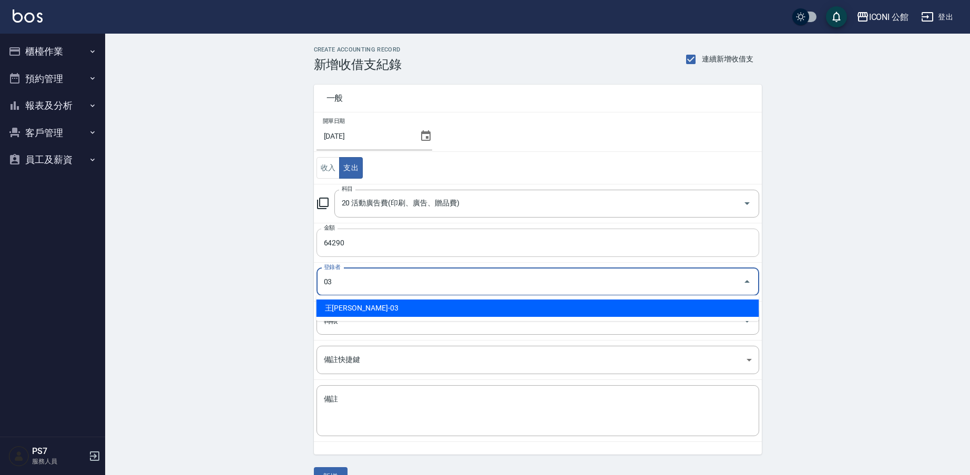
type input "王[PERSON_NAME]-03"
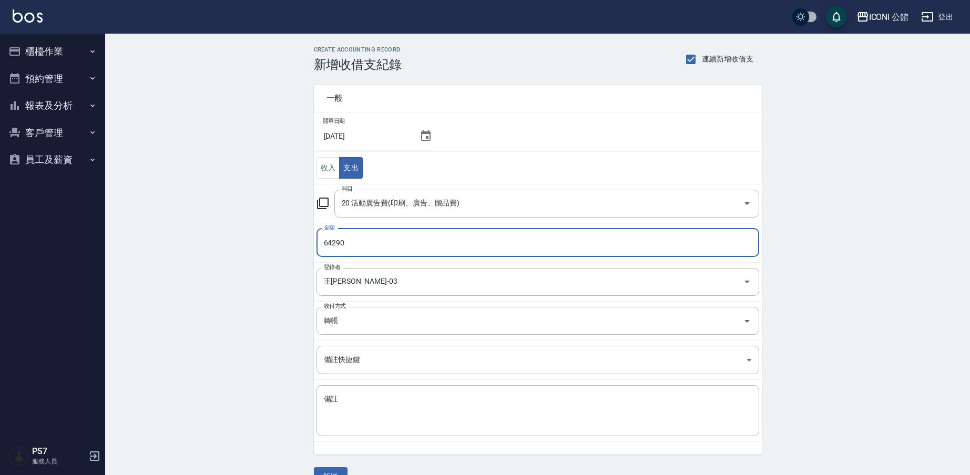
click at [359, 240] on input "64290" at bounding box center [538, 243] width 443 height 28
type input "6429"
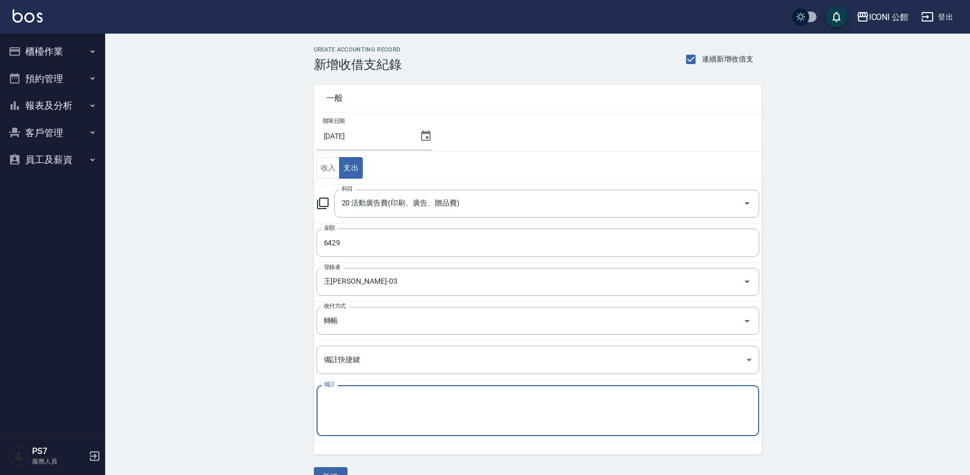
click at [335, 406] on textarea "備註" at bounding box center [538, 411] width 428 height 34
type textarea "google"
click at [341, 471] on button "新增" at bounding box center [331, 476] width 34 height 19
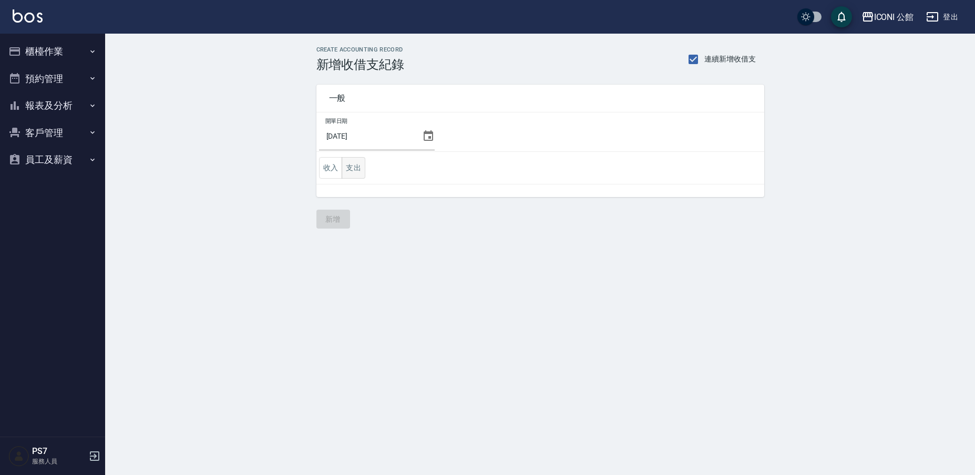
click at [348, 166] on button "支出" at bounding box center [354, 168] width 24 height 22
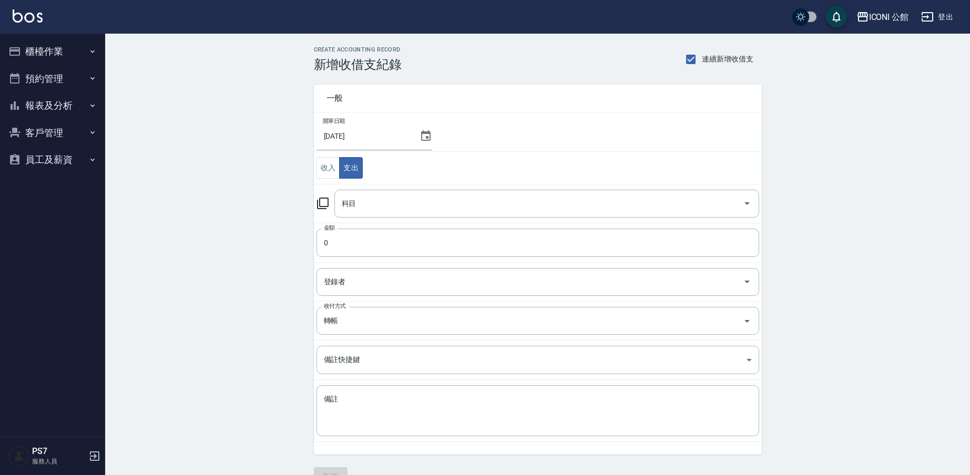
click at [320, 201] on icon at bounding box center [323, 204] width 12 height 12
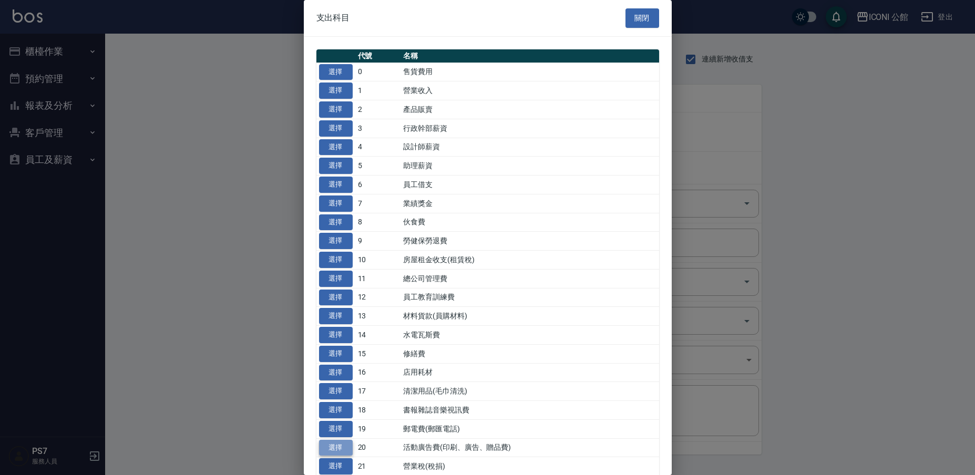
click at [345, 441] on button "選擇" at bounding box center [336, 448] width 34 height 16
type input "20 活動廣告費(印刷、廣告、贈品費)"
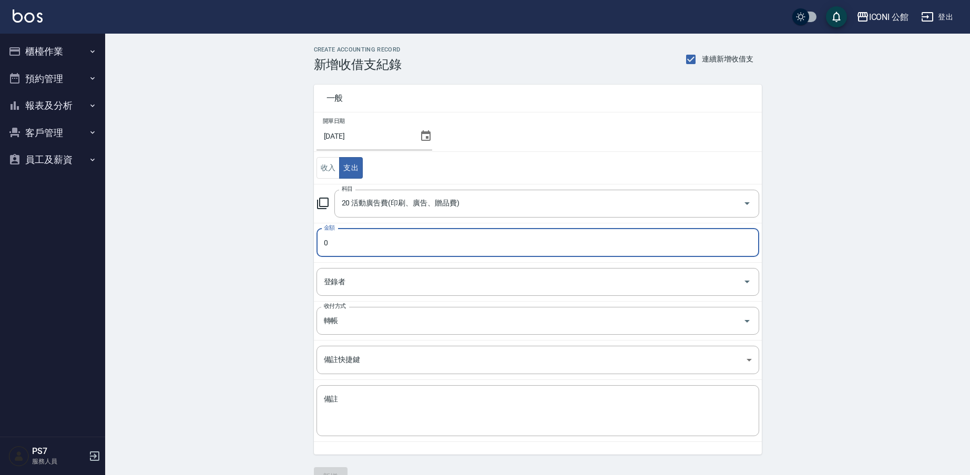
click at [373, 248] on input "0" at bounding box center [538, 243] width 443 height 28
type input "090275"
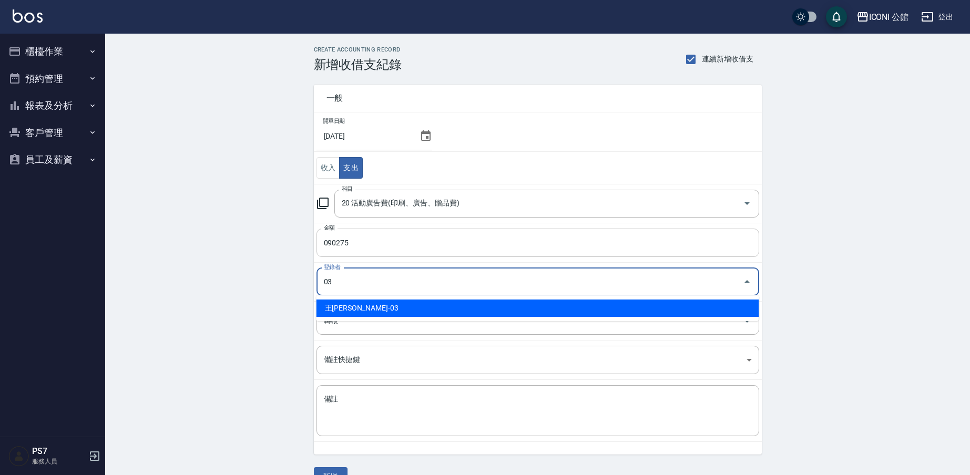
type input "王[PERSON_NAME]-03"
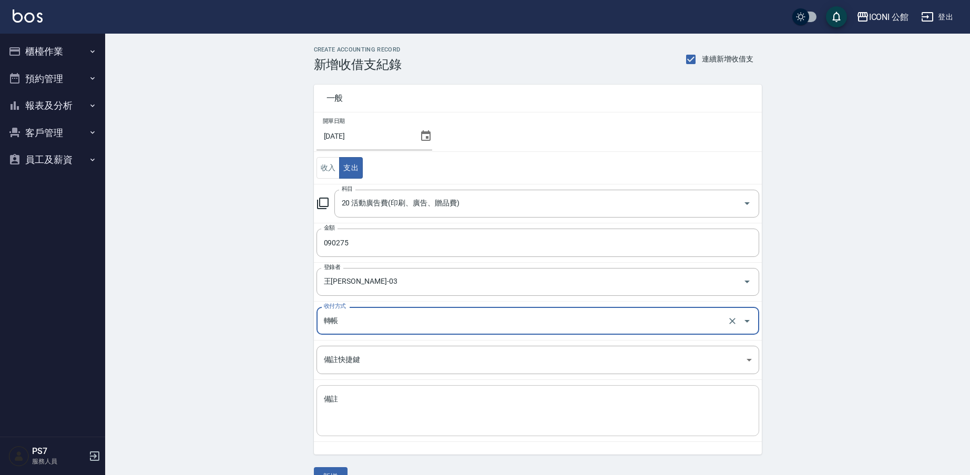
click at [381, 406] on textarea "備註" at bounding box center [538, 411] width 428 height 34
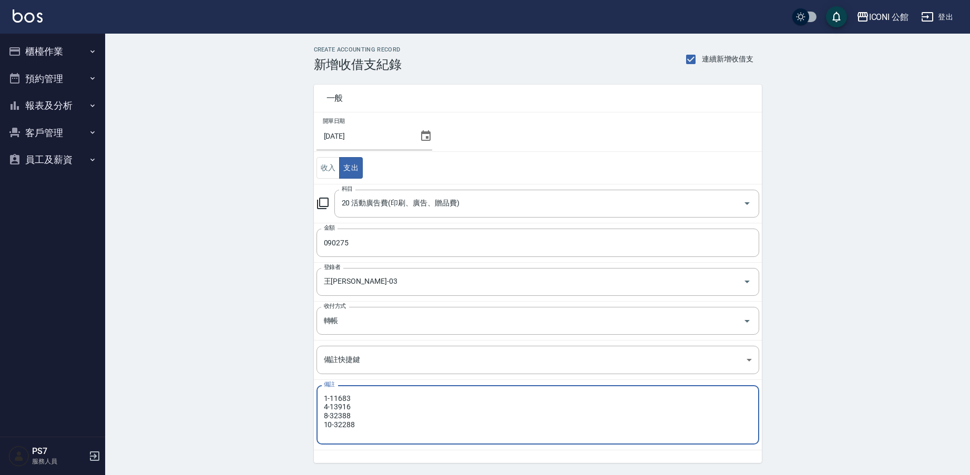
type textarea "1-11683 4-13916 8-32388 10-32288"
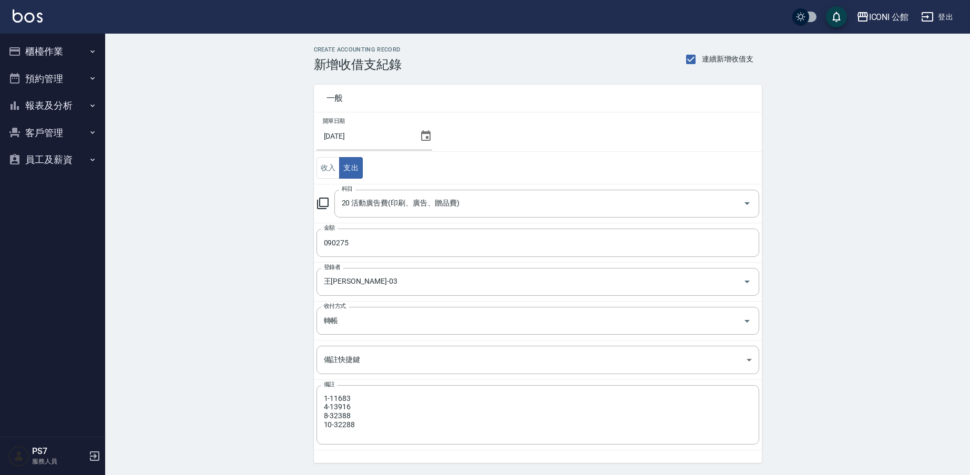
drag, startPoint x: 619, startPoint y: 24, endPoint x: 624, endPoint y: 11, distance: 13.3
click at [624, 11] on div "ICONI 公館 登出" at bounding box center [485, 17] width 970 height 34
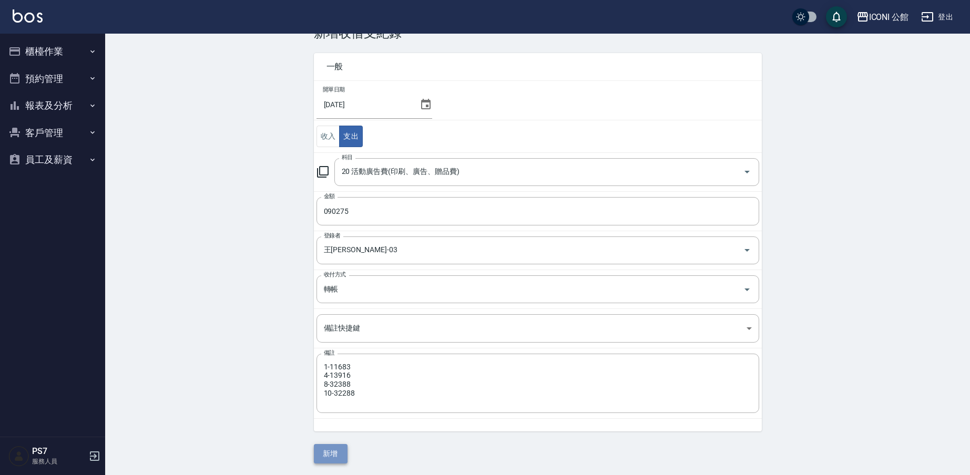
click at [338, 455] on button "新增" at bounding box center [331, 453] width 34 height 19
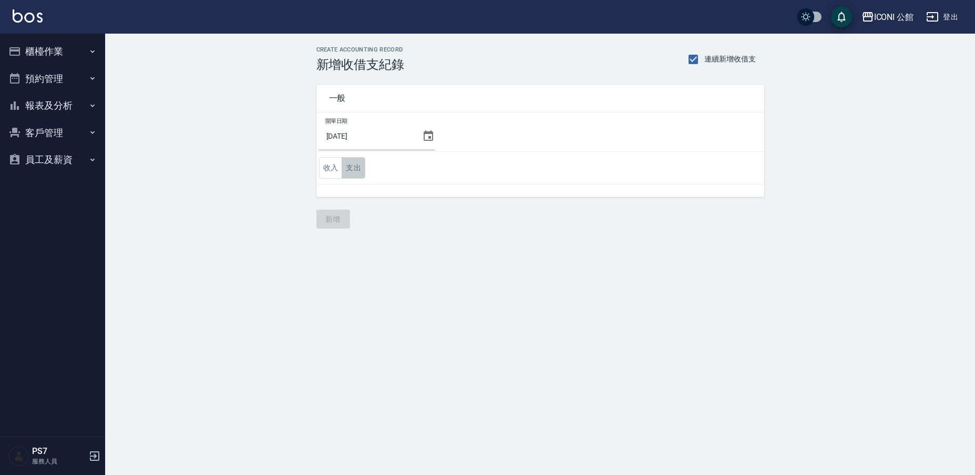
click at [361, 174] on button "支出" at bounding box center [354, 168] width 24 height 22
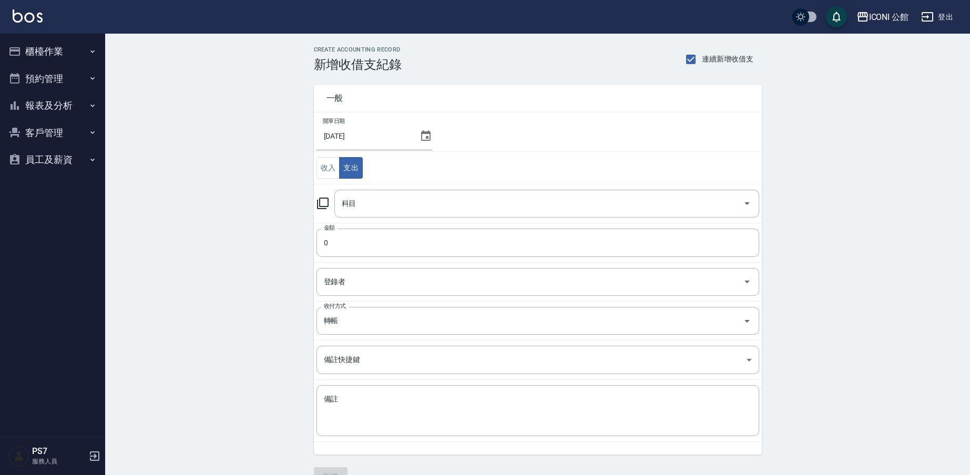
click at [323, 206] on icon at bounding box center [323, 203] width 13 height 13
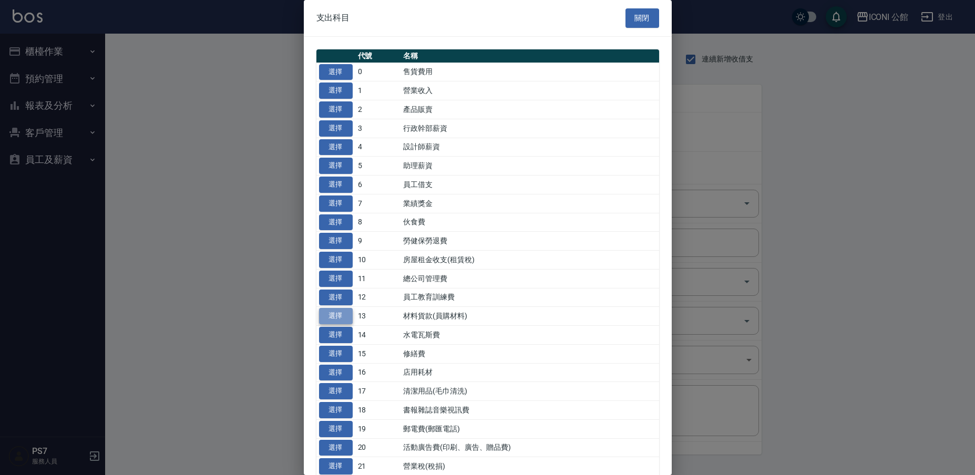
click at [337, 308] on button "選擇" at bounding box center [336, 316] width 34 height 16
type input "13 材料貨款(員購材料)"
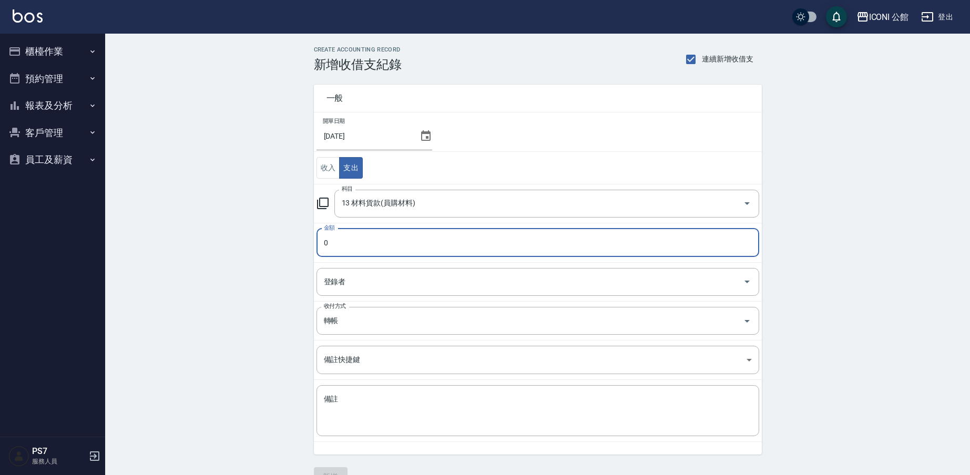
click at [345, 238] on input "0" at bounding box center [538, 243] width 443 height 28
type input "083222"
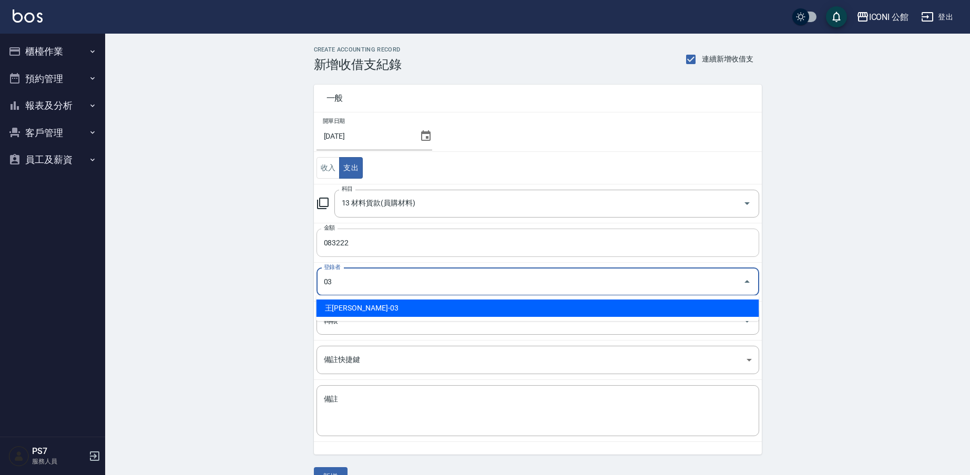
type input "王Lisa-03"
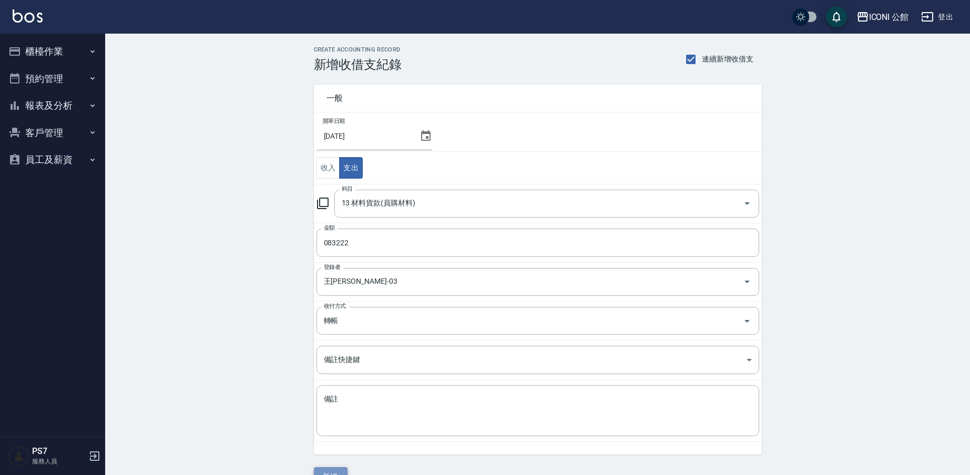
click at [337, 470] on button "新增" at bounding box center [331, 476] width 34 height 19
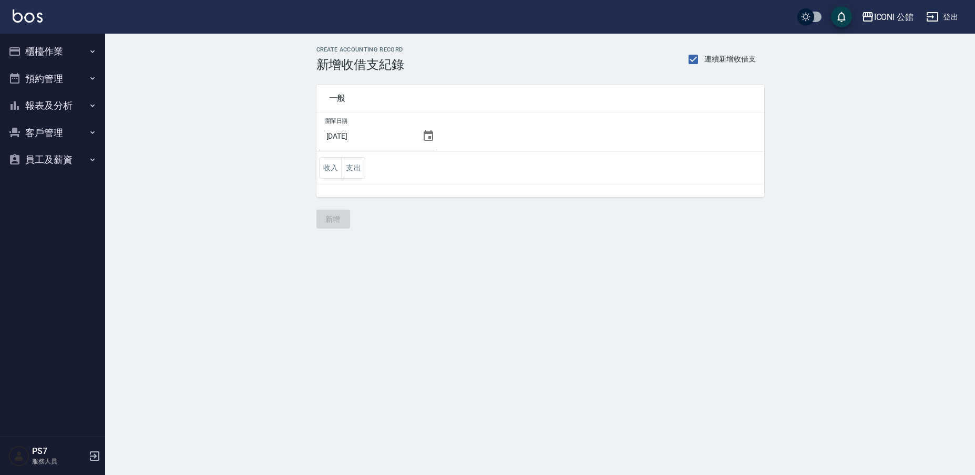
click at [56, 48] on button "櫃檯作業" at bounding box center [52, 51] width 97 height 27
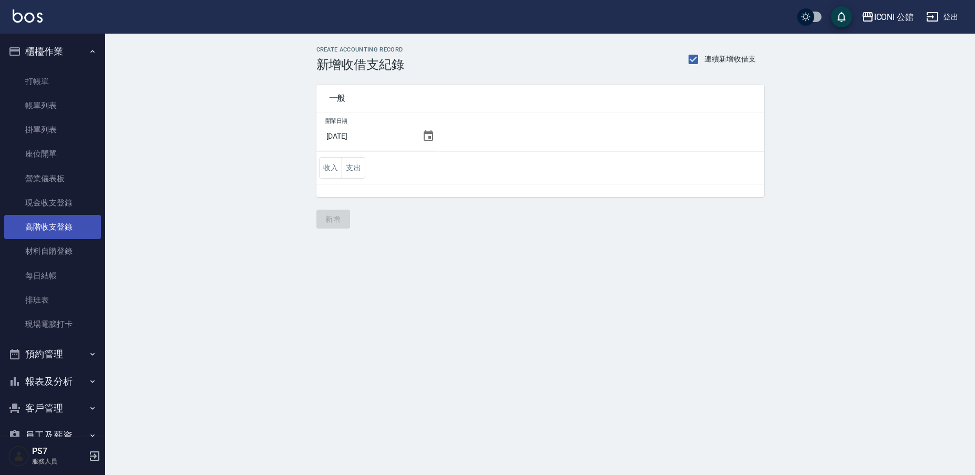
click at [74, 230] on link "高階收支登錄" at bounding box center [52, 227] width 97 height 24
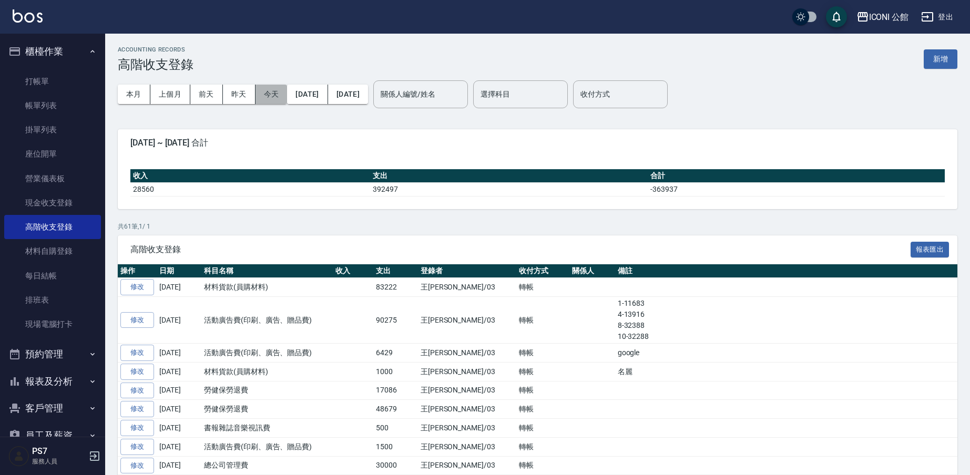
click at [277, 98] on button "今天" at bounding box center [272, 94] width 32 height 19
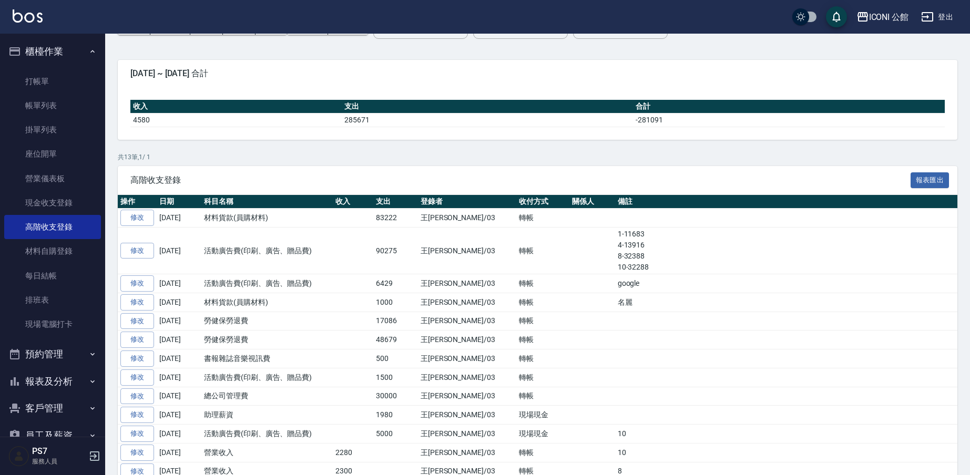
scroll to position [63, 0]
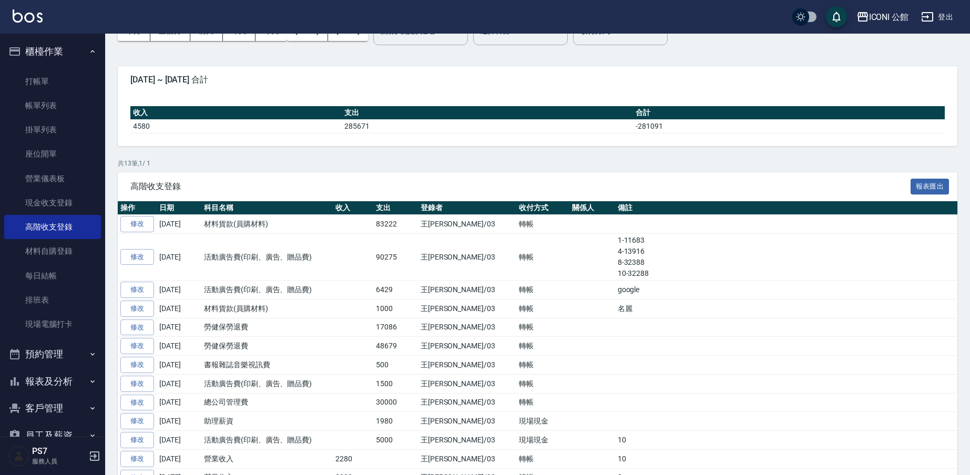
click at [418, 292] on td "6429" at bounding box center [395, 290] width 45 height 19
click at [60, 204] on link "現金收支登錄" at bounding box center [52, 203] width 97 height 24
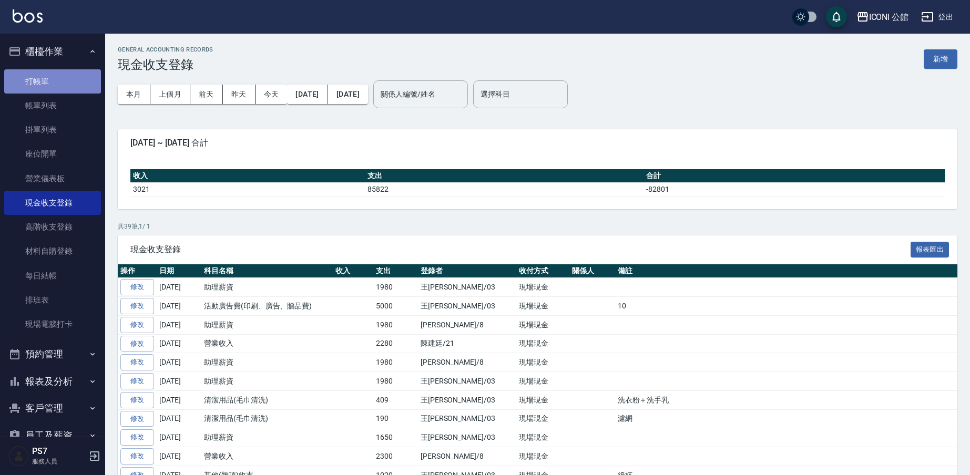
click at [69, 80] on link "打帳單" at bounding box center [52, 81] width 97 height 24
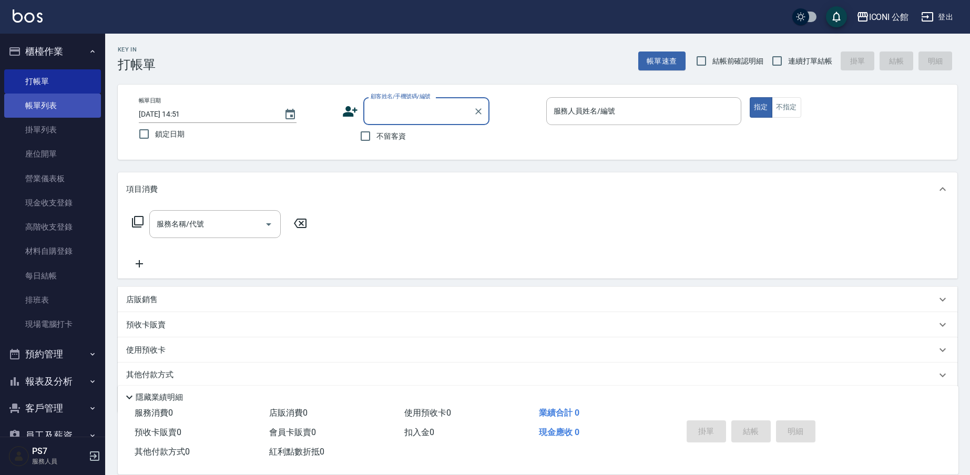
click at [56, 107] on link "帳單列表" at bounding box center [52, 106] width 97 height 24
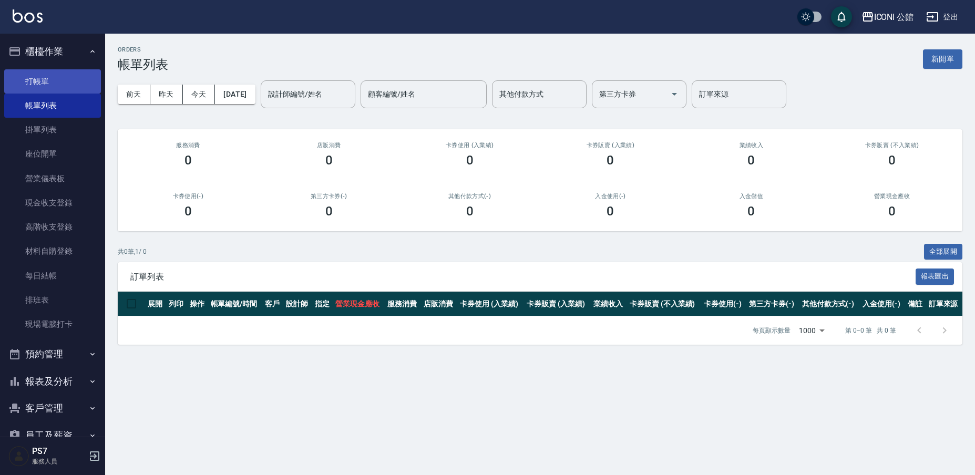
click at [65, 78] on link "打帳單" at bounding box center [52, 81] width 97 height 24
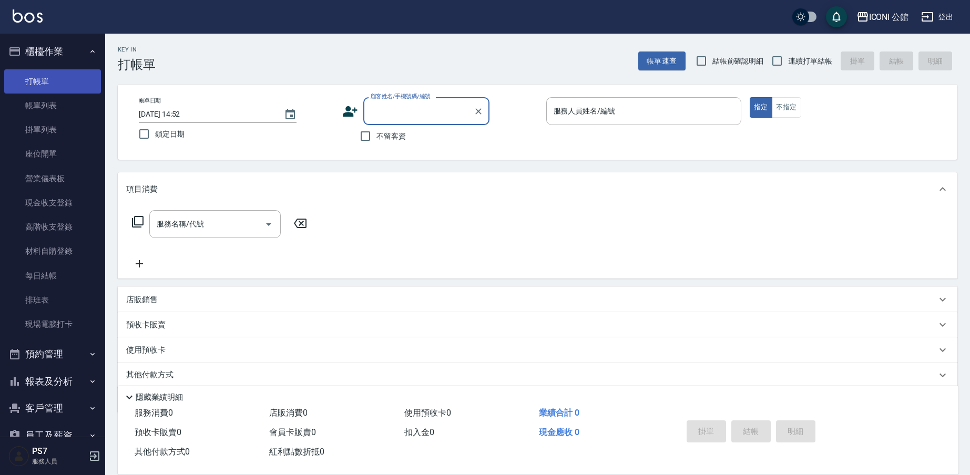
click at [42, 81] on link "打帳單" at bounding box center [52, 81] width 97 height 24
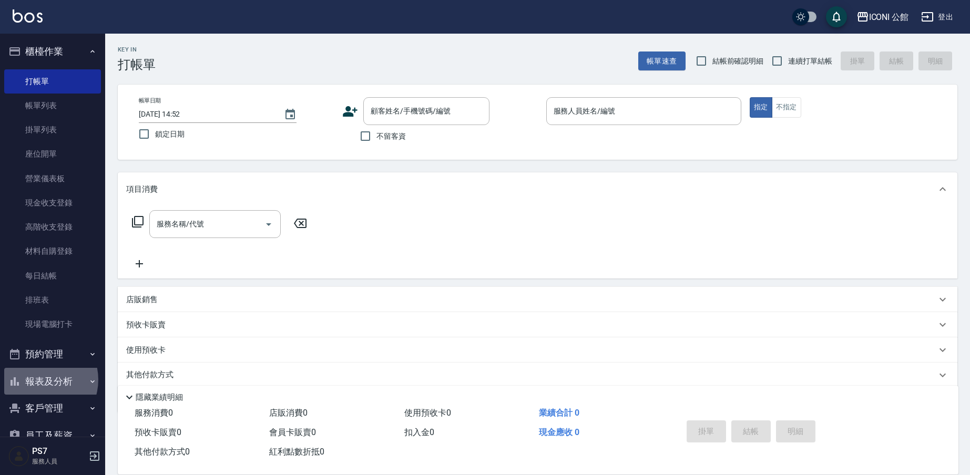
click at [38, 378] on button "報表及分析" at bounding box center [52, 381] width 97 height 27
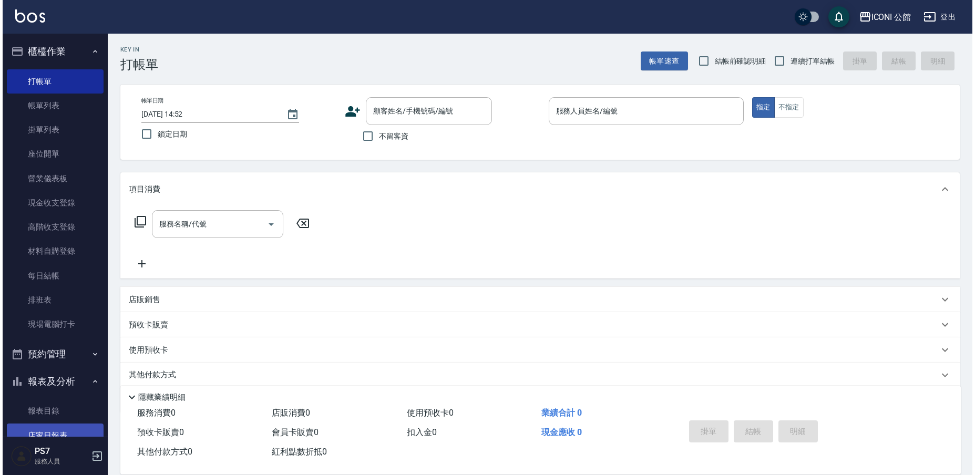
scroll to position [85, 0]
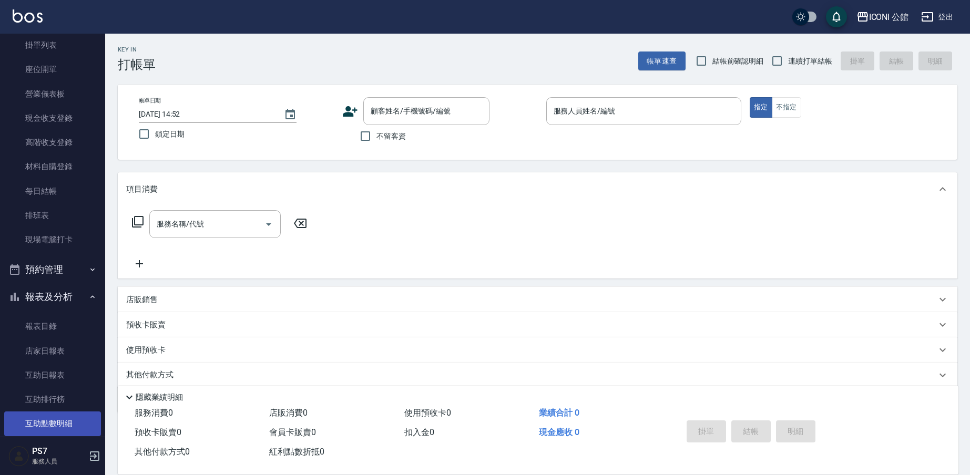
click at [70, 413] on link "互助點數明細" at bounding box center [52, 424] width 97 height 24
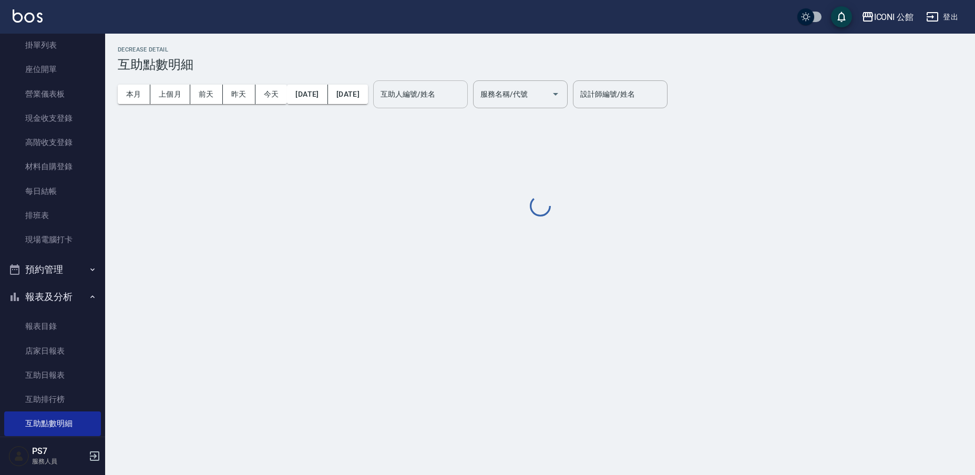
click at [411, 89] on div "互助人編號/姓名" at bounding box center [420, 94] width 95 height 28
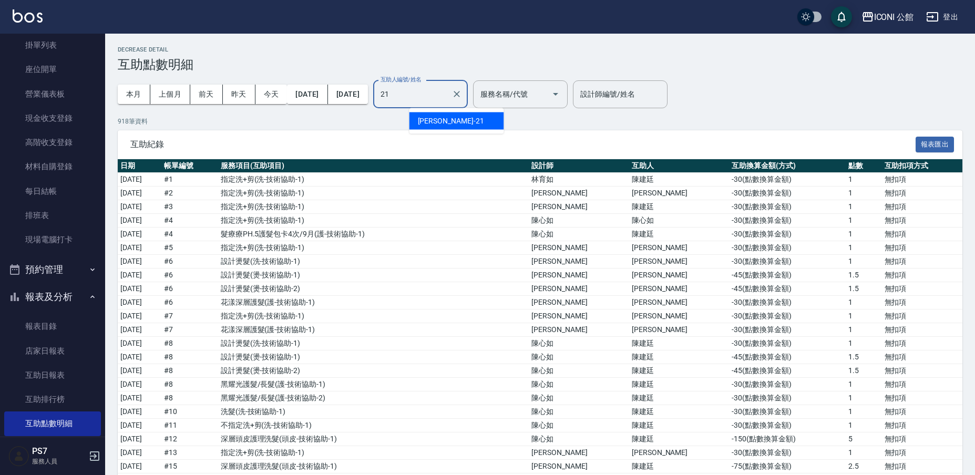
type input "[PERSON_NAME]-21"
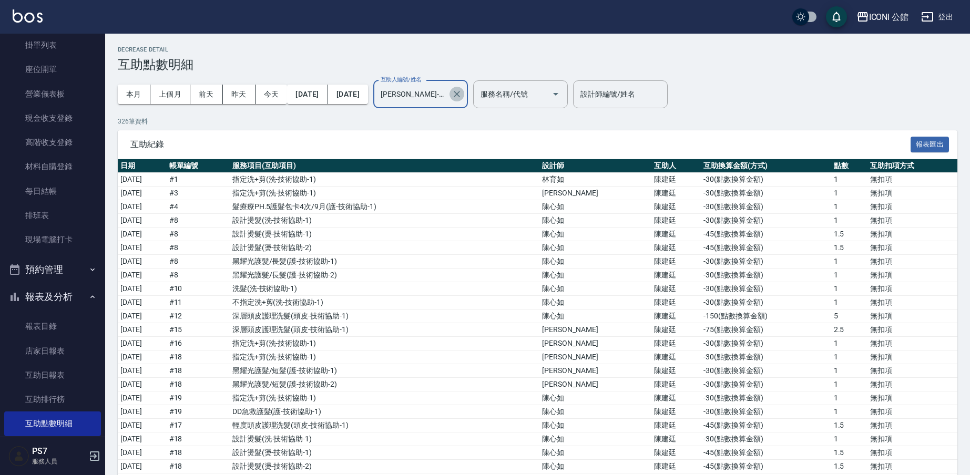
click at [462, 93] on icon "Clear" at bounding box center [457, 94] width 11 height 11
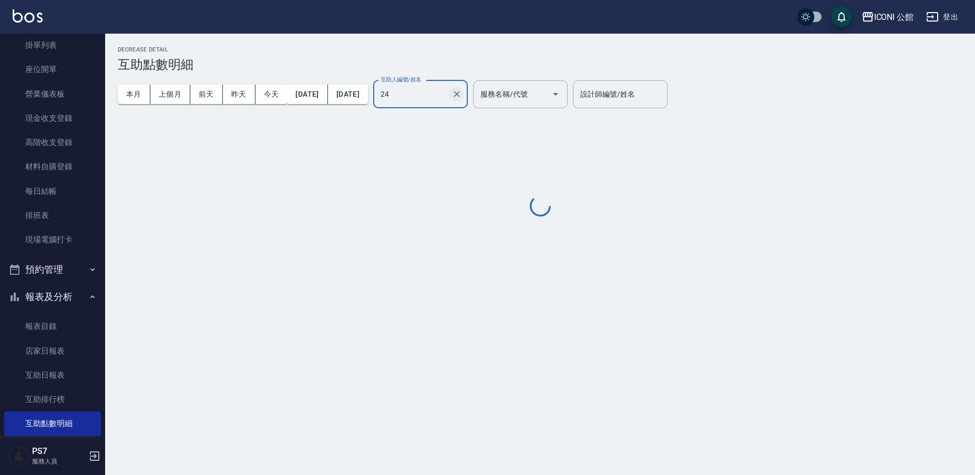
type input "[PERSON_NAME]-24"
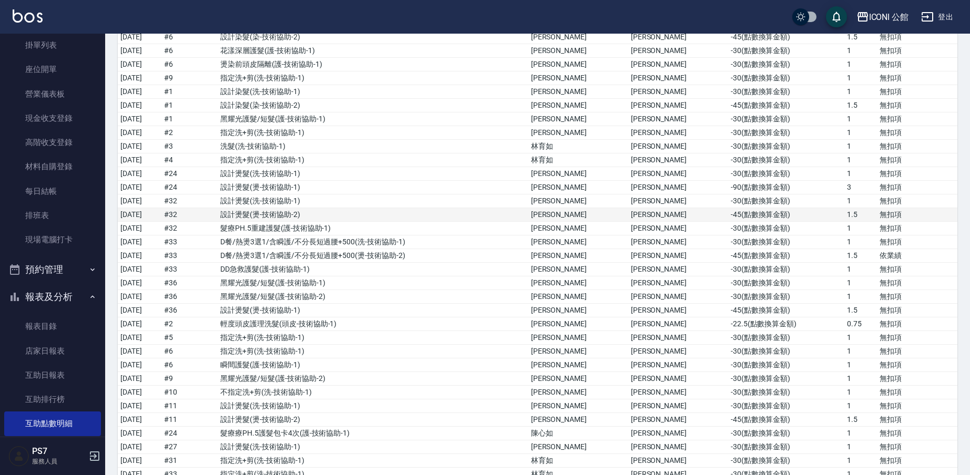
scroll to position [2398, 0]
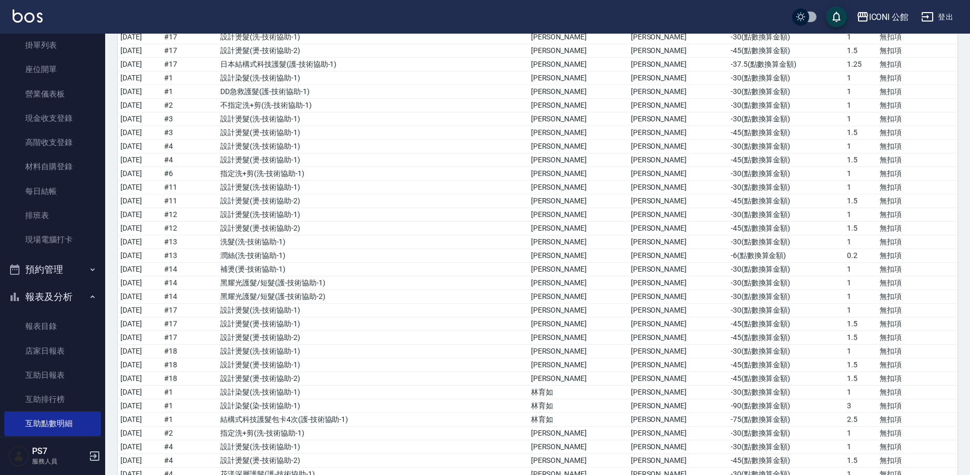
click at [37, 297] on button "報表及分析" at bounding box center [52, 296] width 97 height 27
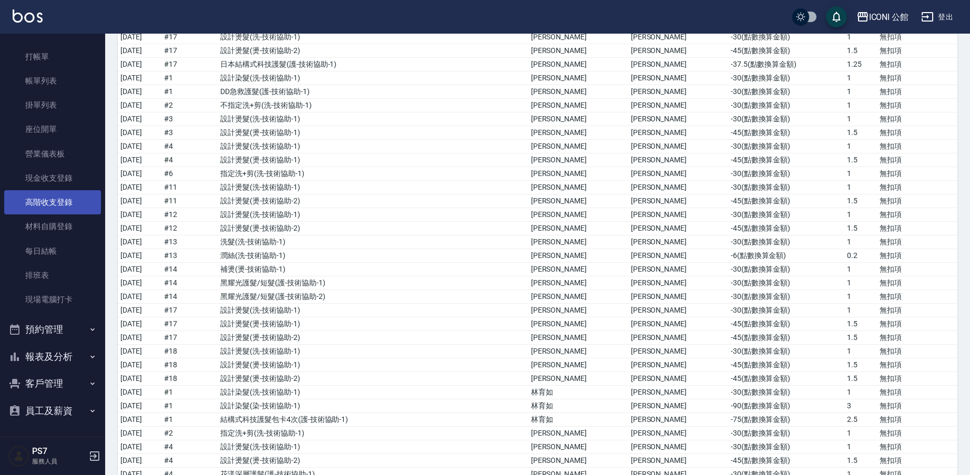
scroll to position [22, 0]
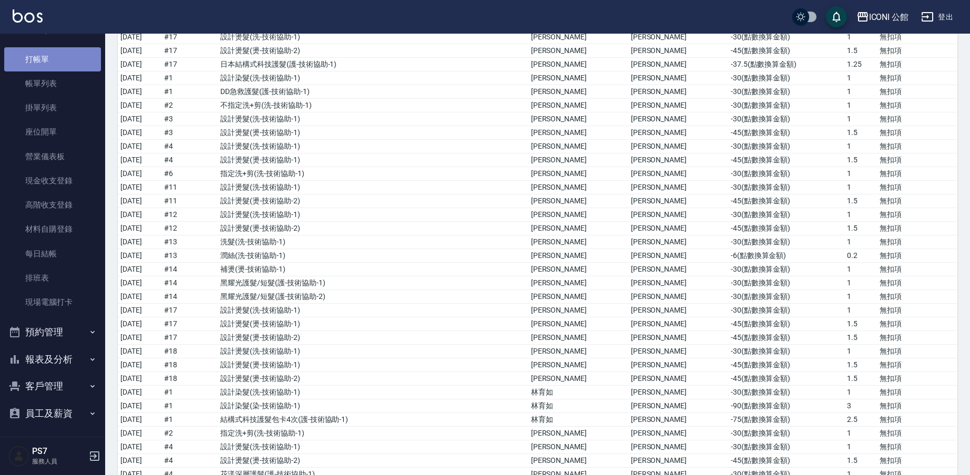
click at [58, 69] on link "打帳單" at bounding box center [52, 59] width 97 height 24
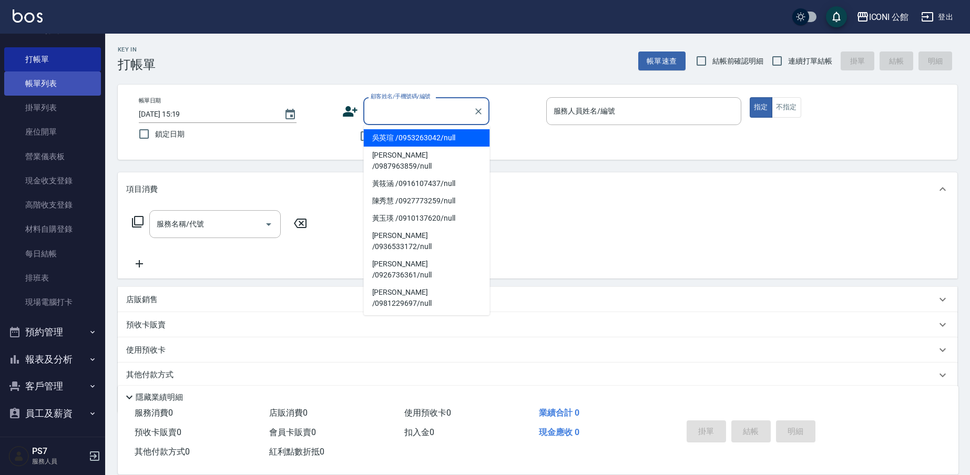
type input "吳英瑄 /0953263042/null"
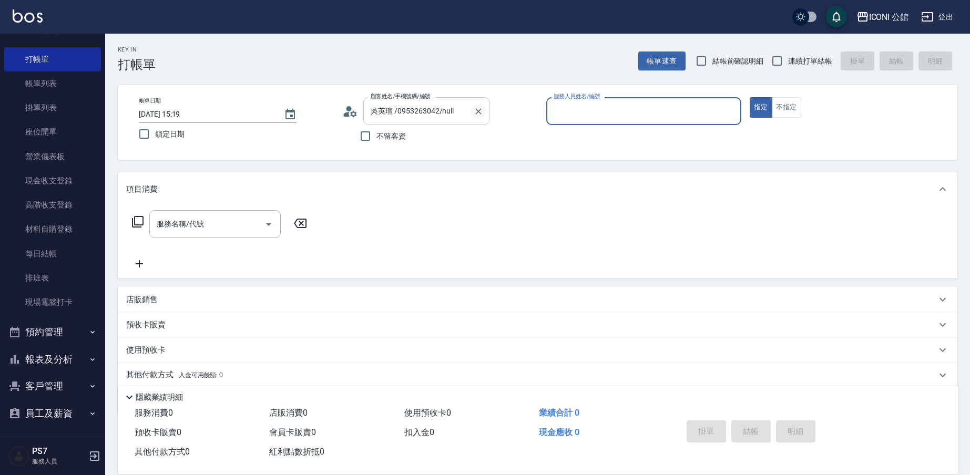
click at [483, 117] on button "Clear" at bounding box center [478, 111] width 15 height 15
